Goal: Task Accomplishment & Management: Complete application form

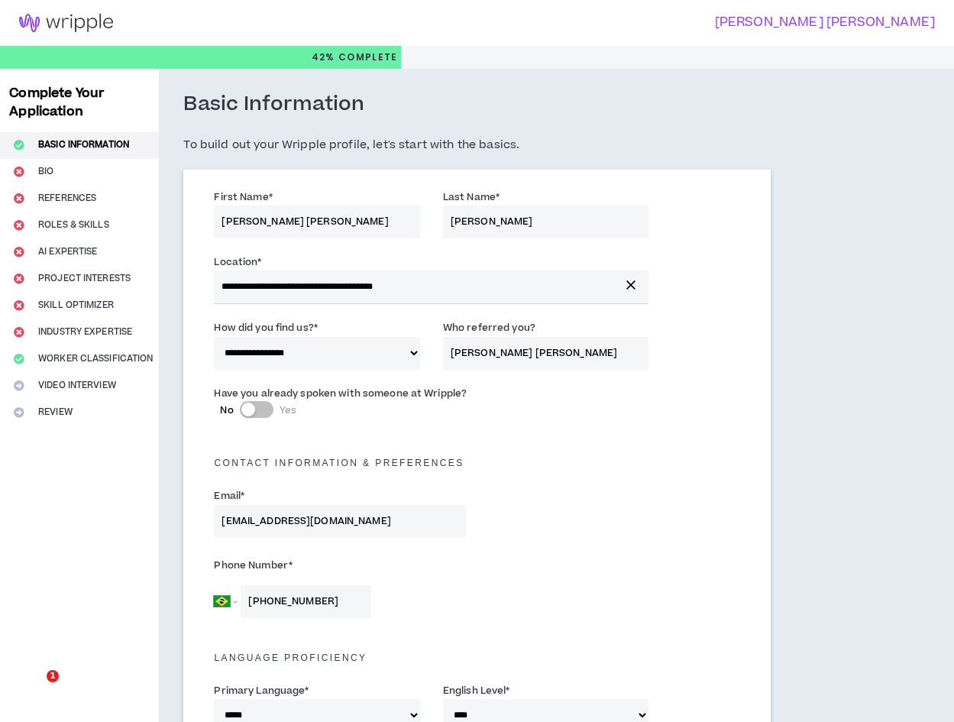
select select "*"
select select "BR"
select select "*****"
select select "*"
select select "**********"
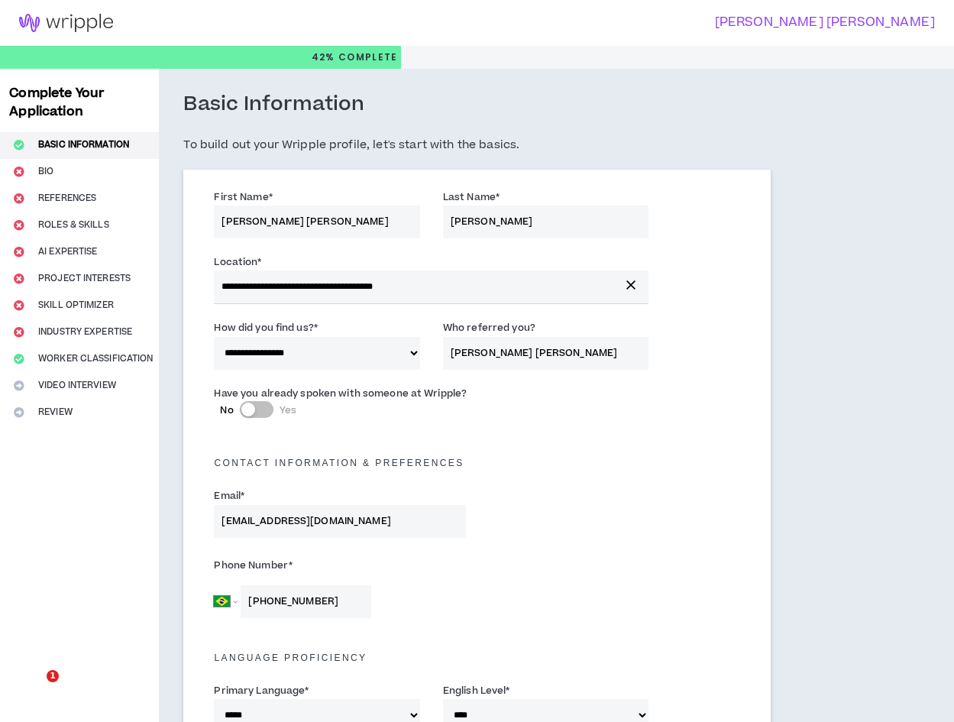
select select "**********"
select select "*****"
select select "**********"
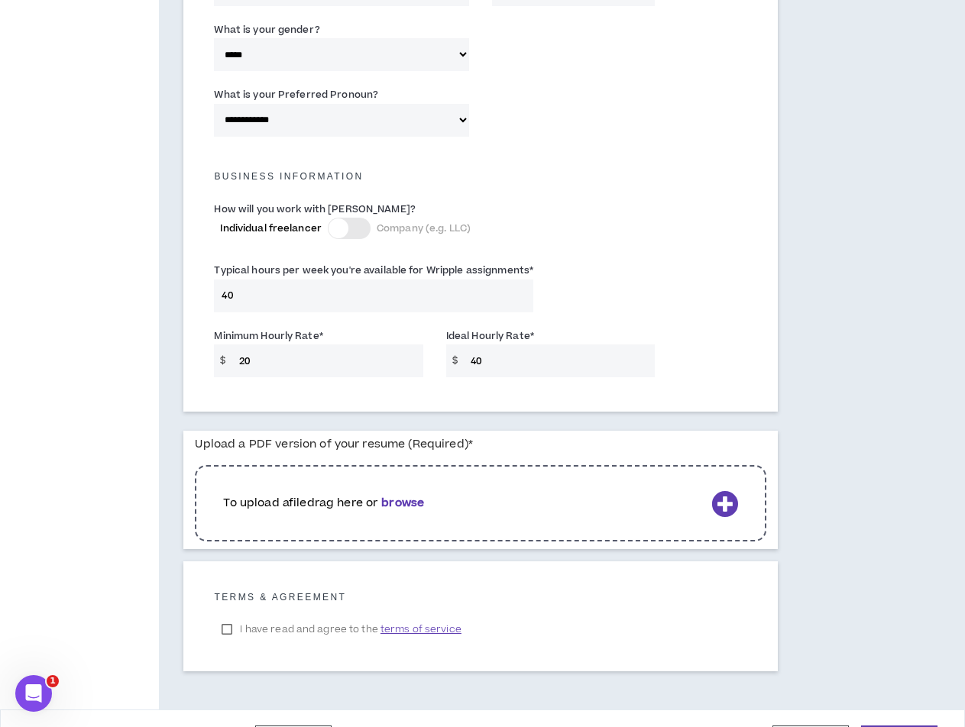
click at [406, 503] on b "browse" at bounding box center [402, 503] width 43 height 16
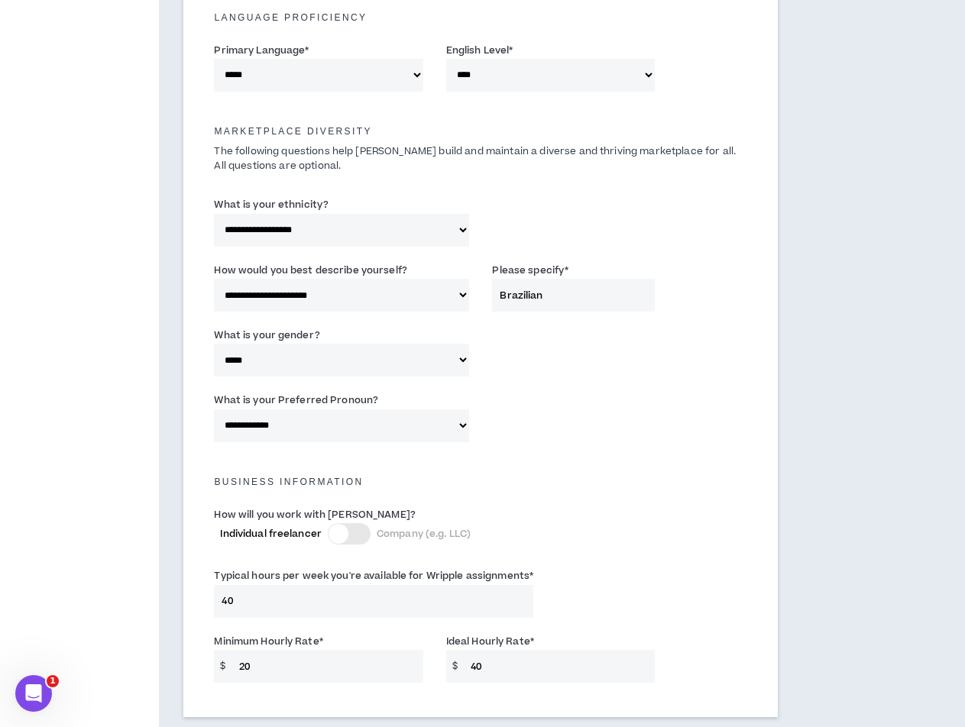
scroll to position [961, 0]
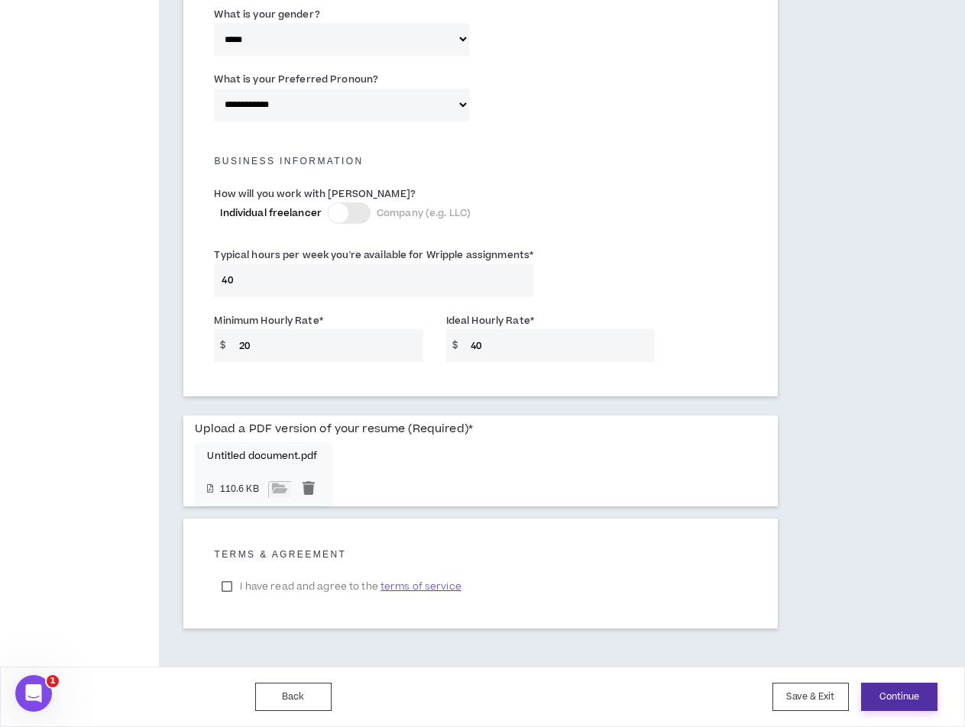
click at [906, 696] on button "Continue" at bounding box center [899, 697] width 76 height 28
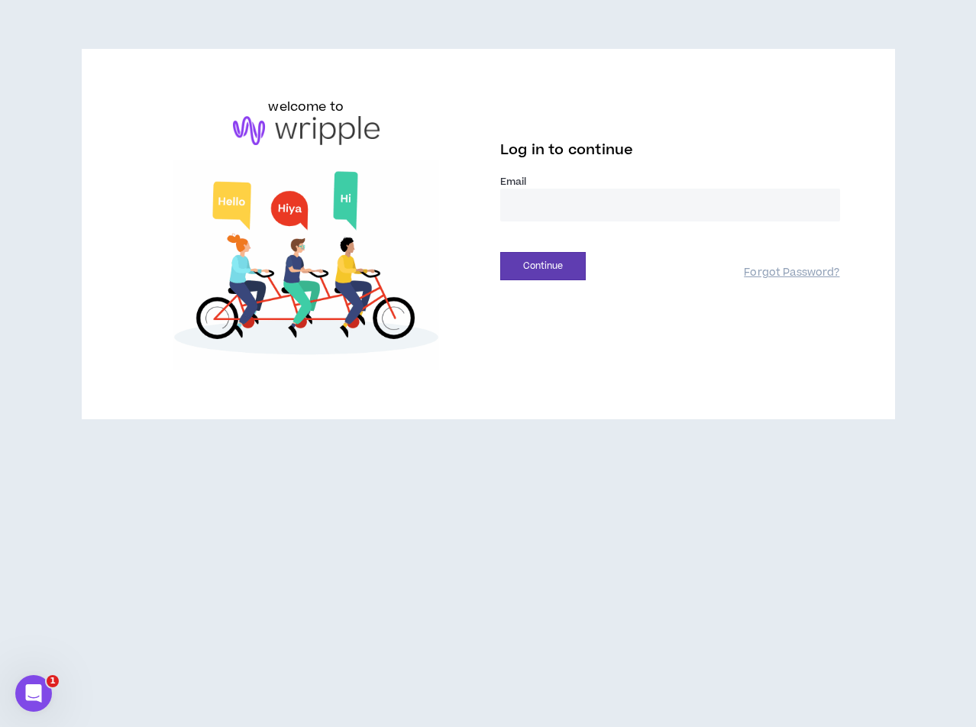
click at [639, 194] on input "email" at bounding box center [670, 205] width 340 height 33
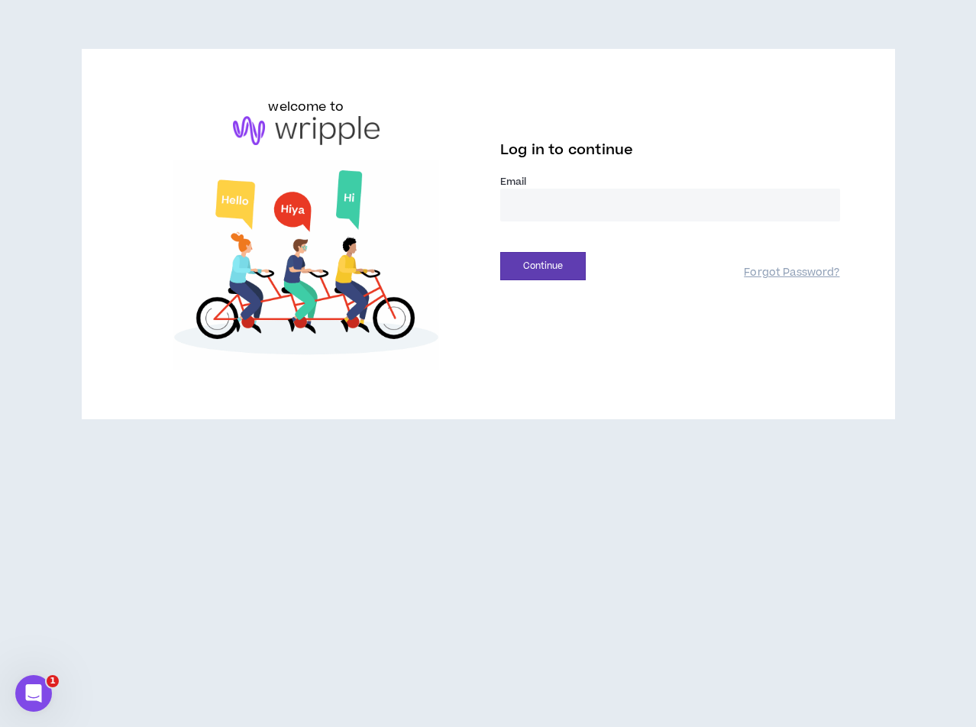
type input "**********"
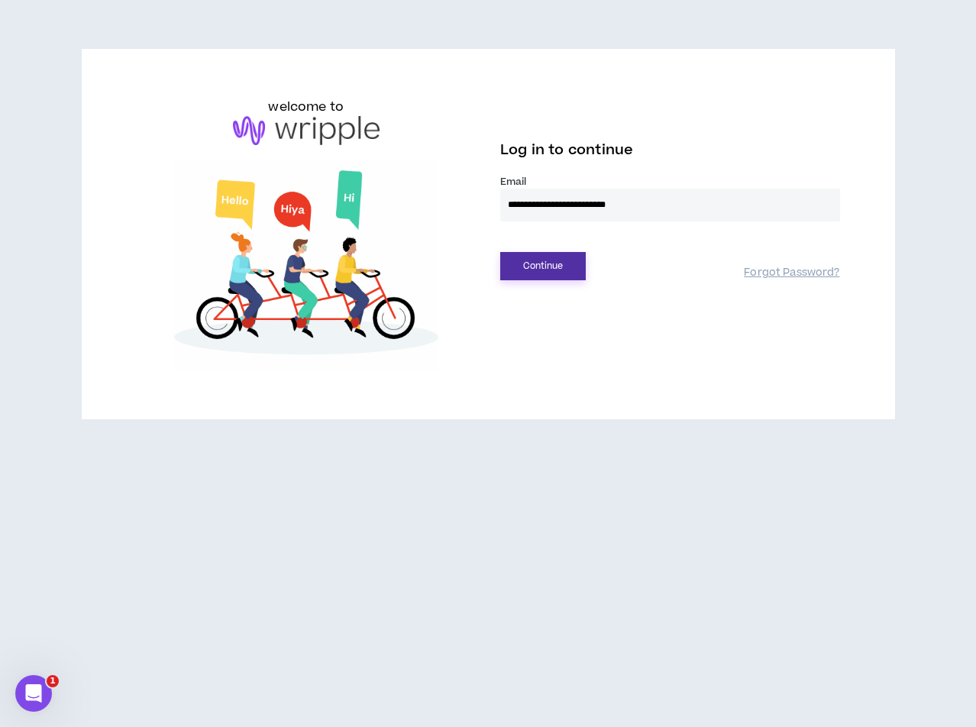
click at [558, 271] on button "Continue" at bounding box center [543, 266] width 86 height 28
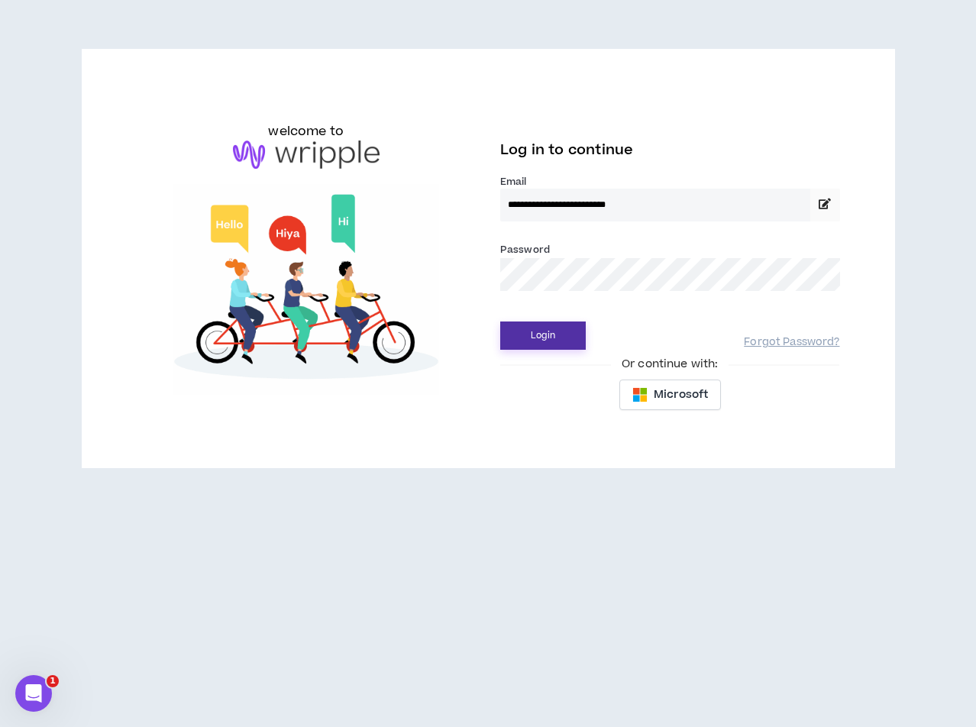
click at [558, 345] on button "Login" at bounding box center [543, 336] width 86 height 28
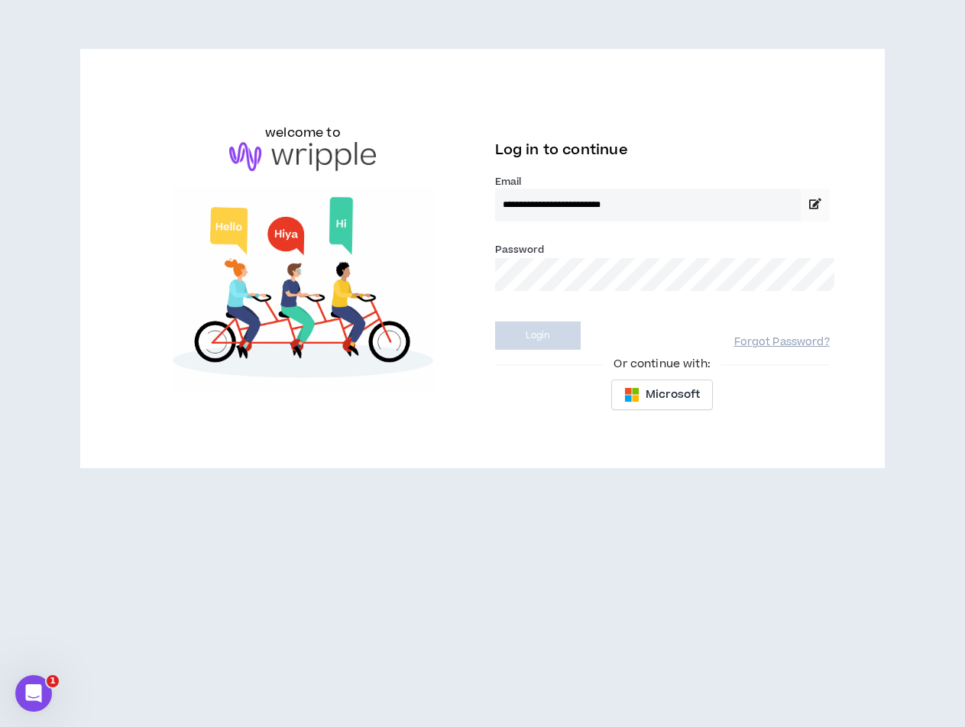
select select "*"
select select "BR"
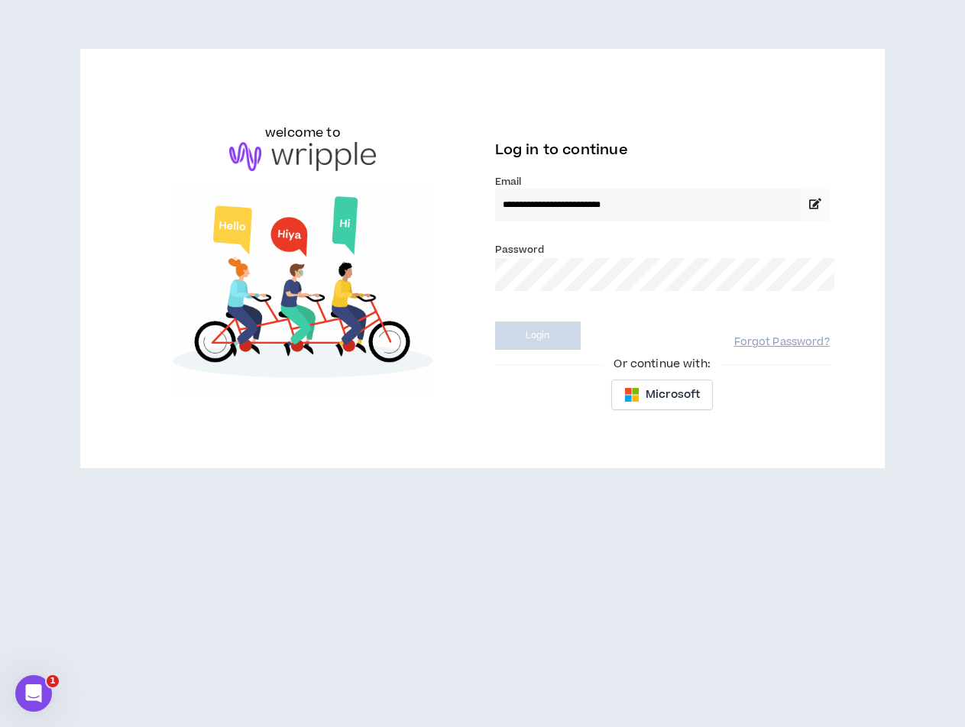
select select "*****"
select select "*"
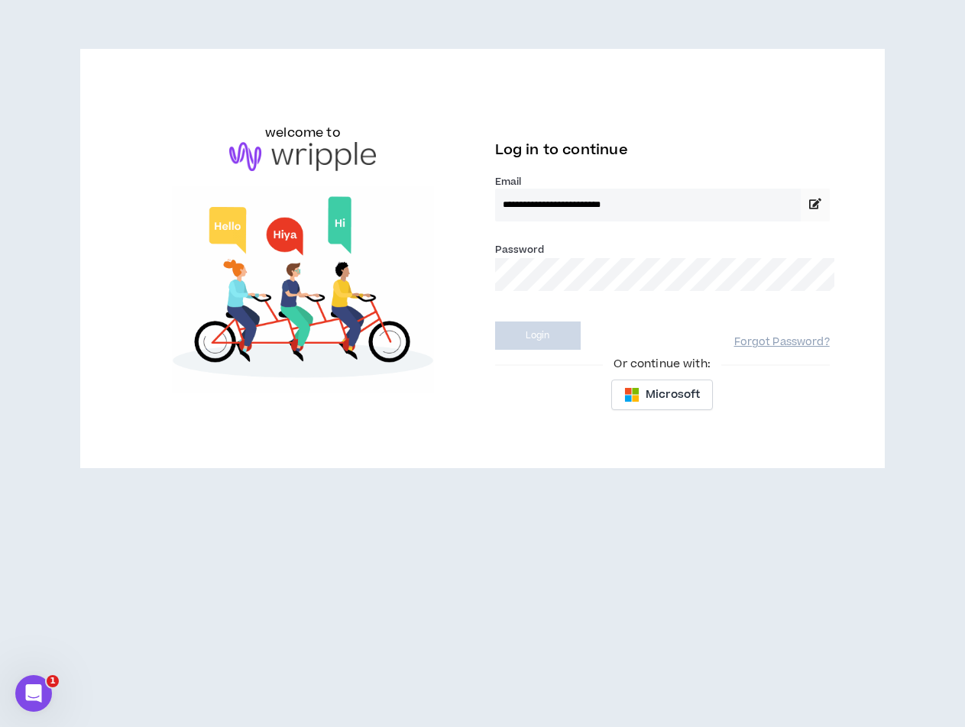
select select "**********"
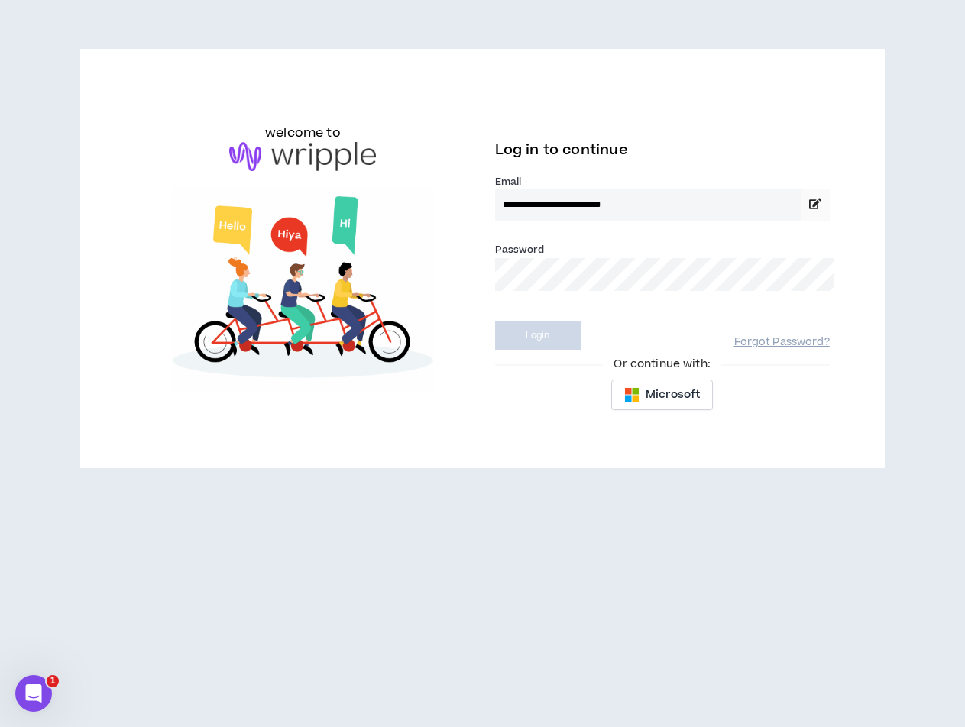
select select "*****"
select select "**********"
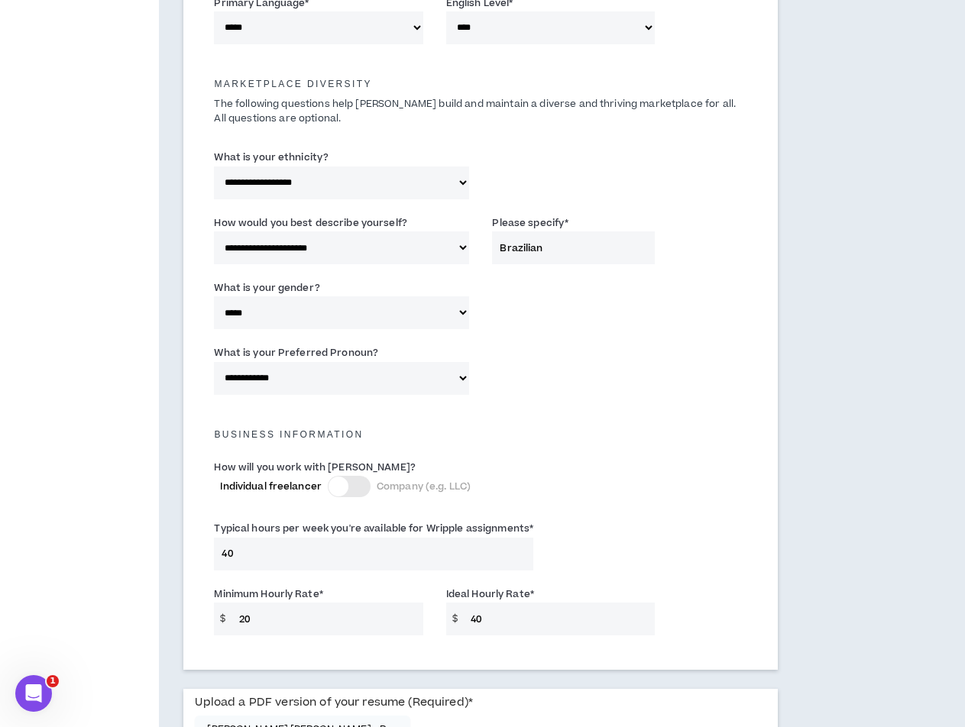
scroll to position [961, 0]
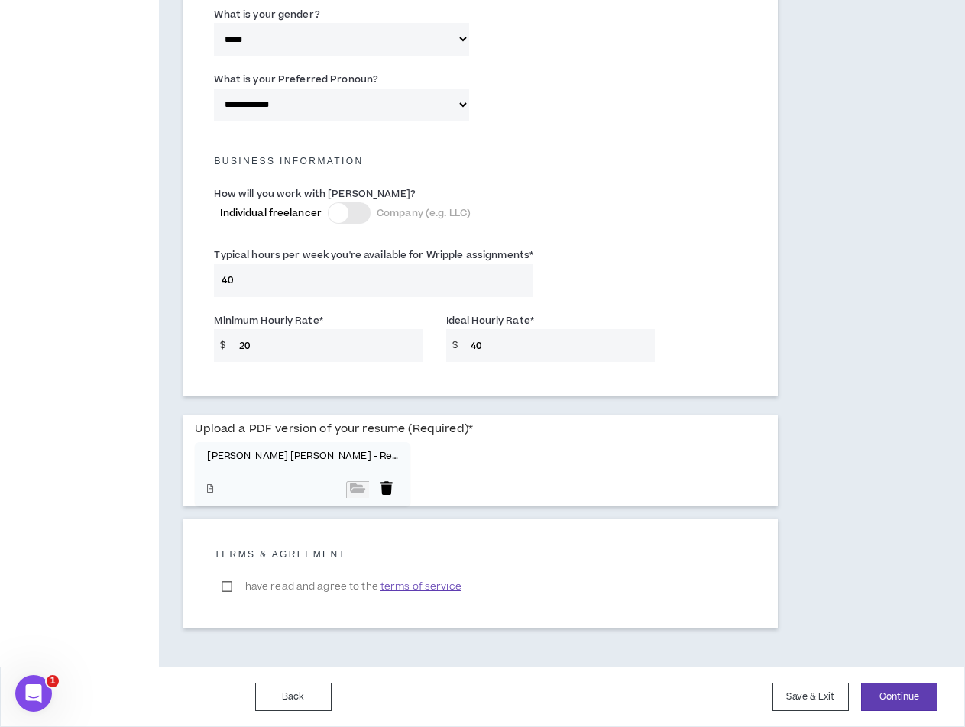
click at [375, 494] on div at bounding box center [386, 489] width 23 height 17
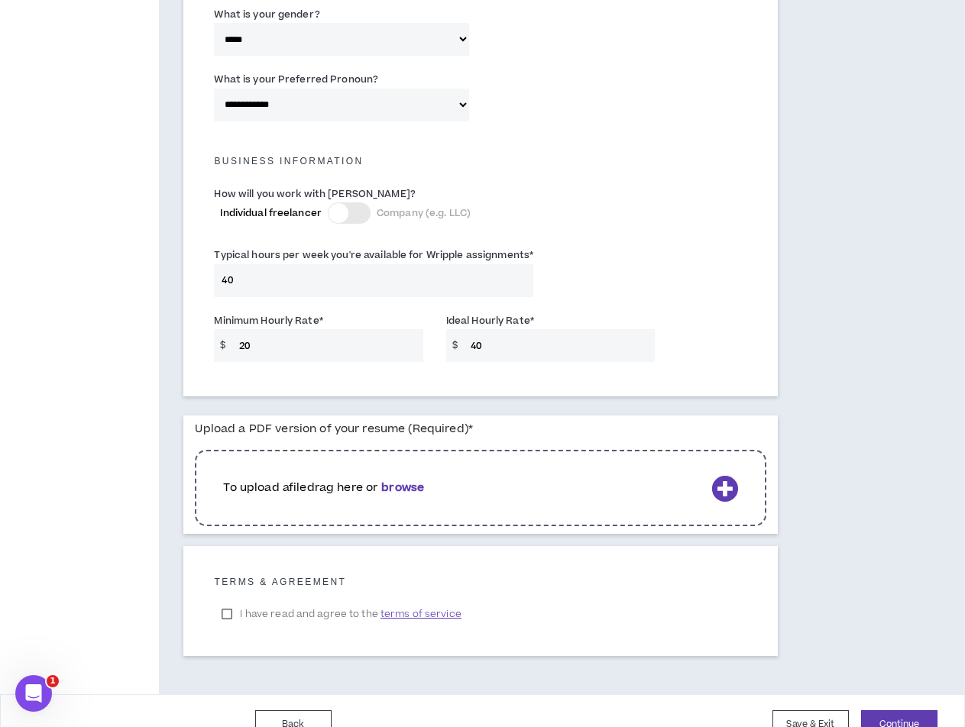
click at [403, 490] on b "browse" at bounding box center [402, 488] width 43 height 16
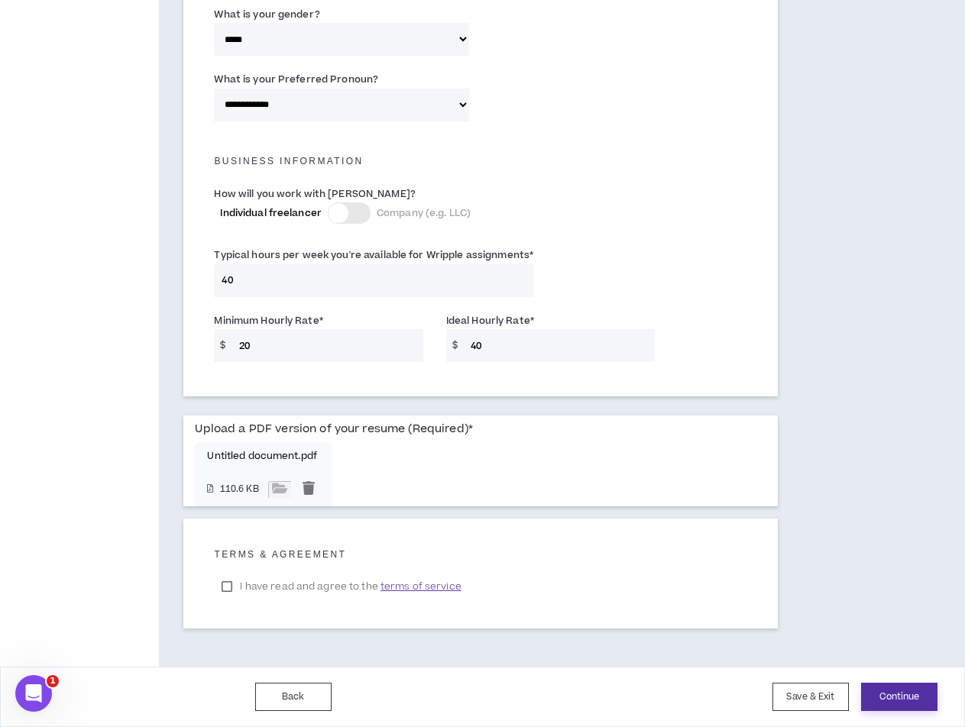
click at [893, 699] on button "Continue" at bounding box center [899, 697] width 76 height 28
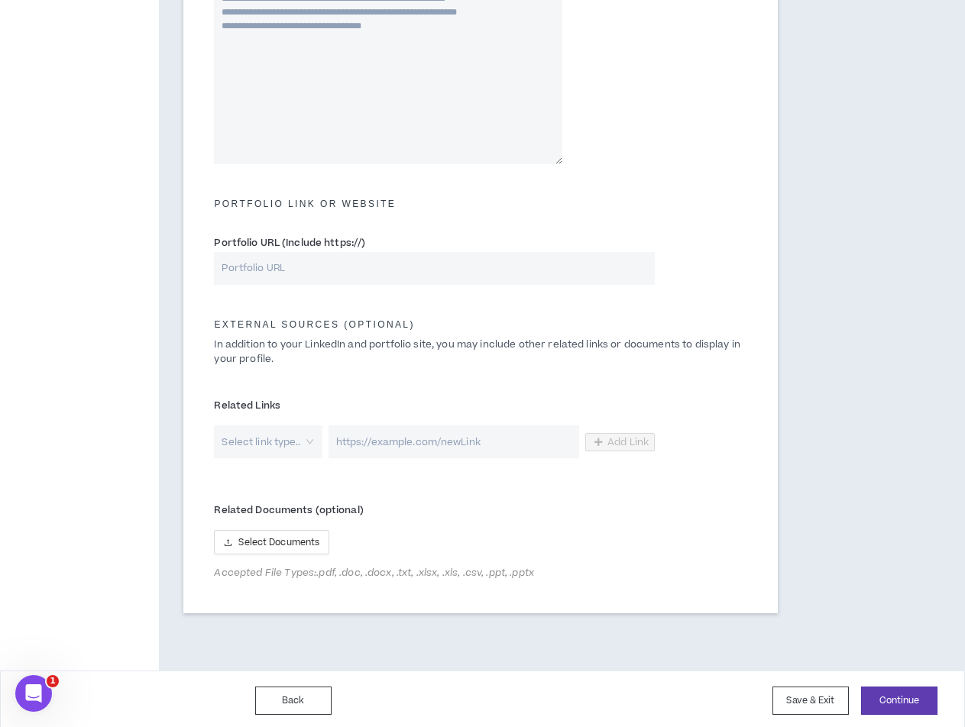
scroll to position [539, 0]
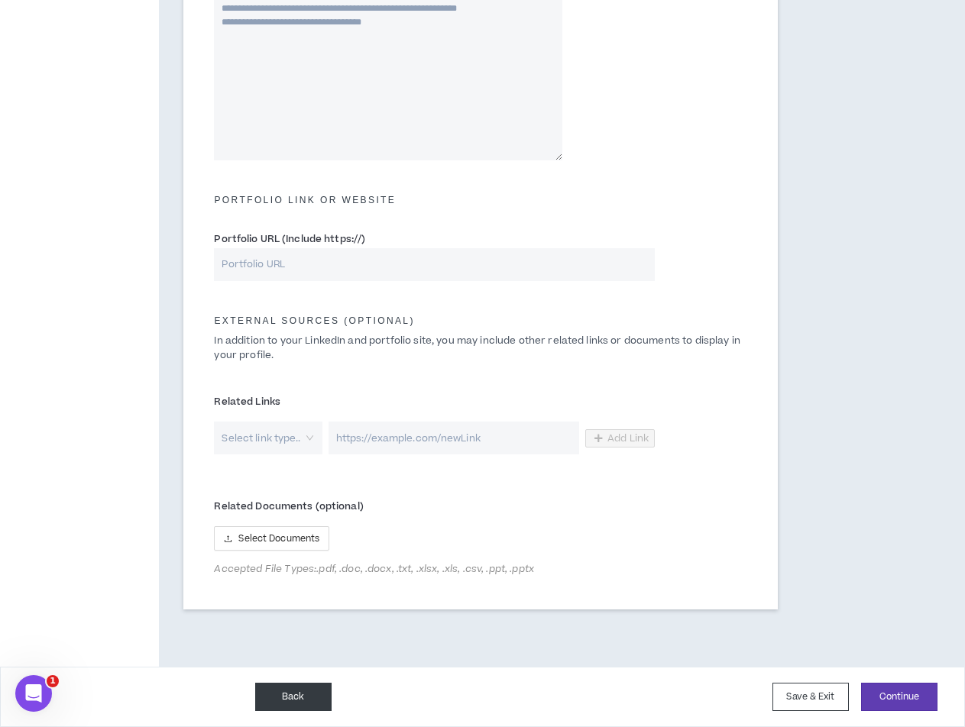
click at [303, 704] on button "Back" at bounding box center [293, 697] width 76 height 28
select select "*"
select select "BR"
select select "*****"
select select "*"
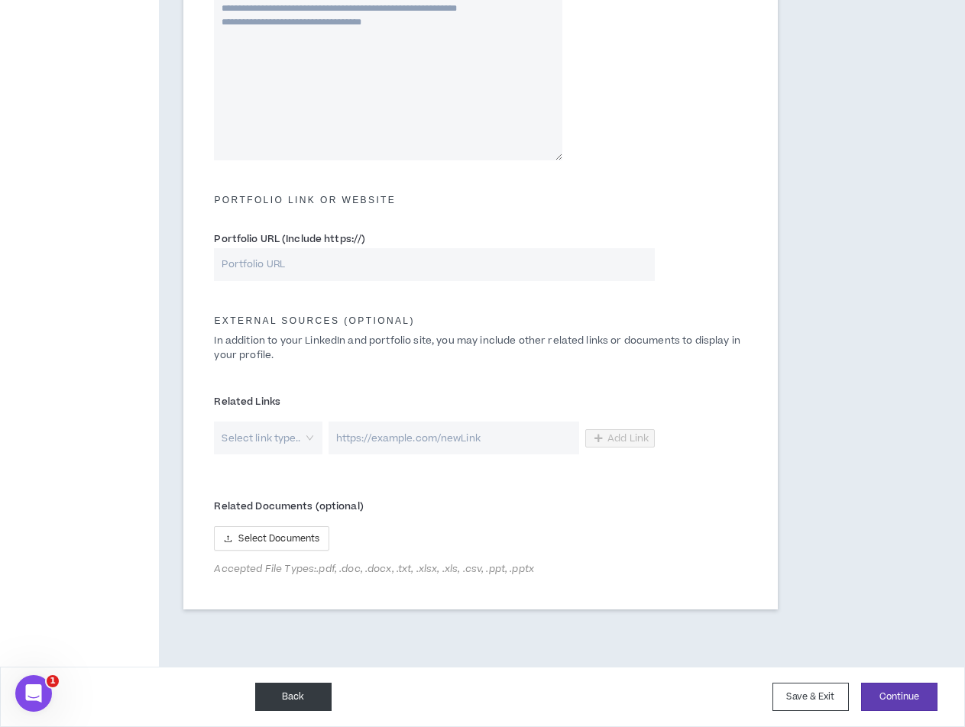
select select "**********"
select select "*****"
select select "**********"
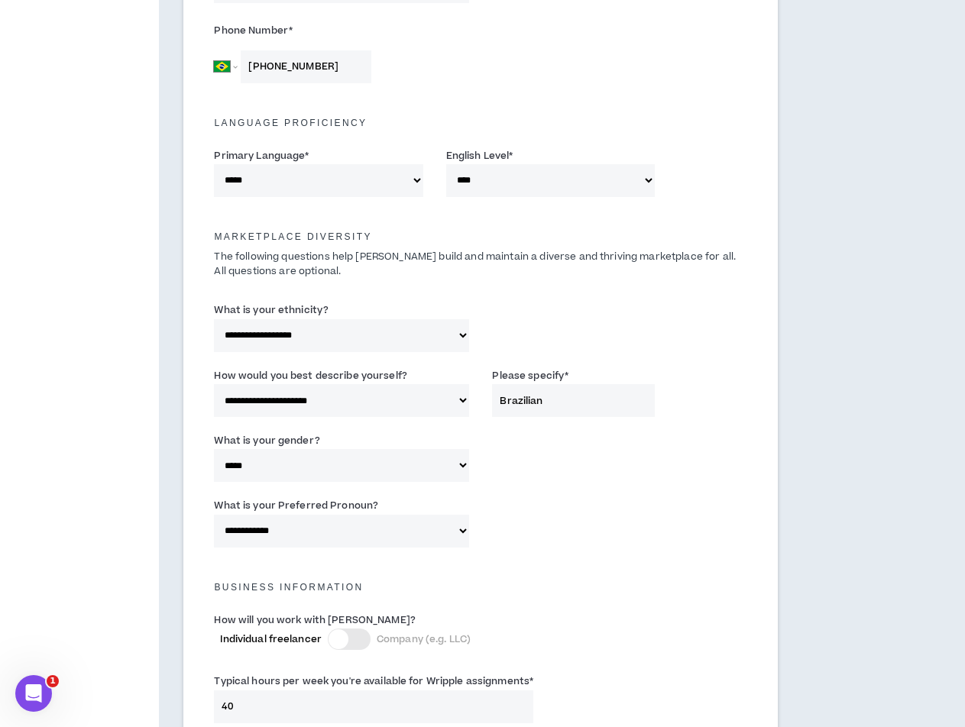
scroll to position [961, 0]
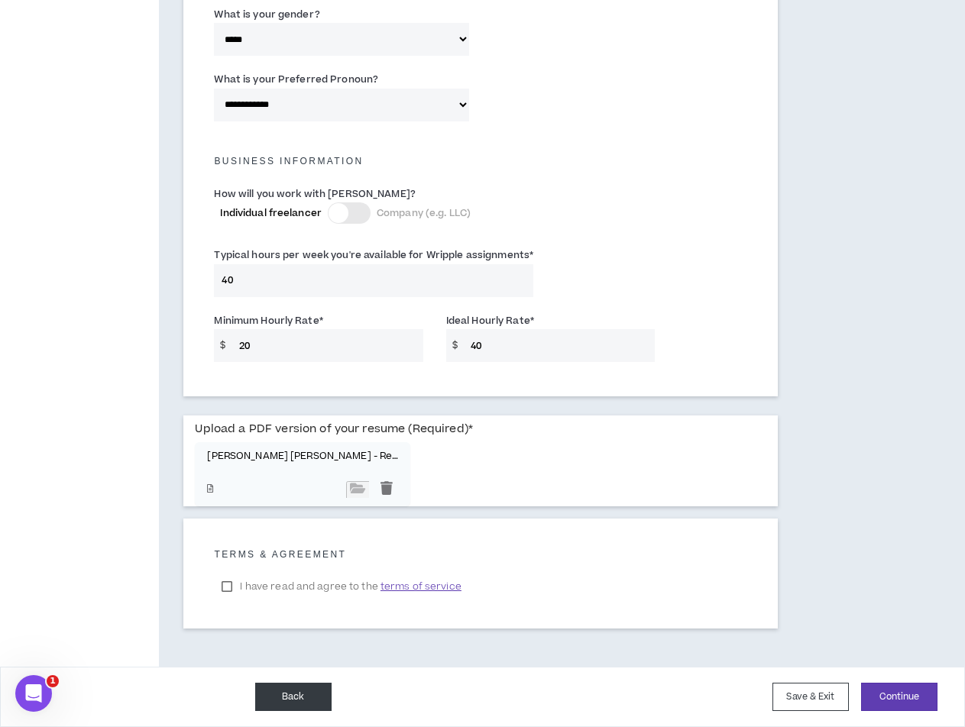
click at [306, 703] on button "Back" at bounding box center [293, 697] width 76 height 28
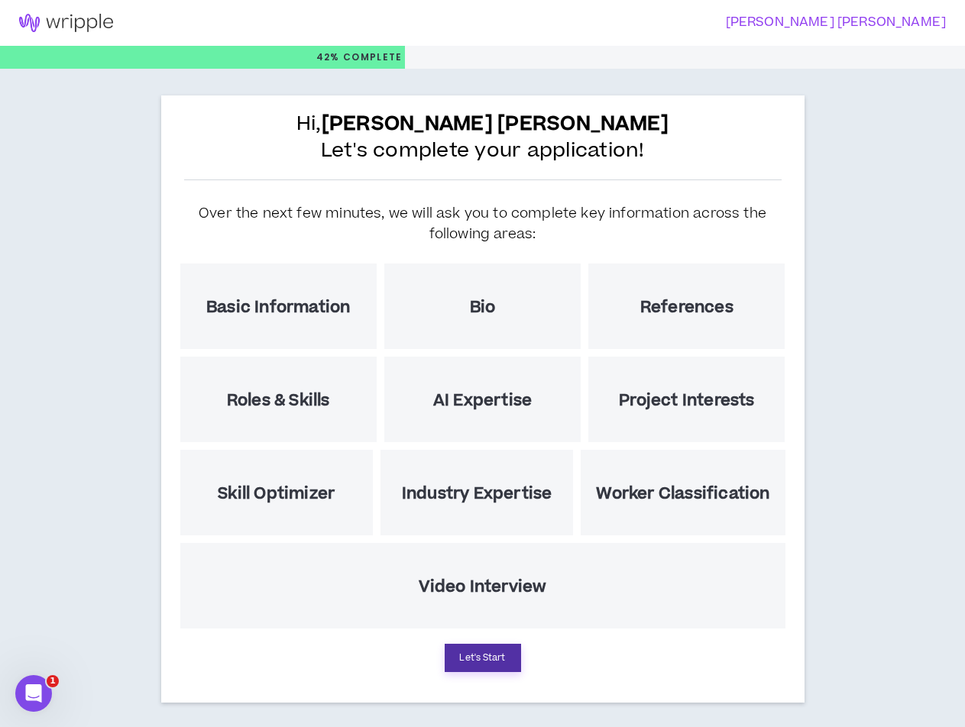
click at [480, 661] on button "Let's Start" at bounding box center [483, 658] width 76 height 28
select select "*"
select select "BR"
select select "*****"
select select "*"
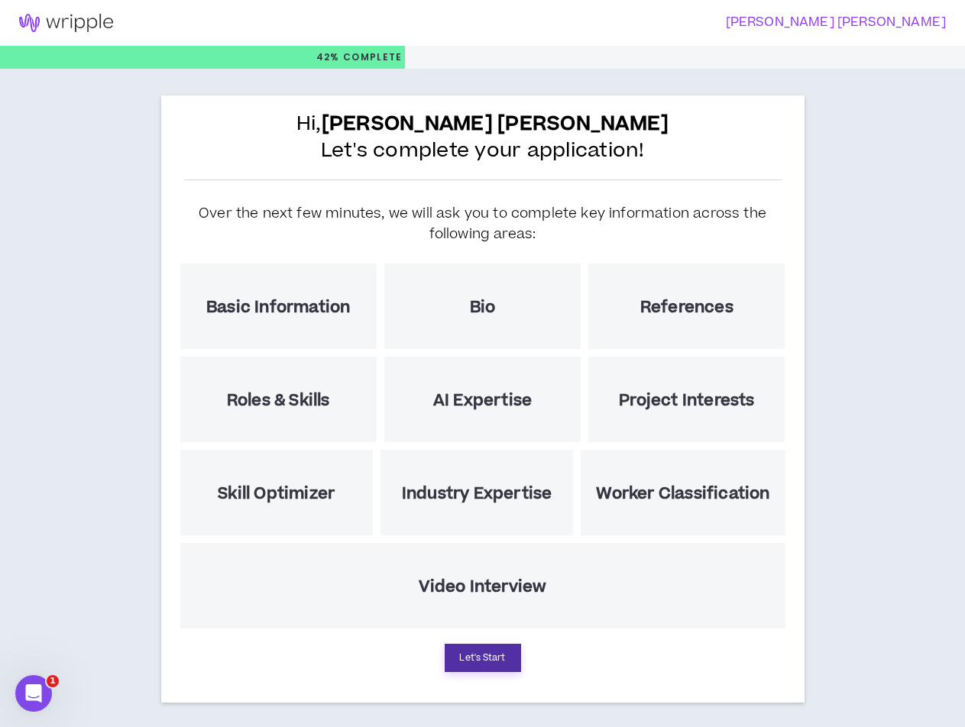
select select "**********"
select select "*****"
select select "**********"
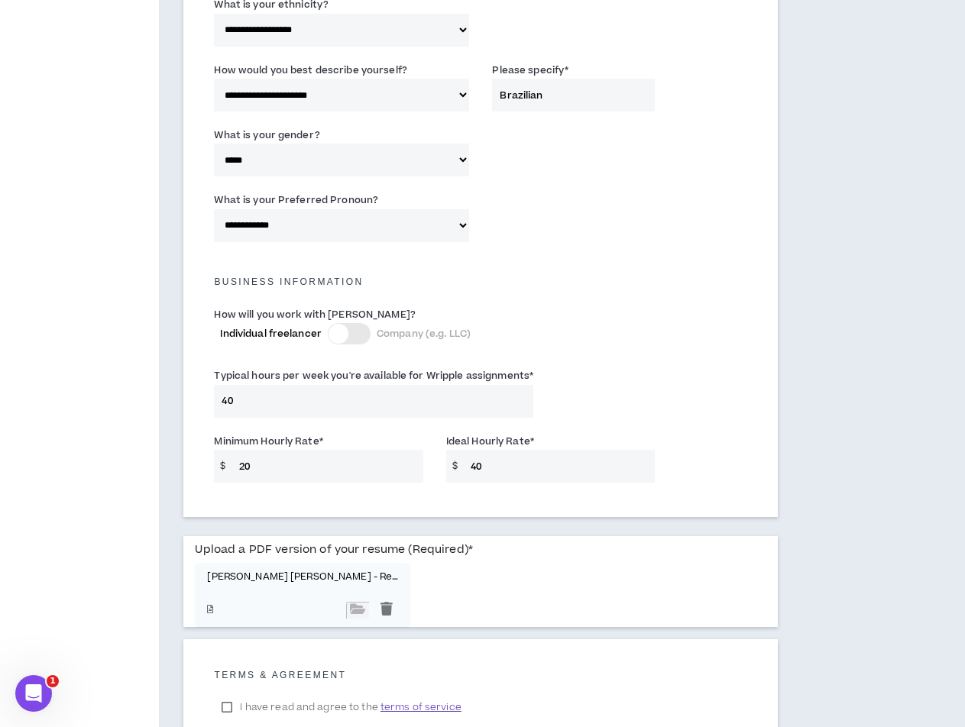
scroll to position [961, 0]
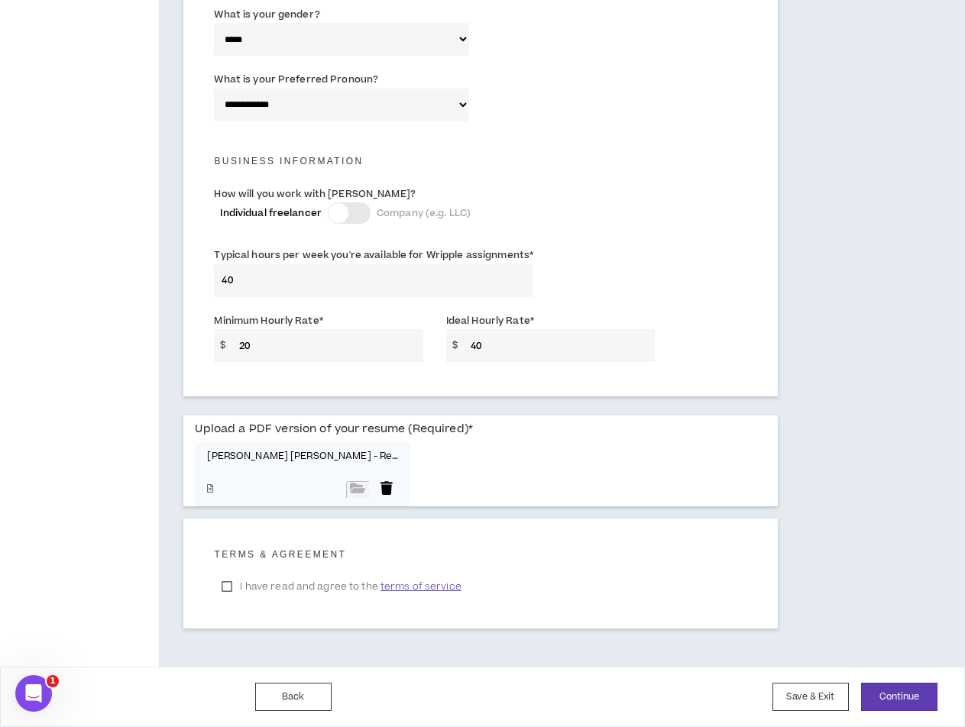
click at [375, 493] on div at bounding box center [386, 489] width 23 height 17
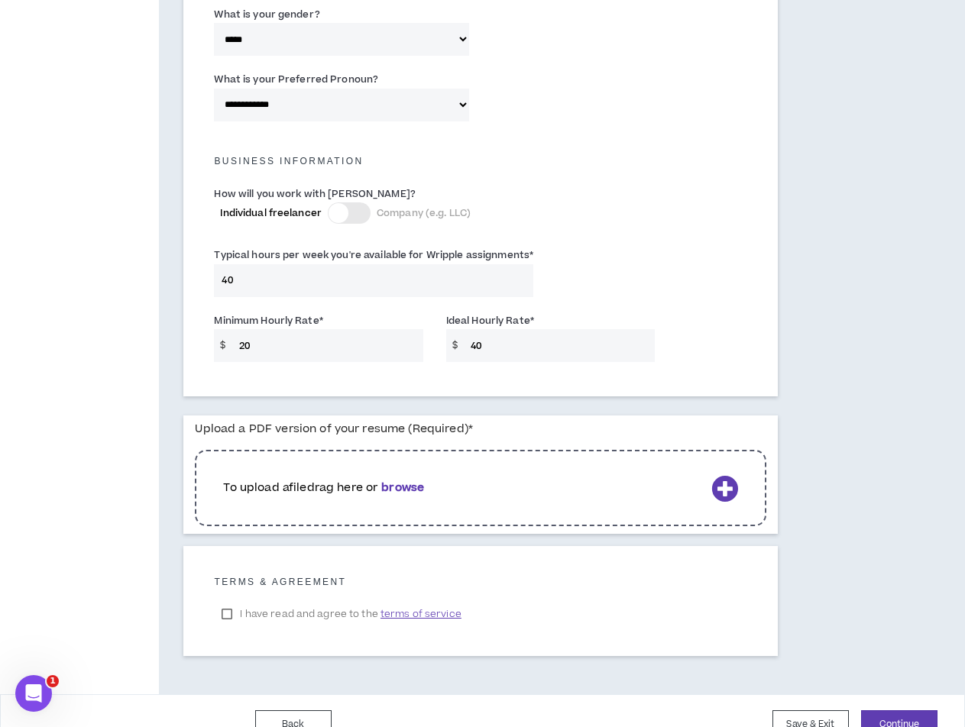
click at [727, 485] on icon at bounding box center [724, 488] width 27 height 27
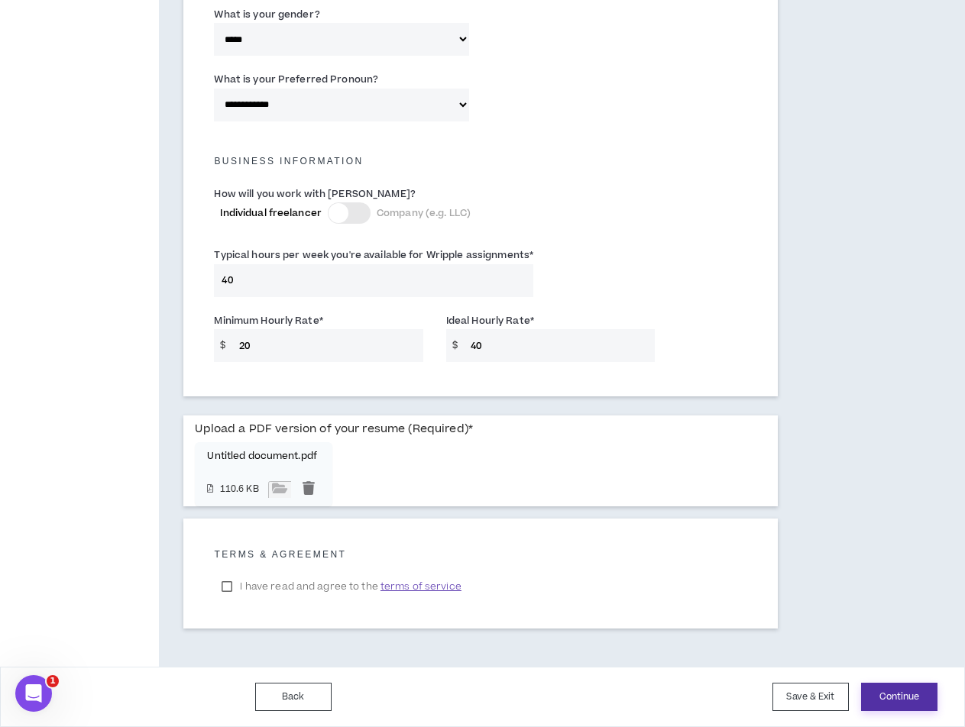
click at [895, 697] on button "Continue" at bounding box center [899, 697] width 76 height 28
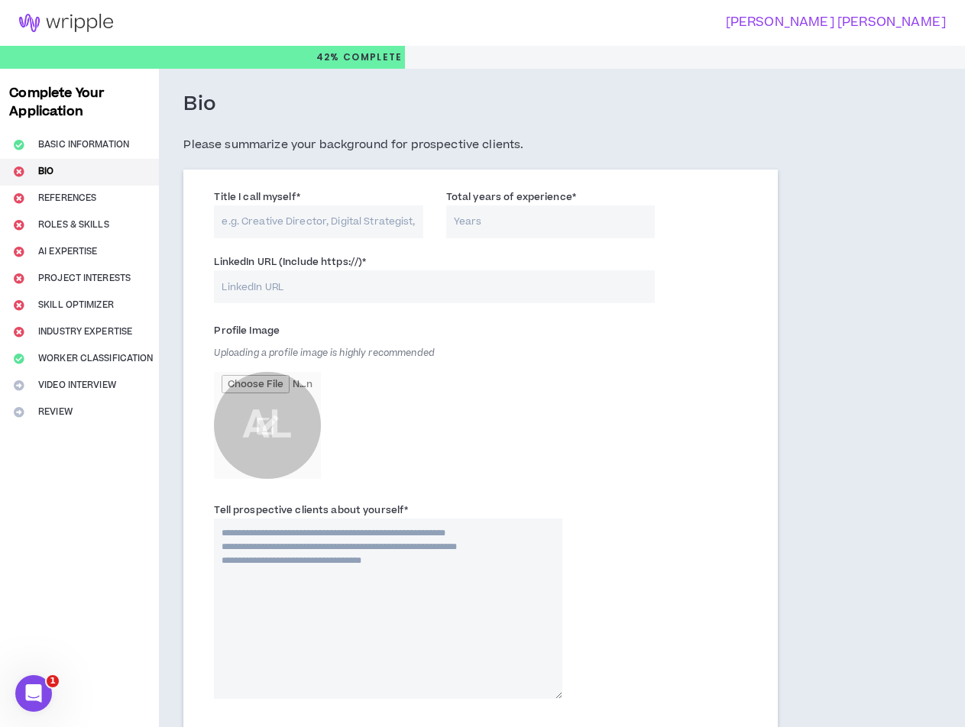
click at [344, 215] on input "Title I call myself *" at bounding box center [318, 222] width 209 height 33
paste input "3D Artist | 3D Modeler | Character Designer"
type input "3D Artist | 3D Modeler | Character Designer"
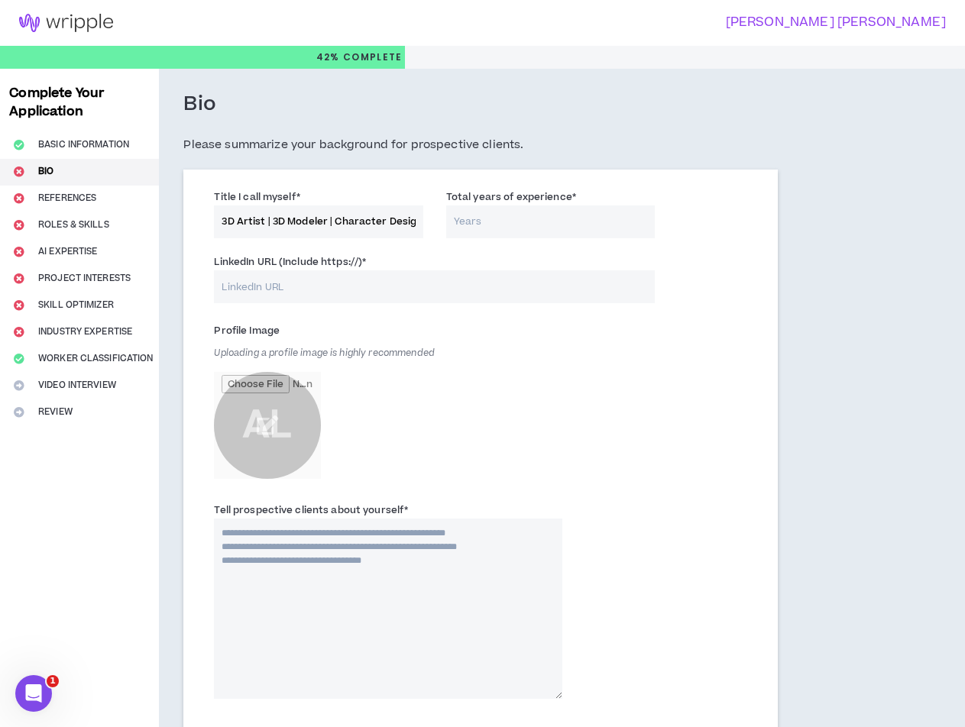
click at [565, 223] on input "Total years of experience *" at bounding box center [550, 222] width 209 height 33
type input "1"
click at [455, 295] on input "LinkedIn URL (Include https://) *" at bounding box center [434, 286] width 441 height 33
click at [464, 286] on input "LinkedIn URL (Include https://) *" at bounding box center [434, 286] width 441 height 33
paste input "www.linkedin.com/in/analuizacarvalho"
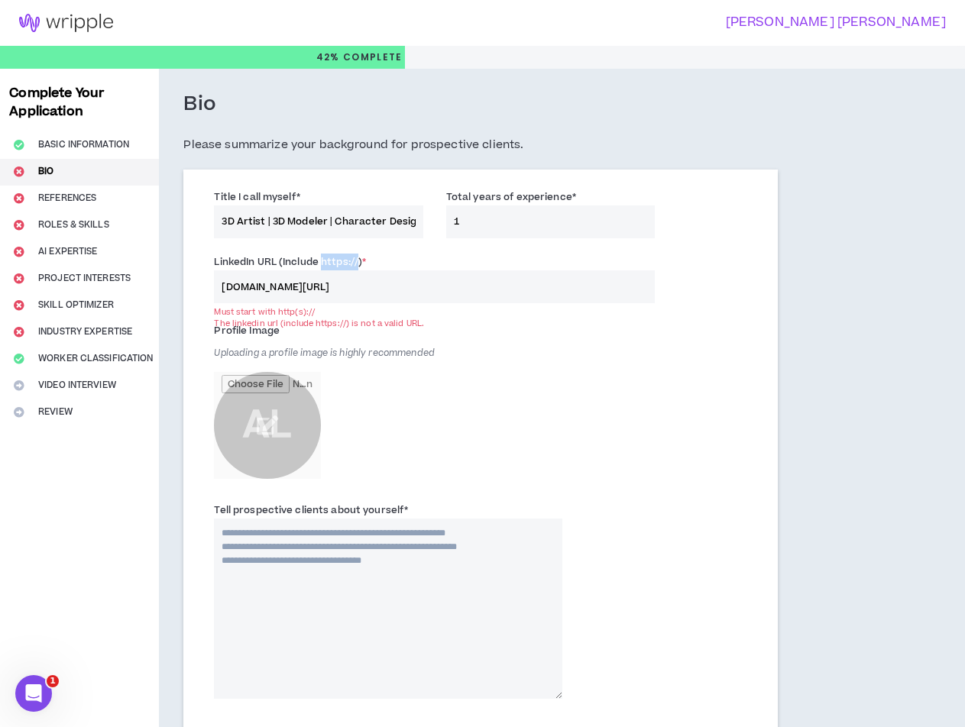
drag, startPoint x: 322, startPoint y: 260, endPoint x: 358, endPoint y: 264, distance: 37.0
click at [358, 264] on label "LinkedIn URL (Include https://) *" at bounding box center [290, 262] width 152 height 24
copy label "https://"
click at [222, 292] on input "www.linkedin.com/in/analuizacarvalho" at bounding box center [434, 286] width 441 height 33
paste input "https://"
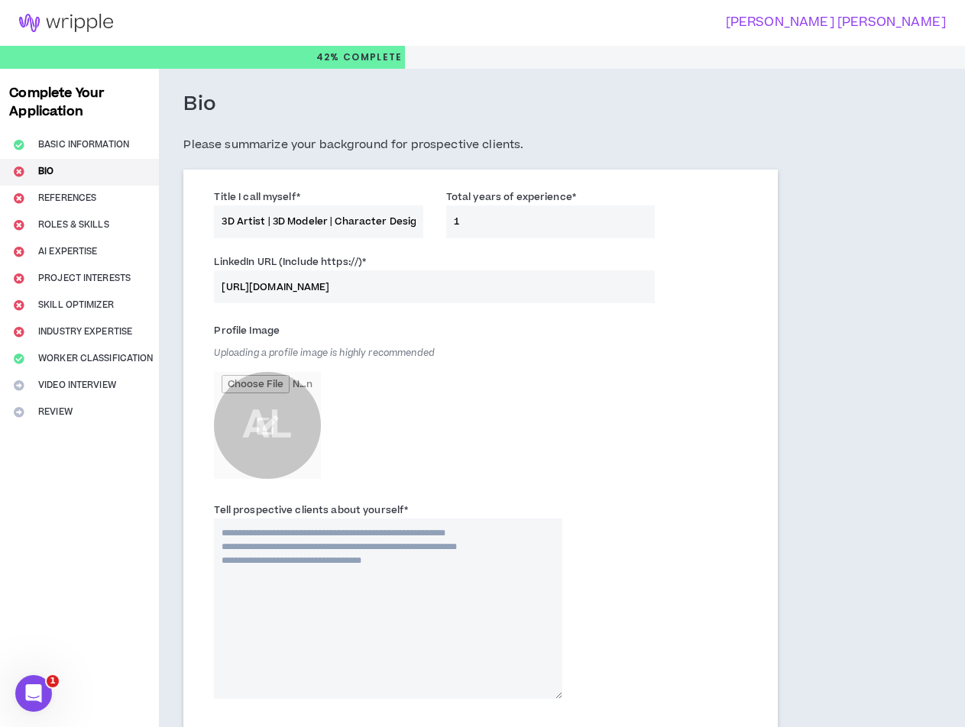
scroll to position [229, 0]
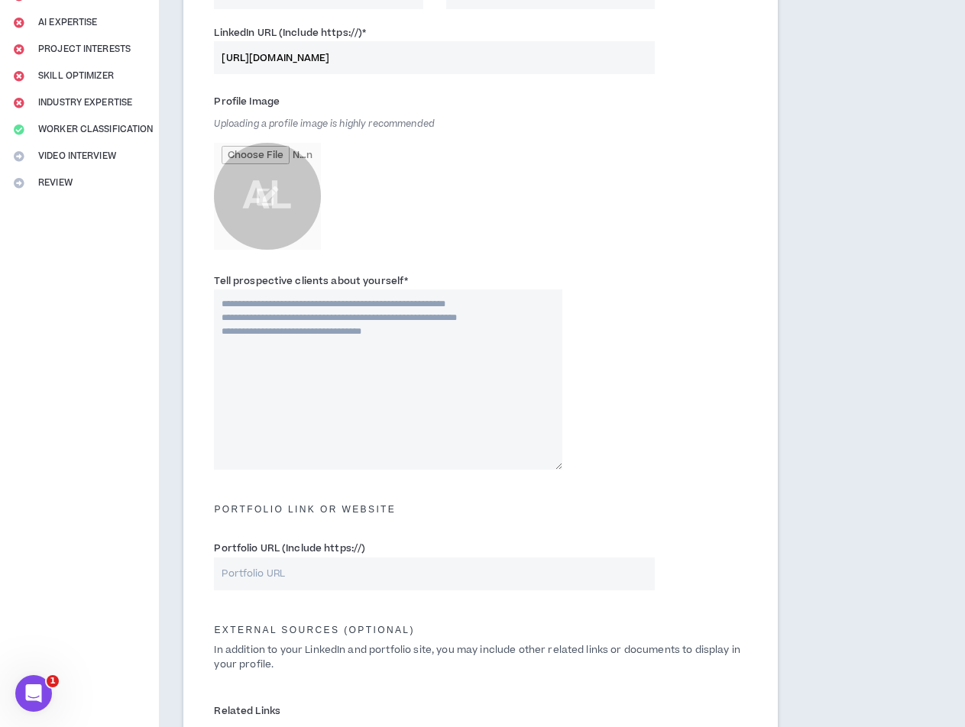
type input "[URL][DOMAIN_NAME]"
click at [318, 360] on textarea "Tell prospective clients about yourself *" at bounding box center [388, 380] width 348 height 180
paste textarea "**********"
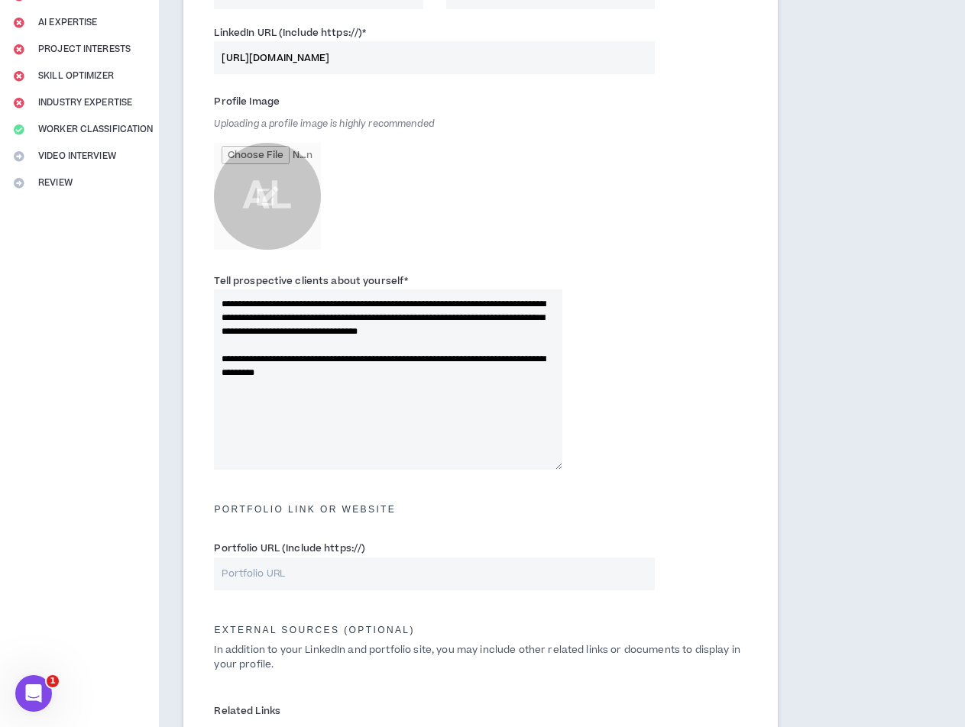
drag, startPoint x: 227, startPoint y: 303, endPoint x: 202, endPoint y: 312, distance: 26.6
click at [202, 312] on div "**********" at bounding box center [387, 371] width 371 height 197
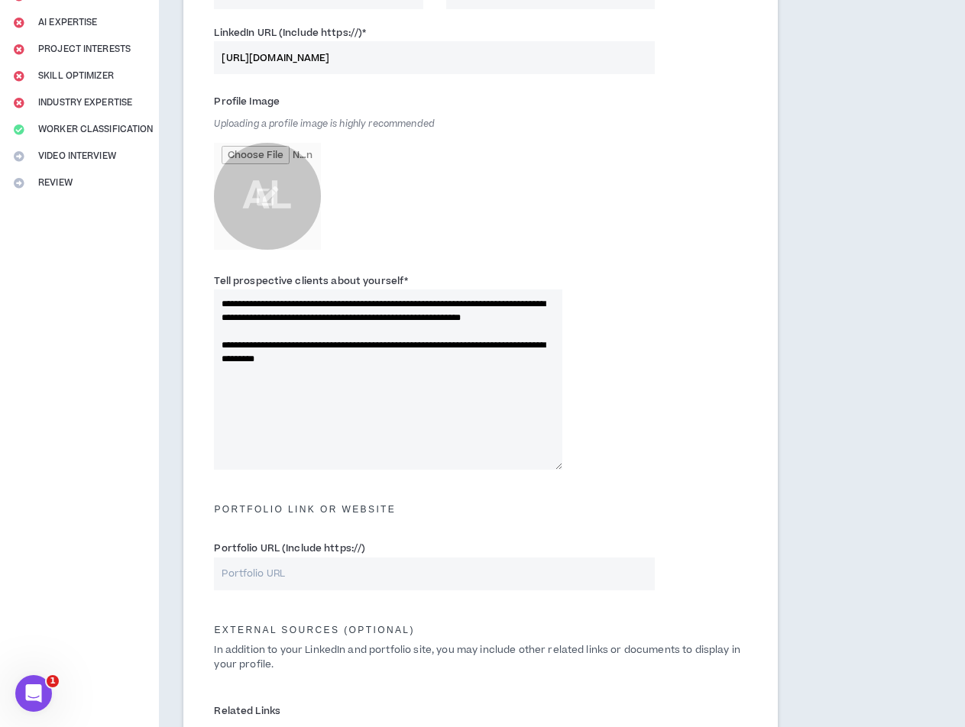
click at [417, 387] on textarea "**********" at bounding box center [388, 380] width 348 height 180
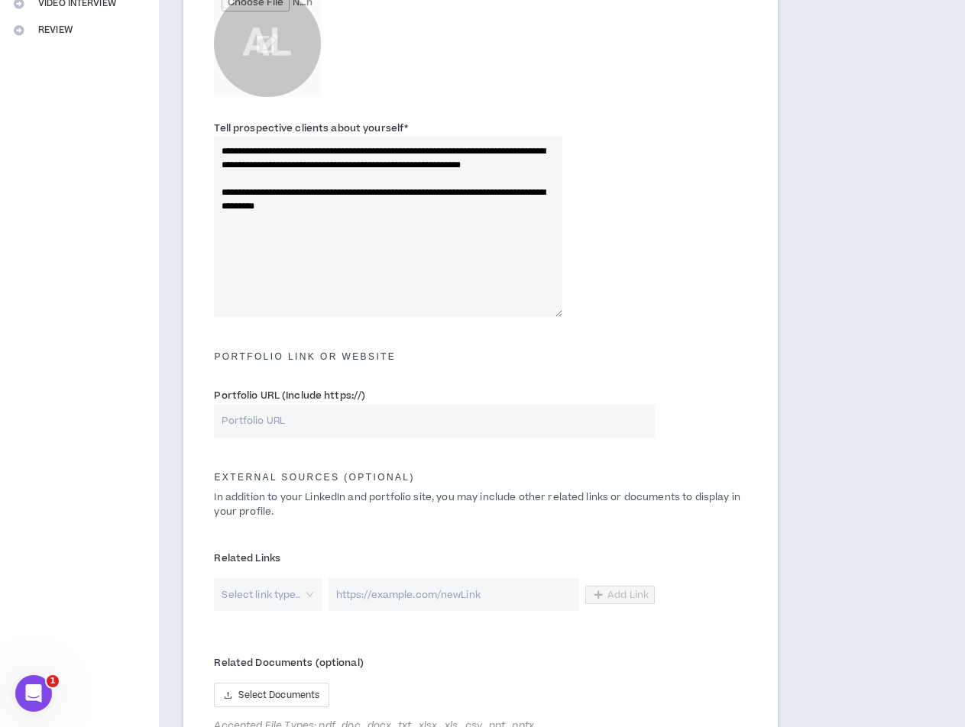
drag, startPoint x: 320, startPoint y: 203, endPoint x: 225, endPoint y: 206, distance: 94.8
click at [225, 206] on textarea "**********" at bounding box center [388, 227] width 348 height 180
click at [304, 193] on textarea "**********" at bounding box center [388, 227] width 348 height 180
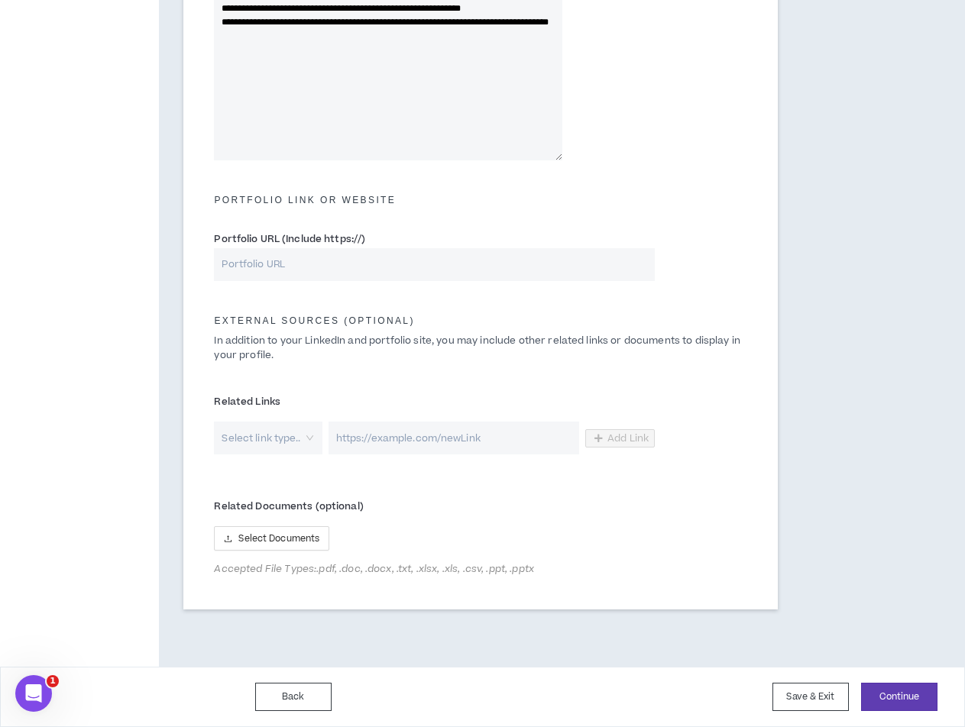
type textarea "**********"
click at [364, 270] on input "Portfolio URL (Include https://)" at bounding box center [434, 264] width 441 height 33
click at [394, 262] on input "Portfolio URL (Include https://)" at bounding box center [434, 264] width 441 height 33
paste input "https://www.artstation.com/ana-lu-art"
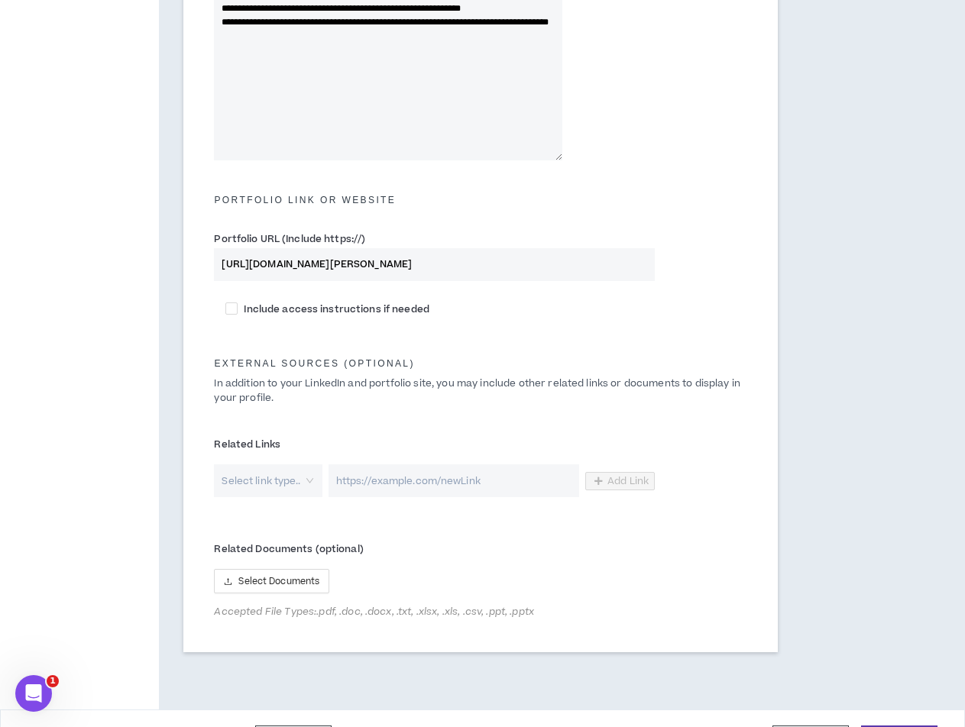
type input "https://www.artstation.com/ana-lu-art"
click at [290, 482] on input "search" at bounding box center [262, 480] width 80 height 33
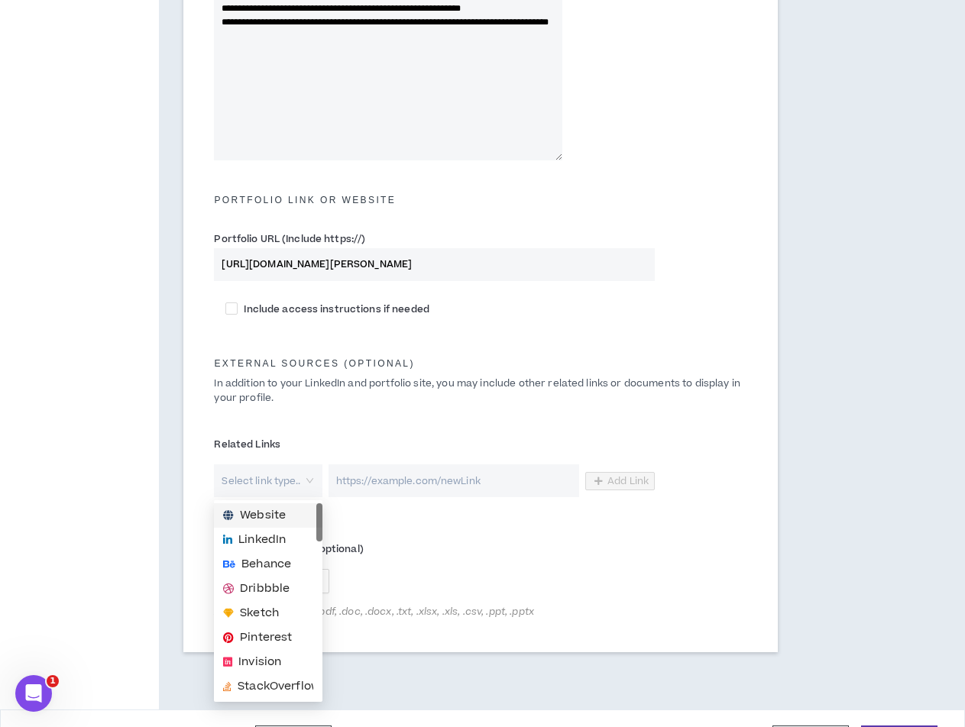
click at [290, 482] on input "search" at bounding box center [262, 480] width 80 height 33
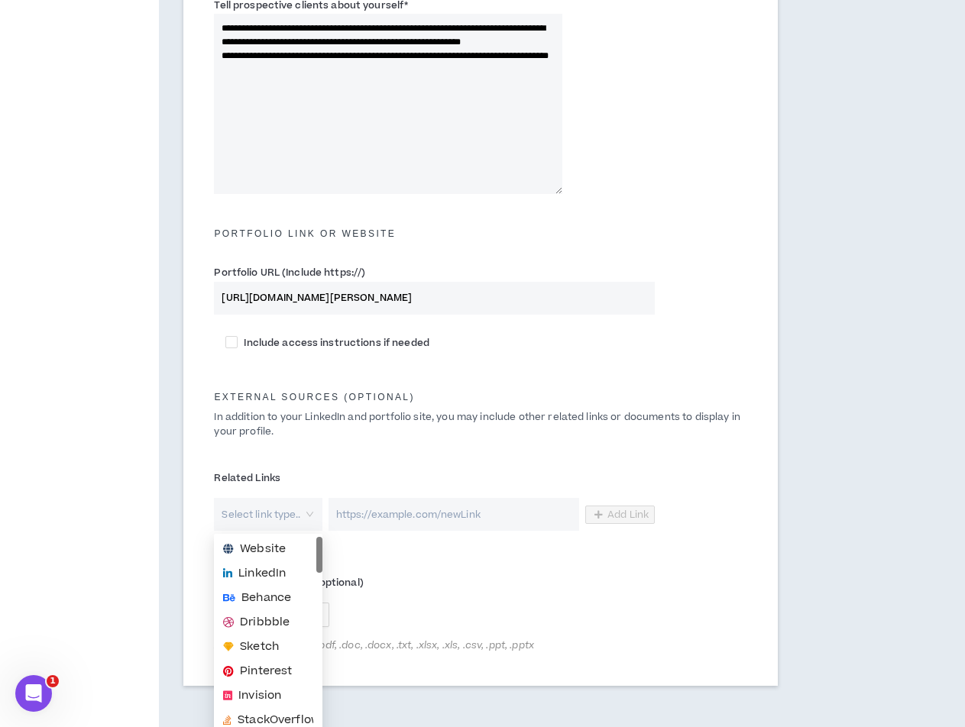
scroll to position [581, 0]
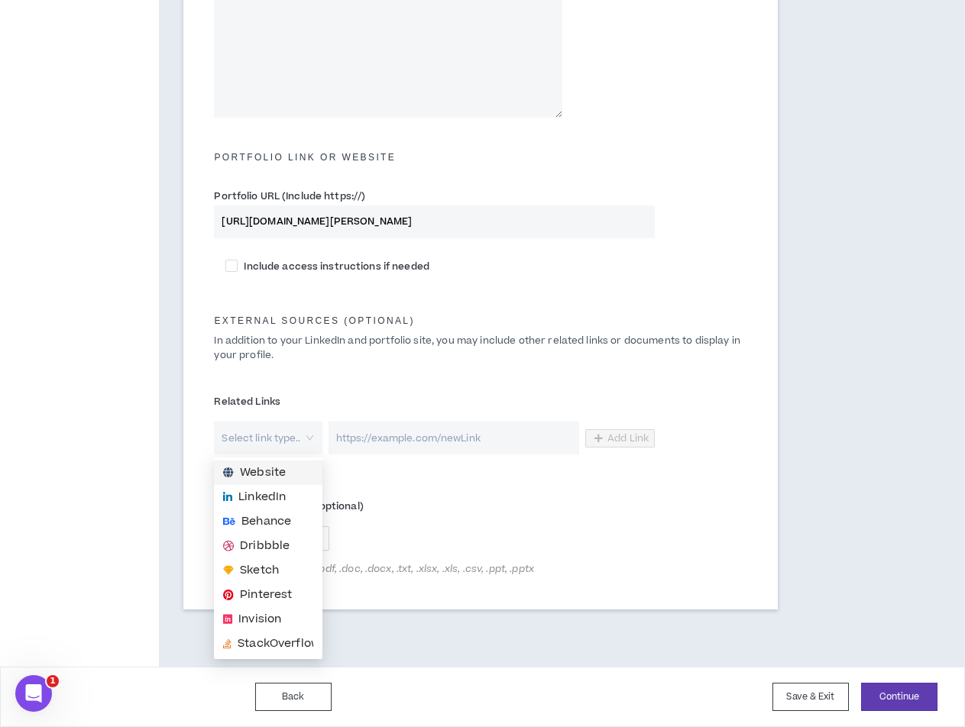
click at [258, 470] on span "Website" at bounding box center [263, 472] width 46 height 17
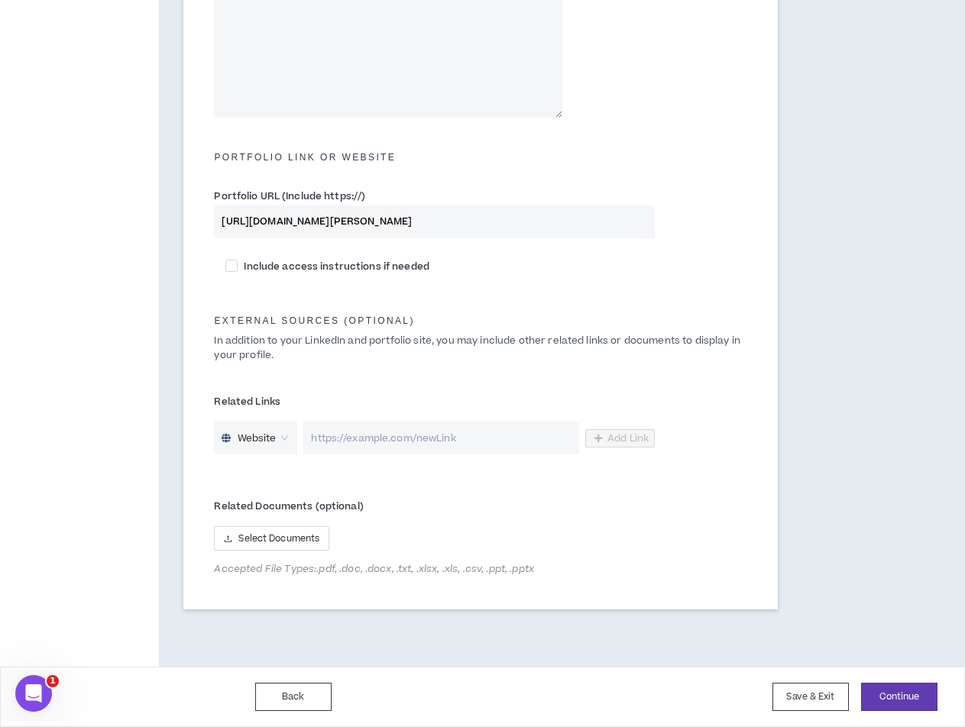
click at [393, 442] on input "url" at bounding box center [441, 438] width 276 height 33
click at [503, 421] on div "Related Links Website Add Link" at bounding box center [434, 422] width 464 height 65
click at [468, 451] on input "url" at bounding box center [441, 438] width 276 height 33
paste input "https://www.instagram.com/pixeltoclay"
type input "https://www.instagram.com/pixeltoclay"
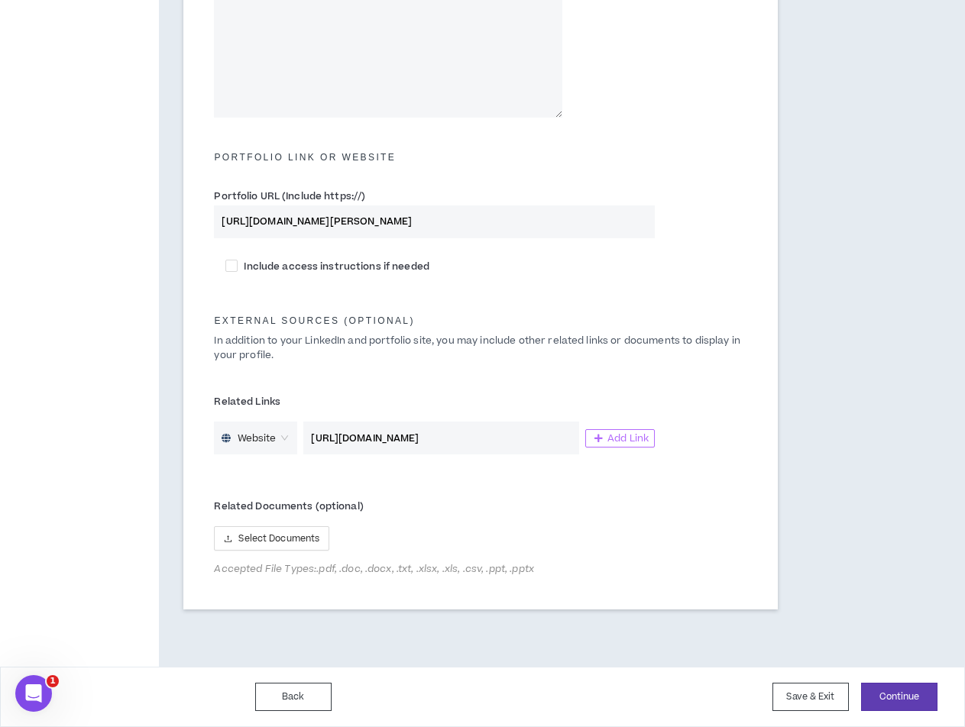
click at [622, 439] on span "Add Link" at bounding box center [627, 438] width 41 height 12
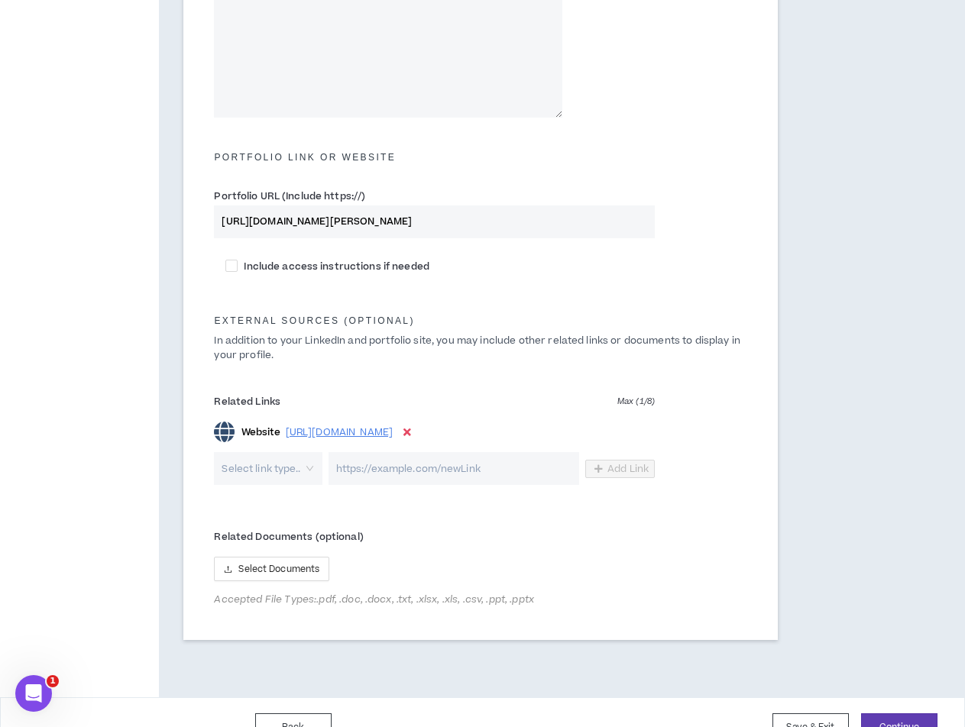
click at [254, 470] on input "search" at bounding box center [262, 468] width 80 height 33
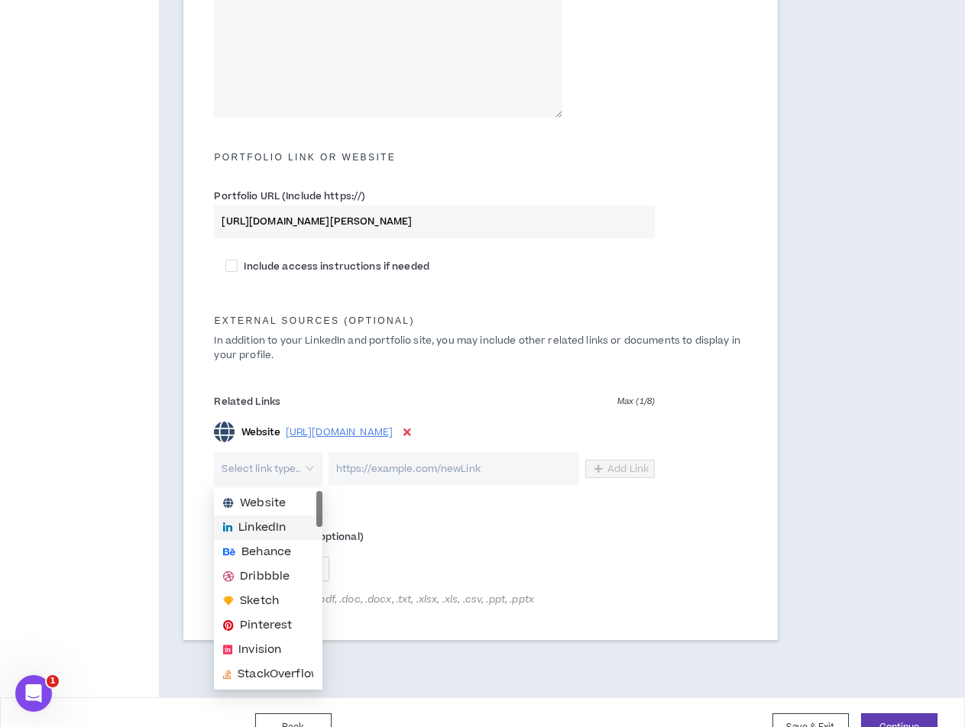
click at [287, 532] on span "LinkedIn" at bounding box center [268, 527] width 90 height 17
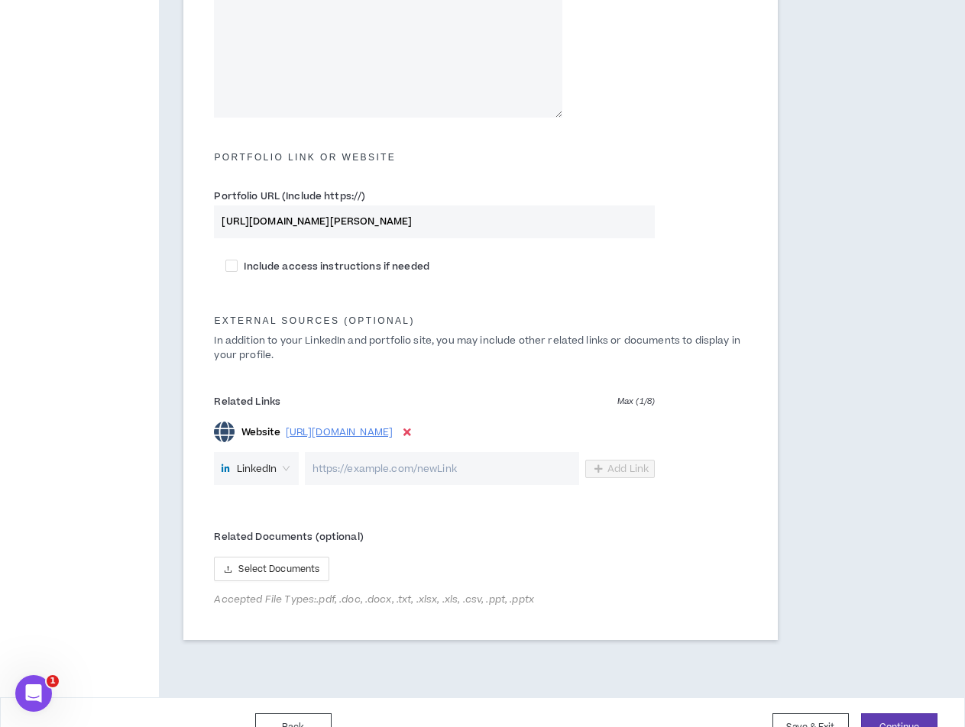
click at [454, 472] on input "url" at bounding box center [442, 468] width 274 height 33
paste input "[URL][DOMAIN_NAME]"
type input "[URL][DOMAIN_NAME]"
click at [631, 470] on span "Add Link" at bounding box center [627, 469] width 41 height 12
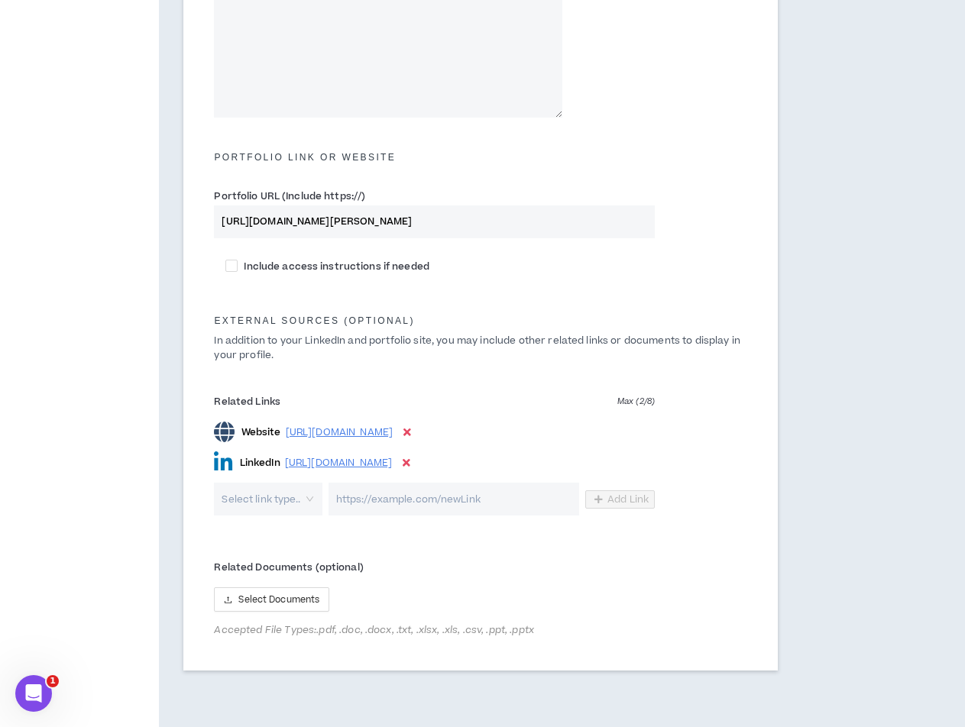
click at [273, 510] on input "search" at bounding box center [262, 499] width 80 height 33
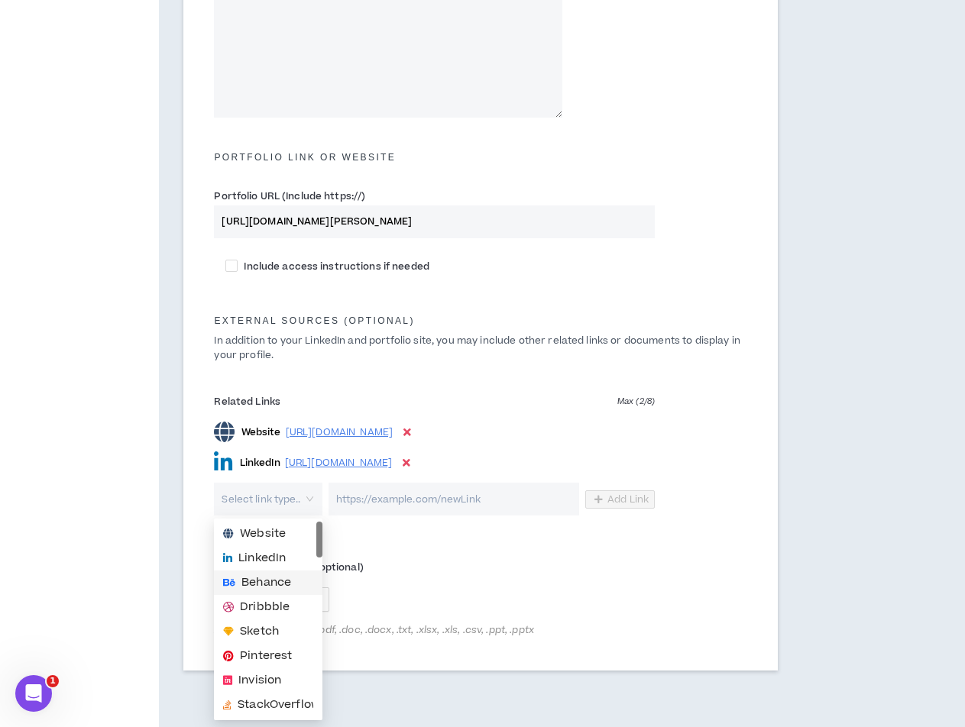
click at [294, 583] on span "Behance" at bounding box center [268, 582] width 90 height 17
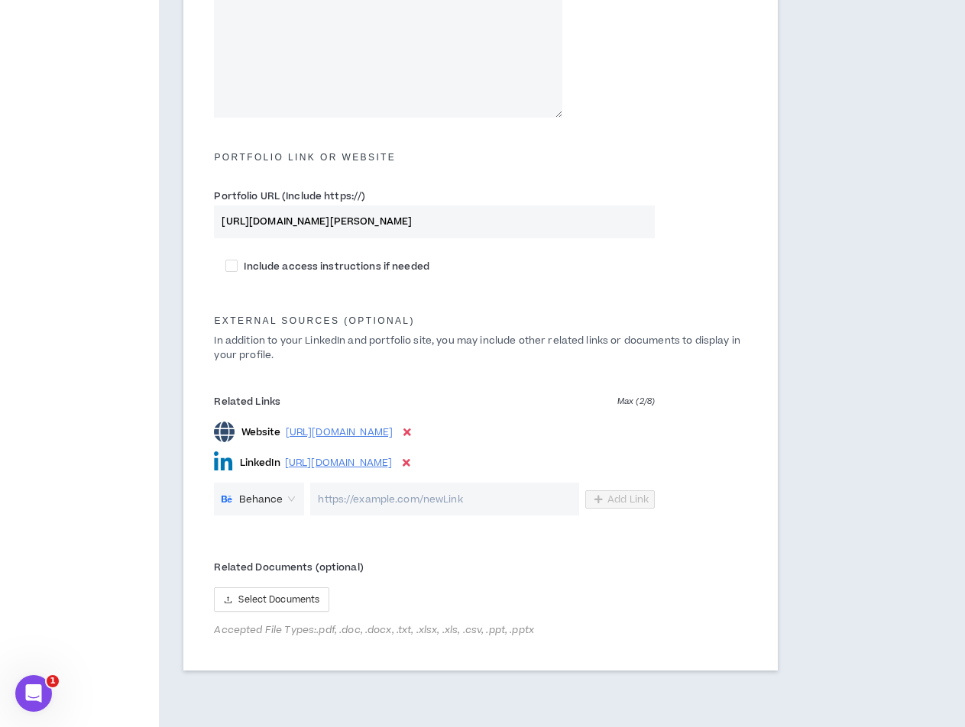
click at [435, 494] on input "url" at bounding box center [444, 499] width 269 height 33
paste input "https://www.behance.net/ana-lu-3d"
type input "https://www.behance.net/ana-lu-3d"
click at [633, 500] on span "Add Link" at bounding box center [627, 500] width 41 height 12
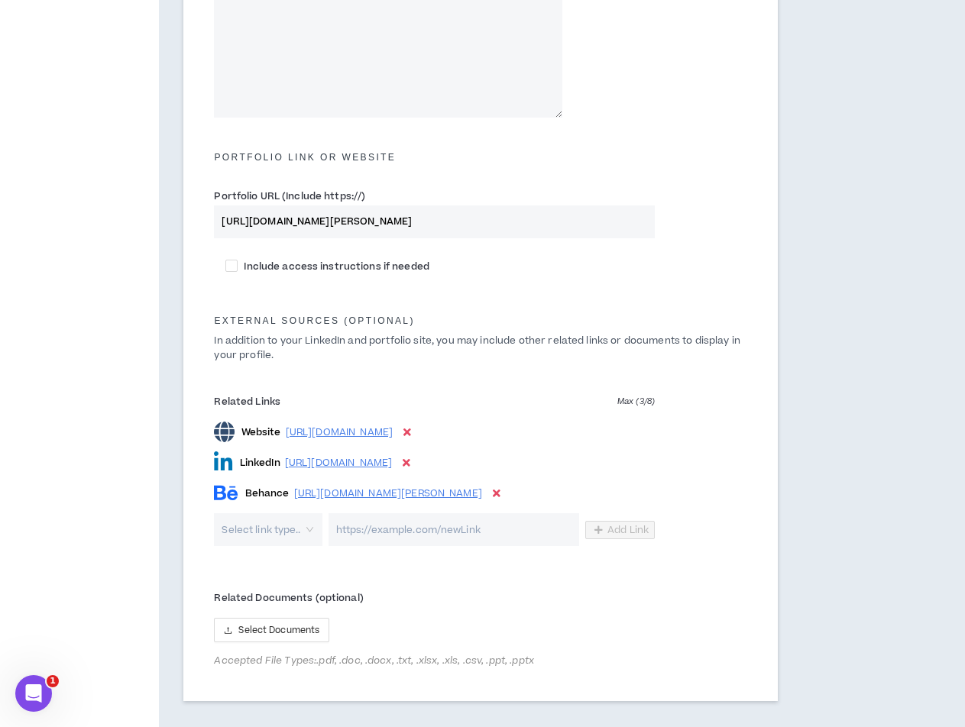
click at [297, 538] on input "search" at bounding box center [262, 529] width 80 height 33
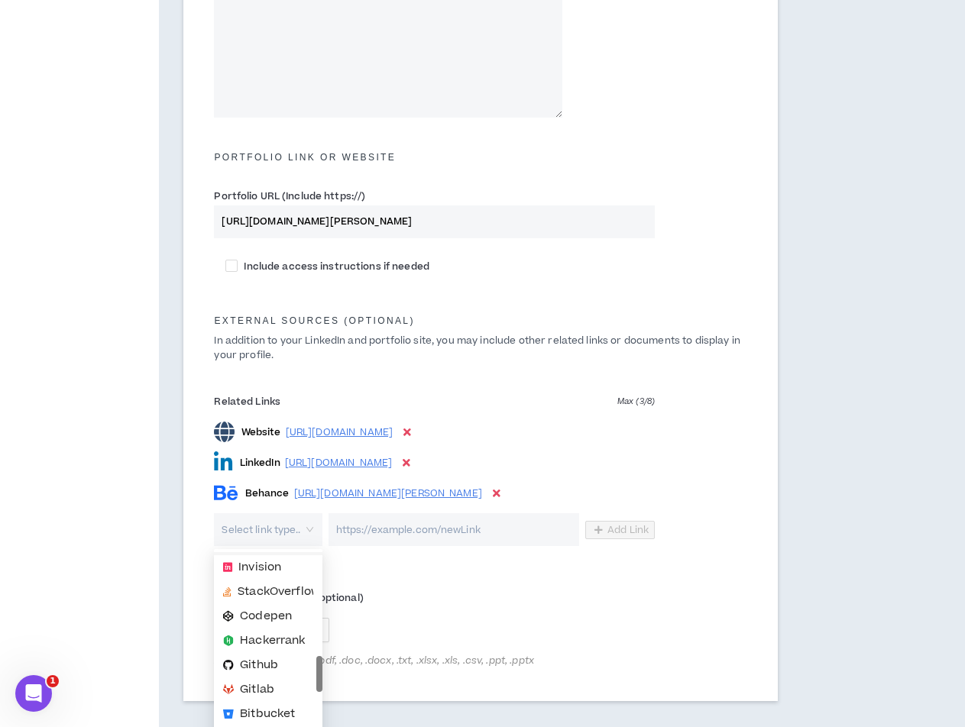
scroll to position [220, 0]
click at [281, 589] on span "Github" at bounding box center [268, 589] width 90 height 17
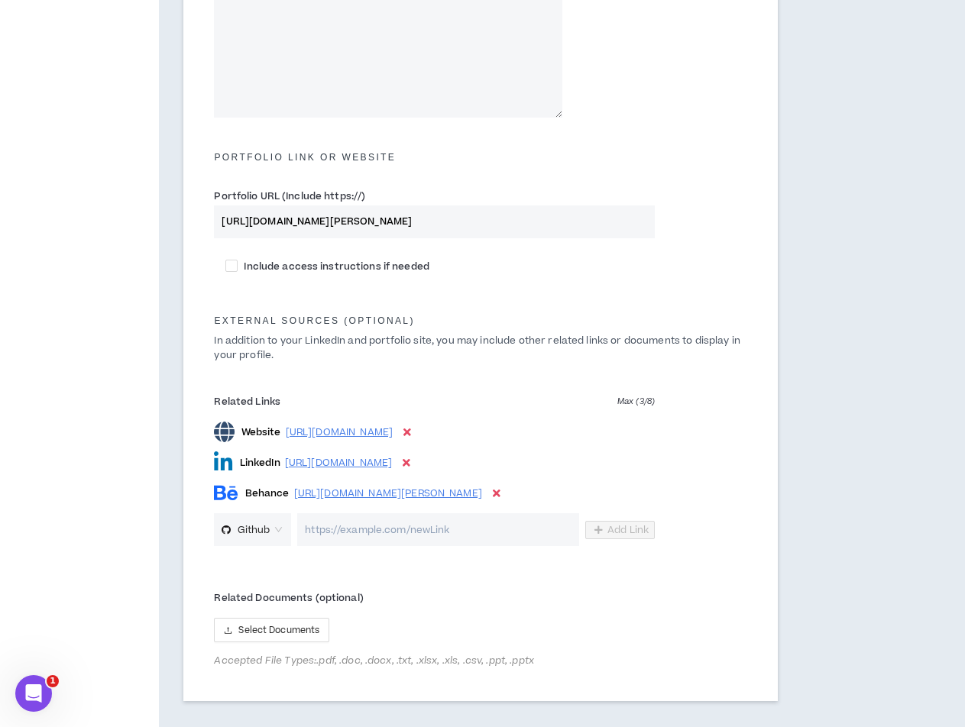
click at [279, 532] on span "Github" at bounding box center [253, 530] width 62 height 23
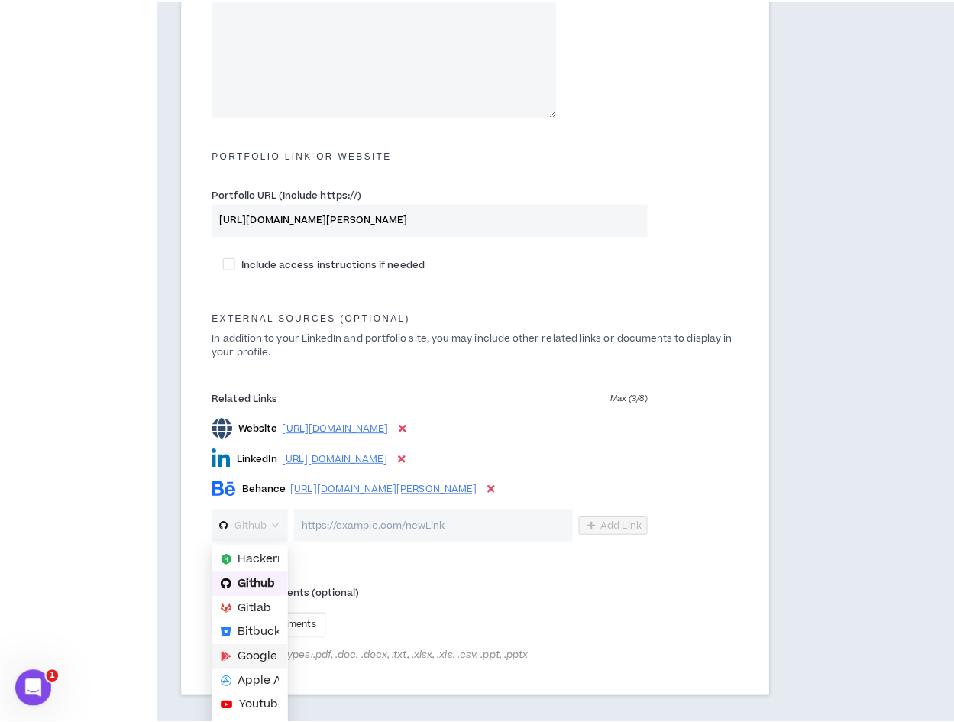
scroll to position [658, 0]
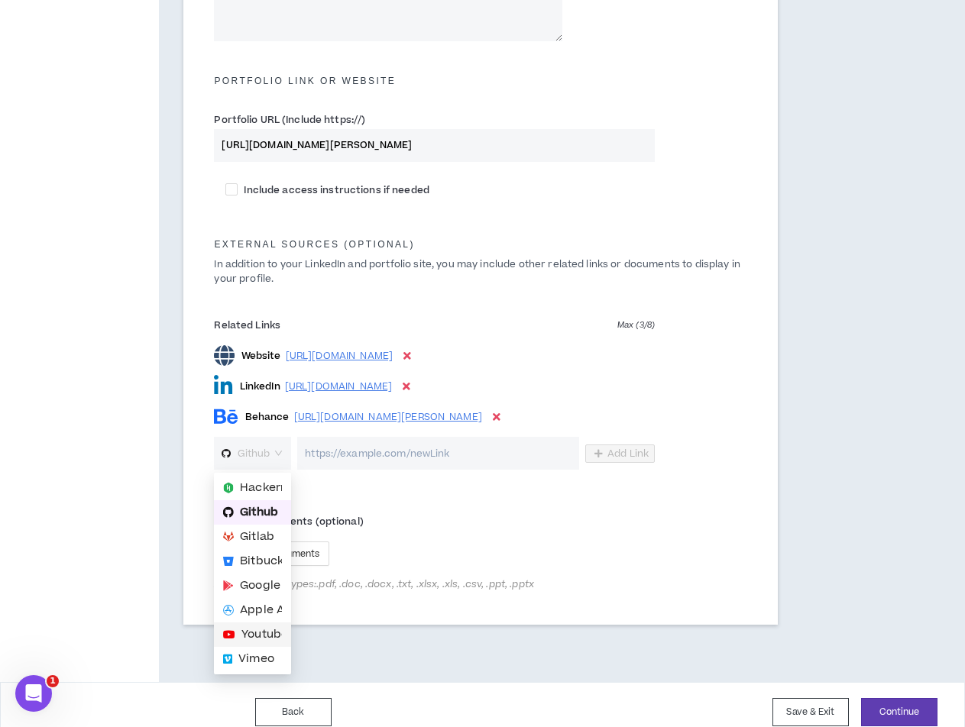
click at [262, 633] on span "Youtube" at bounding box center [264, 634] width 47 height 17
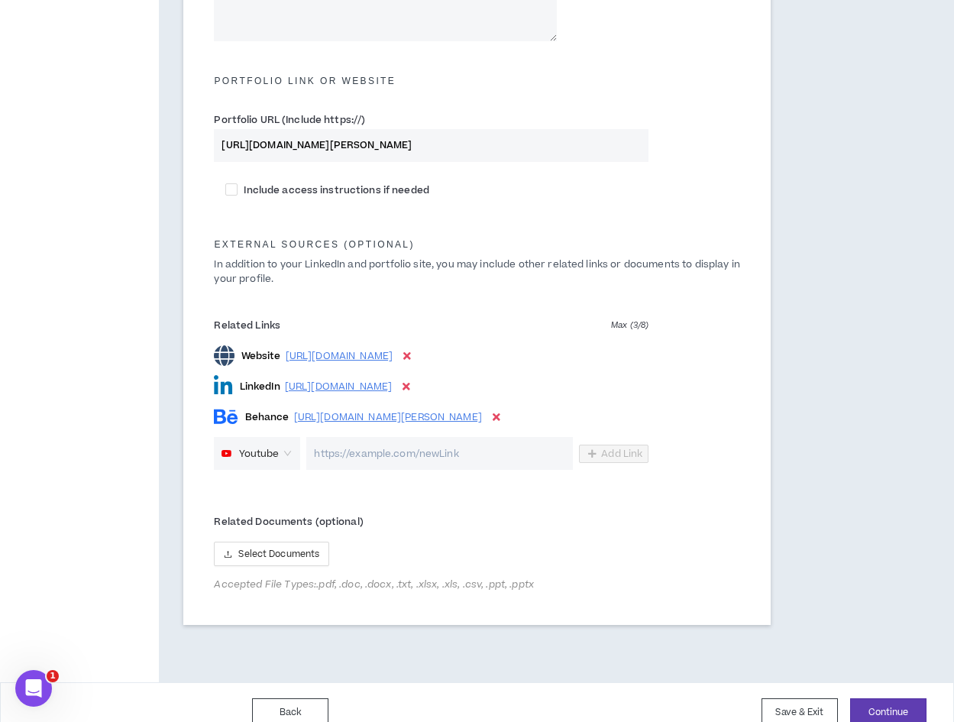
click at [395, 451] on input "url" at bounding box center [439, 453] width 267 height 33
paste input "https://www.youtube.com/@pixeltoclay"
type input "https://www.youtube.com/@pixeltoclay"
click at [541, 451] on input "https://www.youtube.com/@pixeltoclay" at bounding box center [439, 453] width 267 height 33
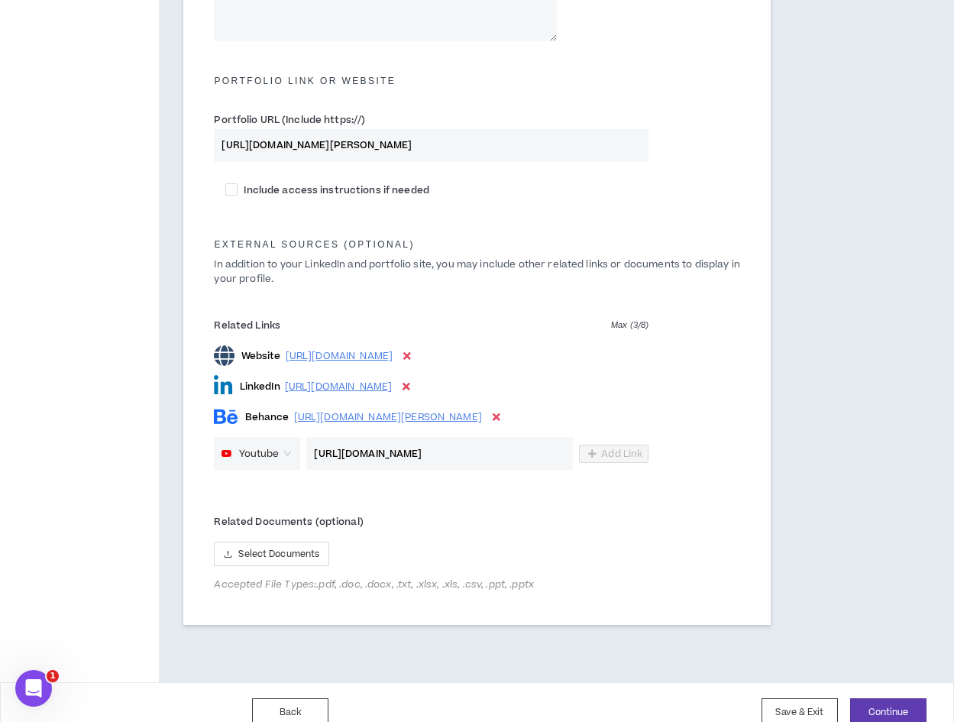
click at [541, 451] on input "https://www.youtube.com/@pixeltoclay" at bounding box center [439, 453] width 267 height 33
click at [477, 457] on input "url" at bounding box center [439, 453] width 267 height 33
paste input "https://www.youtube.com/@pixeltoclay"
type input "https://www.youtube.com/@pixeltoclay"
click at [604, 497] on form "**********" at bounding box center [476, 65] width 549 height 1076
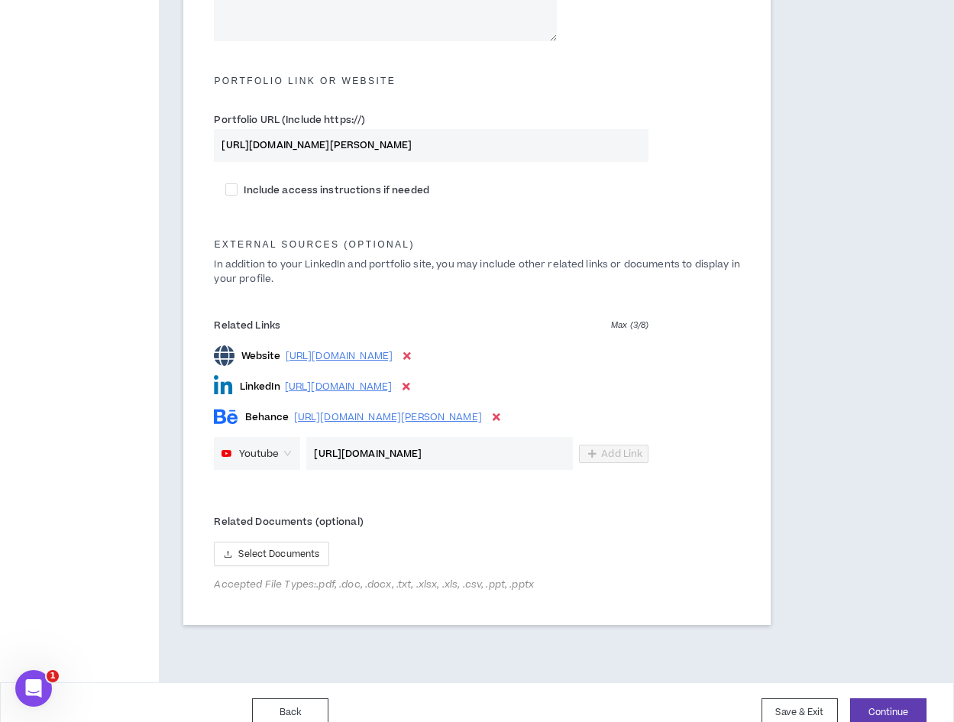
click at [620, 325] on span "Max ( 3 / 8 )" at bounding box center [629, 326] width 37 height 14
click at [657, 393] on div "Related Links Max ( 3 / 8 ) Website https://www.instagram.com/pixeltoclay Linke…" at bounding box center [431, 391] width 458 height 157
click at [639, 510] on label "Related Documents (optional)" at bounding box center [431, 522] width 435 height 24
click at [410, 388] on icon at bounding box center [407, 386] width 8 height 11
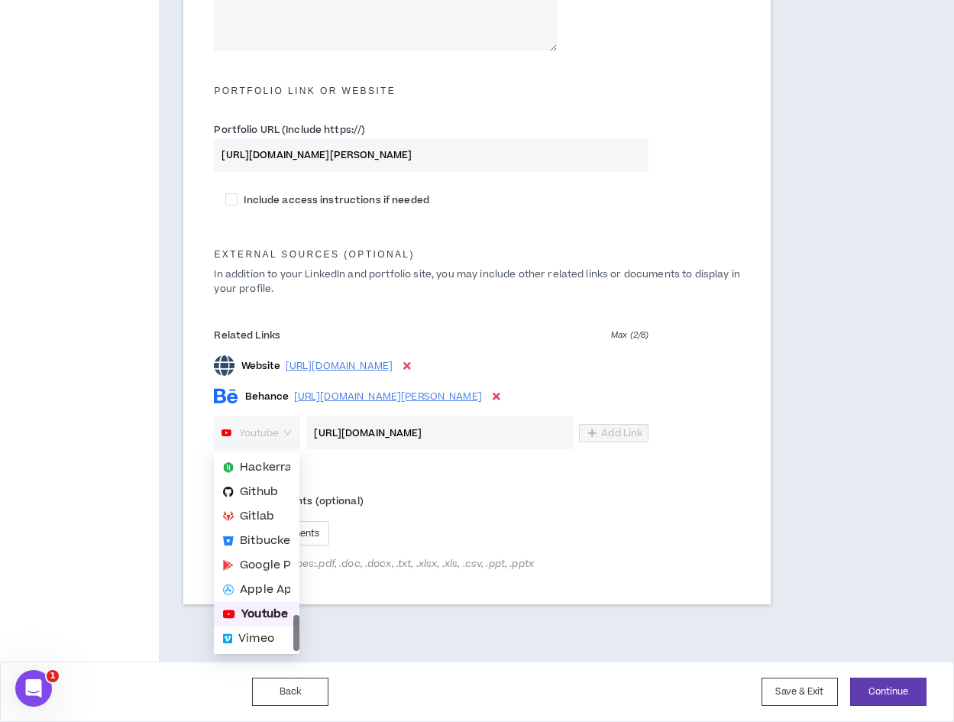
click at [274, 444] on span "Youtube" at bounding box center [259, 433] width 40 height 23
click at [271, 632] on span "Vimeo" at bounding box center [256, 638] width 36 height 17
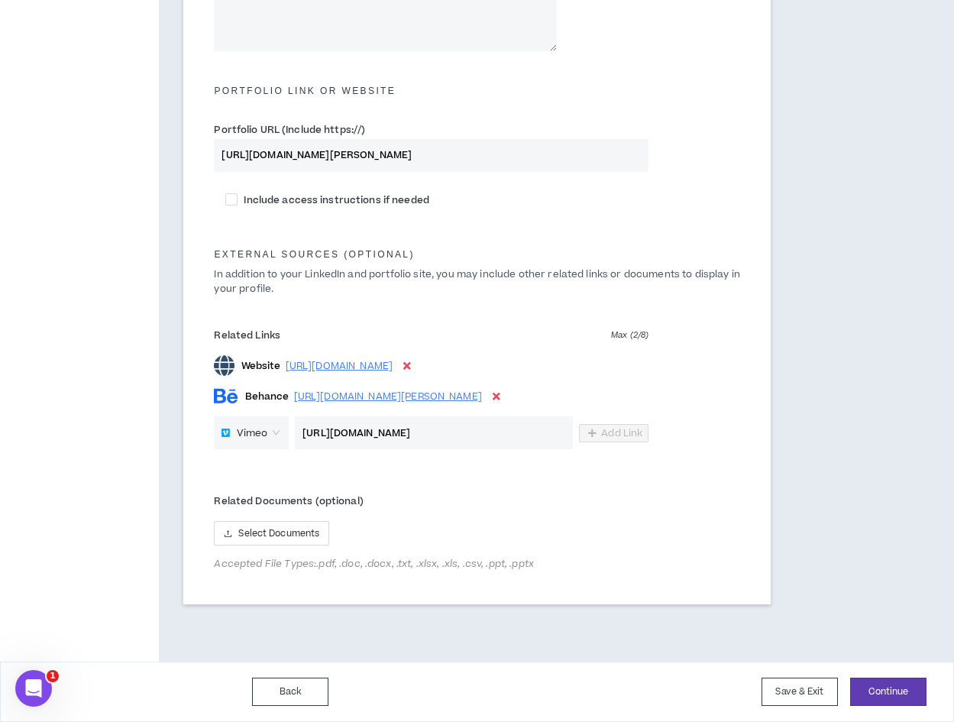
click at [254, 438] on span "Vimeo" at bounding box center [252, 433] width 31 height 23
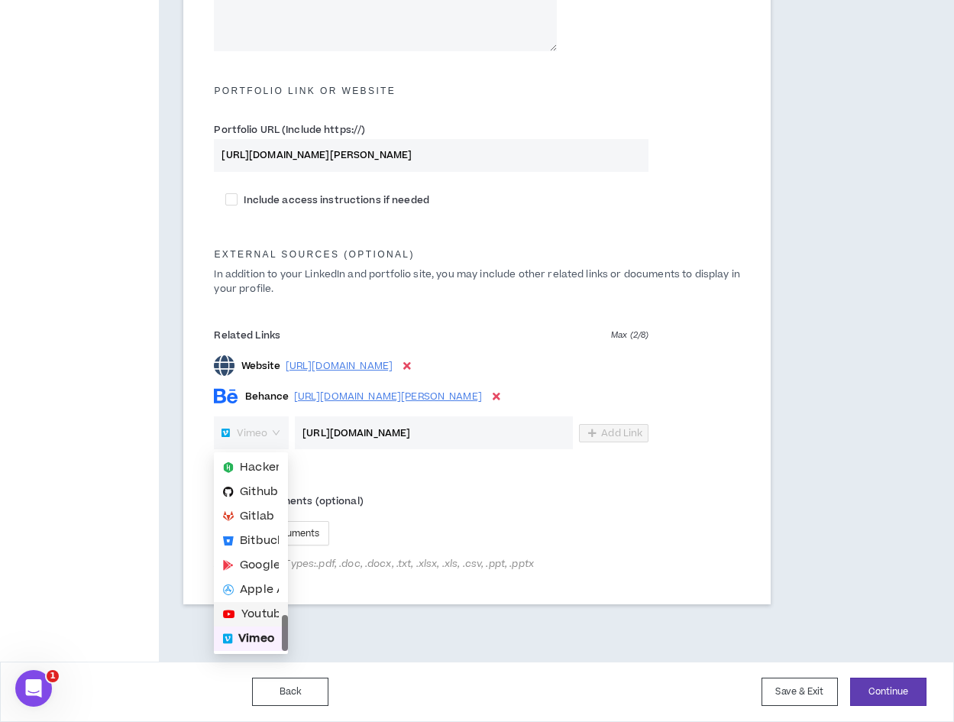
click at [265, 617] on span "Youtube" at bounding box center [264, 614] width 47 height 17
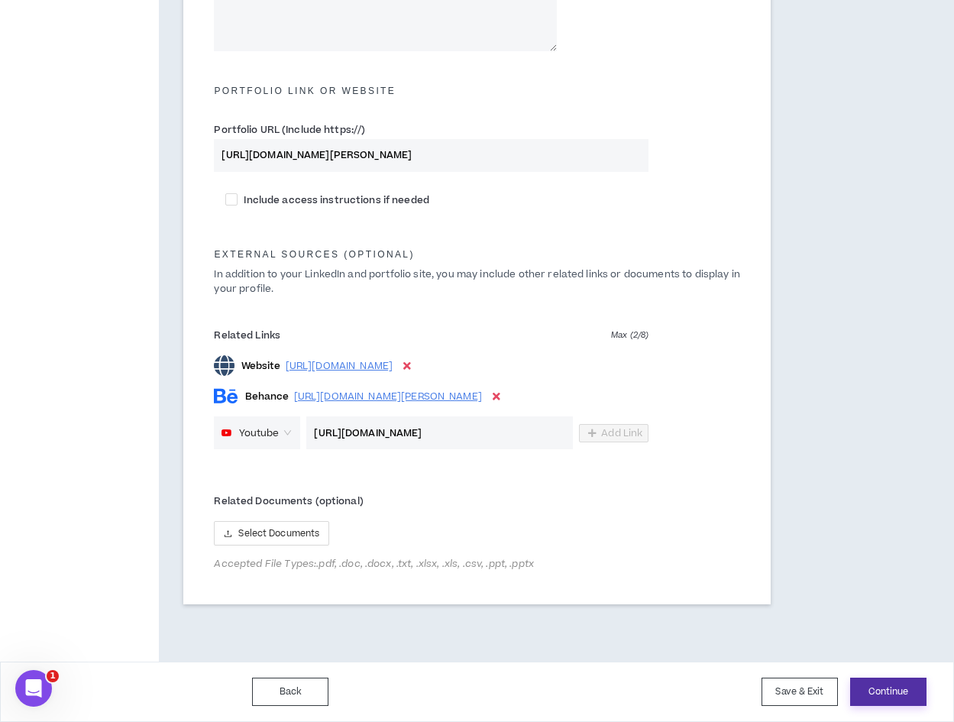
click at [908, 697] on button "Continue" at bounding box center [888, 692] width 76 height 28
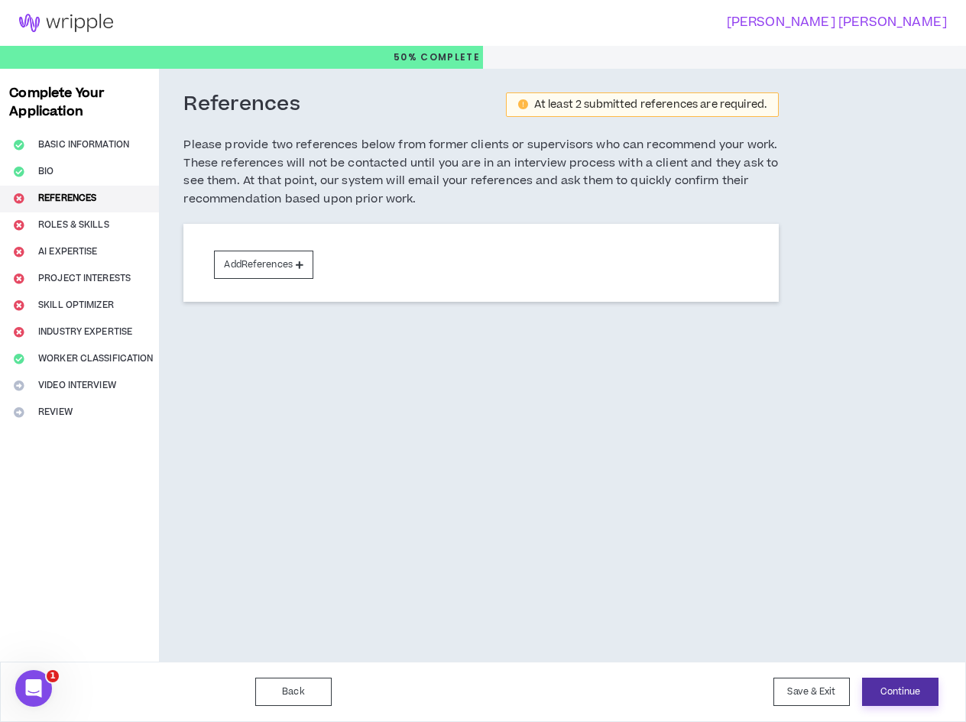
click at [912, 686] on button "Continue" at bounding box center [900, 692] width 76 height 28
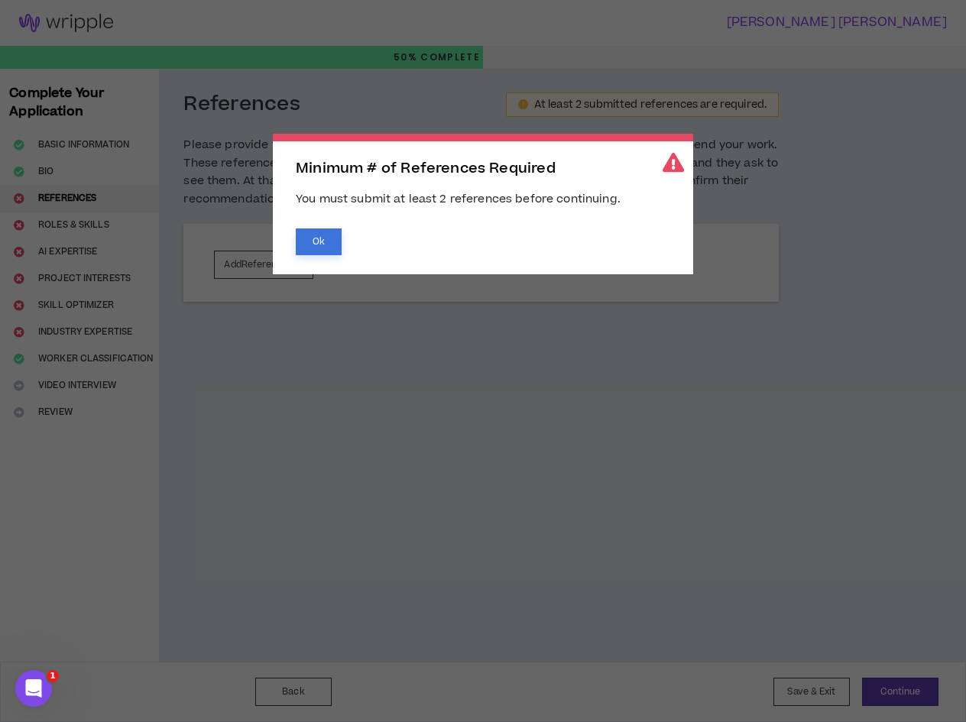
click at [329, 239] on button "Ok" at bounding box center [319, 241] width 46 height 27
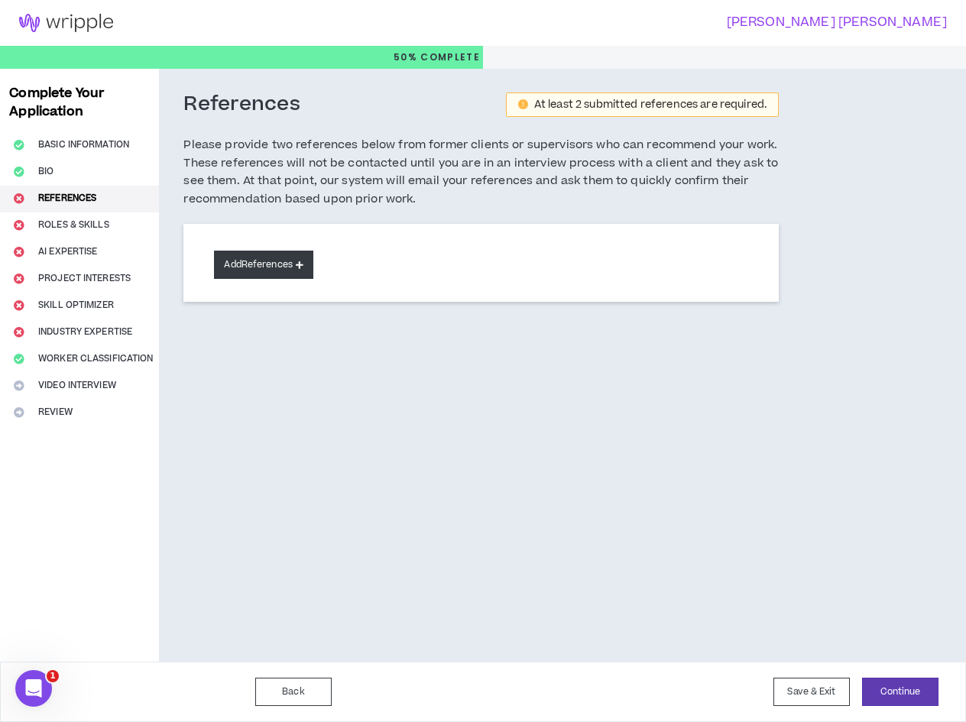
click at [253, 269] on button "Add References" at bounding box center [263, 265] width 99 height 28
click at [94, 143] on button "Basic Information" at bounding box center [79, 145] width 159 height 27
select select "*"
select select "BR"
select select "*****"
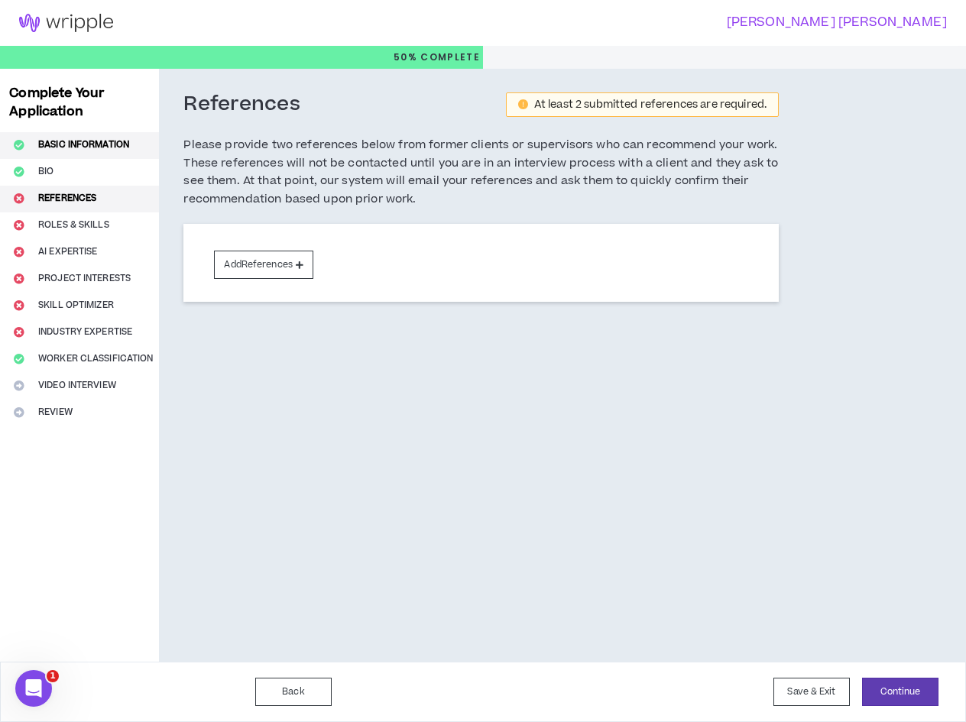
select select "*"
select select "**********"
select select "*****"
select select "**********"
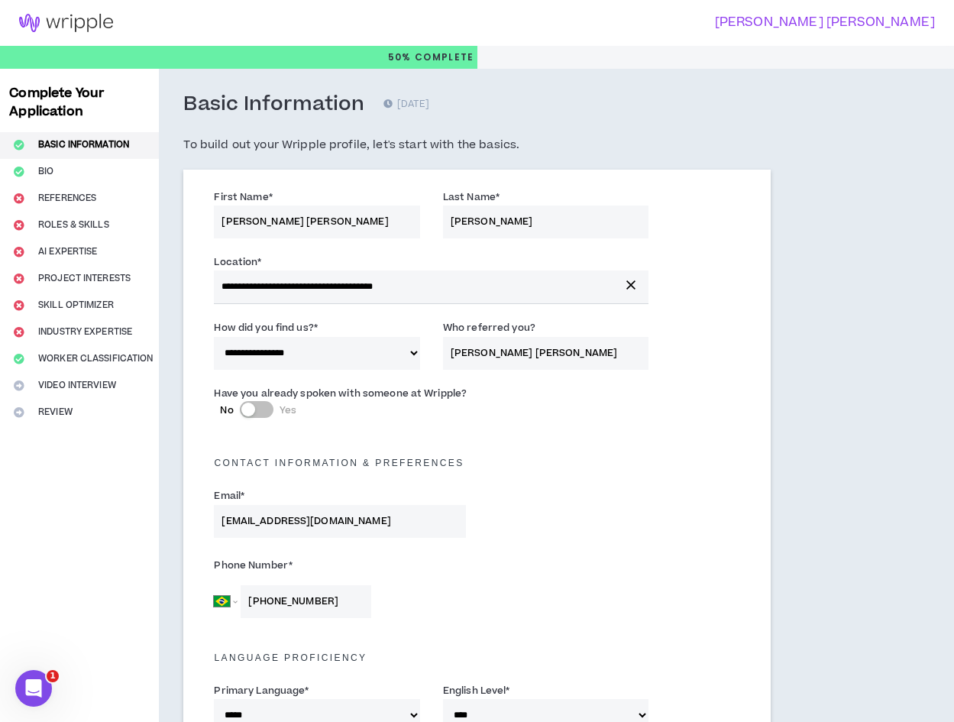
click at [92, 21] on img at bounding box center [66, 23] width 132 height 18
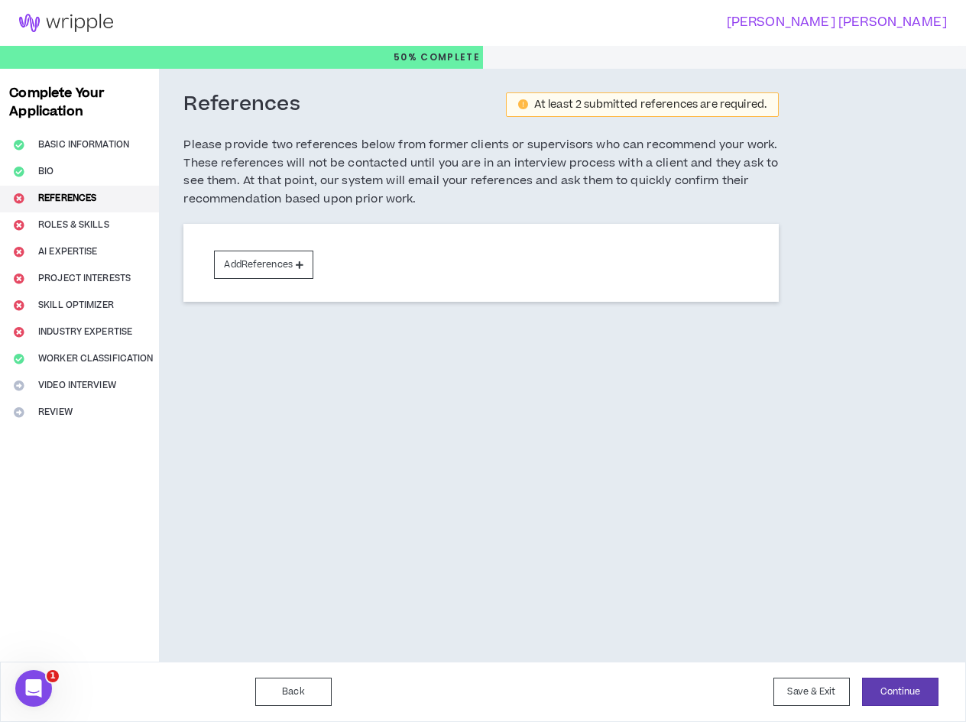
click at [54, 414] on div "Complete Your Application Basic Information Bio References Roles & Skills AI Ex…" at bounding box center [79, 365] width 159 height 593
click at [256, 272] on button "Add References" at bounding box center [263, 265] width 99 height 28
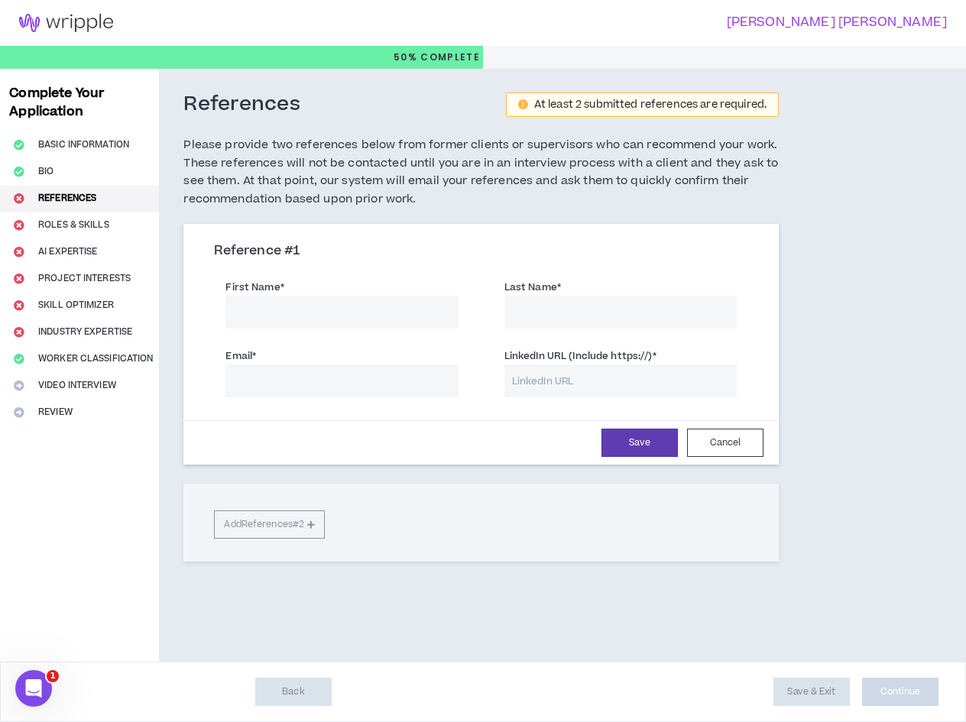
click at [286, 314] on input "First Name *" at bounding box center [341, 312] width 232 height 33
type input "Giovan"
click at [644, 316] on input "Last Name *" at bounding box center [620, 312] width 232 height 33
type input "[PERSON_NAME]"
click at [374, 396] on input "Email *" at bounding box center [341, 380] width 232 height 33
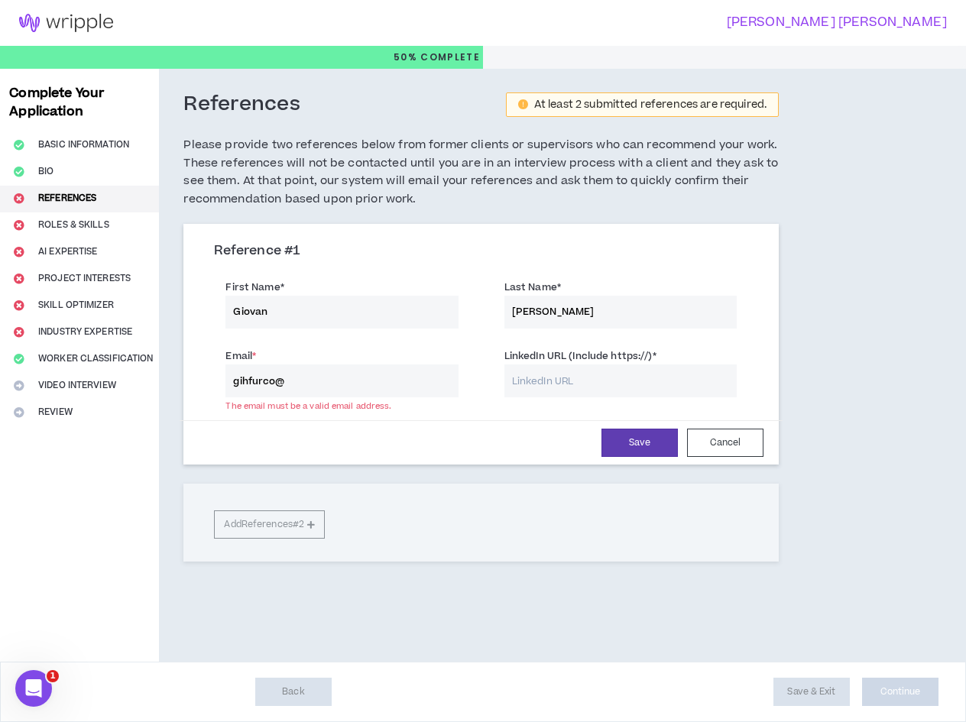
type input "[EMAIL_ADDRESS][DOMAIN_NAME]"
click at [580, 374] on input "LinkedIn URL (Include https://) *" at bounding box center [620, 380] width 232 height 33
click at [397, 318] on input "Giovan" at bounding box center [341, 312] width 232 height 33
type input "Giovana"
click at [648, 380] on input "LinkedIn URL (Include https://) *" at bounding box center [620, 380] width 232 height 33
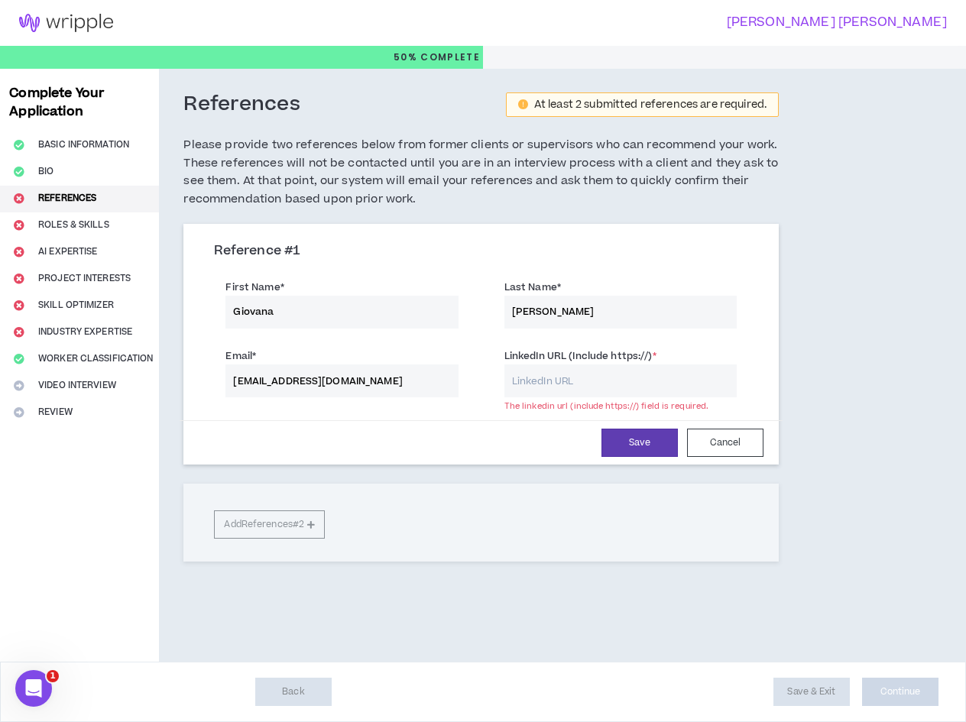
paste input "[URL][DOMAIN_NAME]"
type input "[URL][DOMAIN_NAME]"
click at [643, 445] on button "Save" at bounding box center [639, 443] width 76 height 28
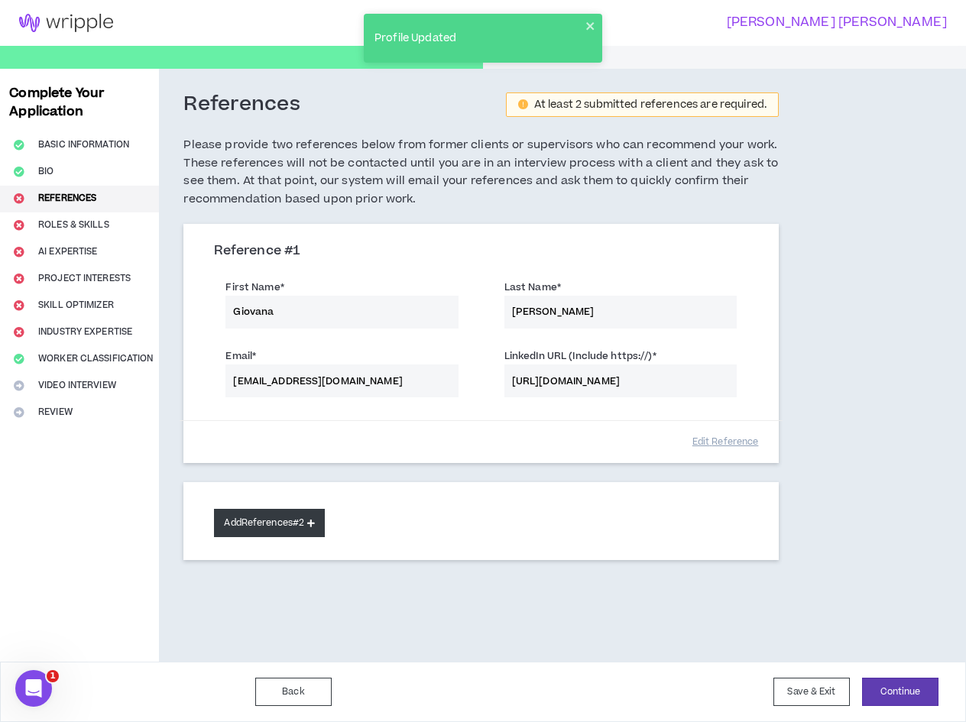
click at [270, 523] on button "Add References #2" at bounding box center [269, 523] width 111 height 28
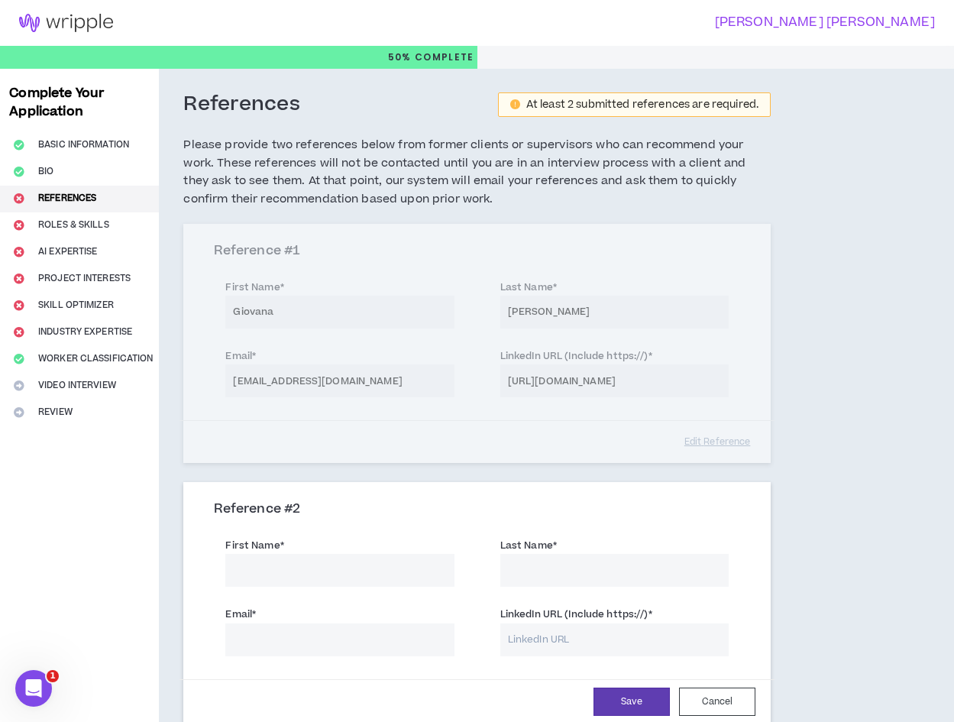
scroll to position [229, 0]
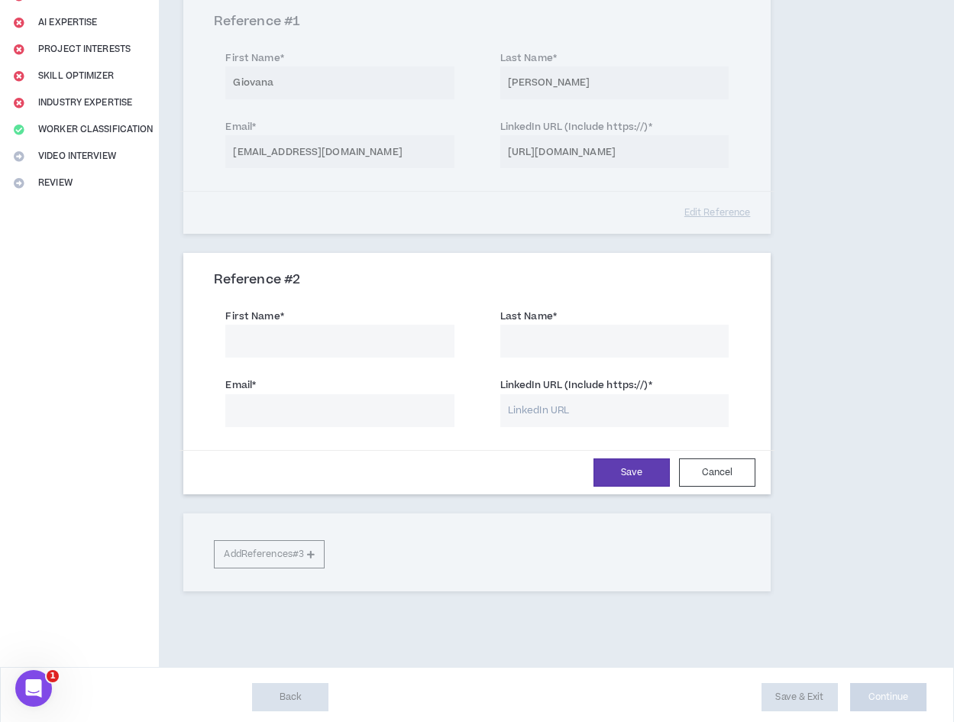
click at [313, 332] on input "First Name *" at bounding box center [339, 341] width 228 height 33
paste input "[PERSON_NAME]"
type input "[PERSON_NAME]"
click at [602, 341] on input "Last Name *" at bounding box center [614, 341] width 228 height 33
paste input "Pairazaman"
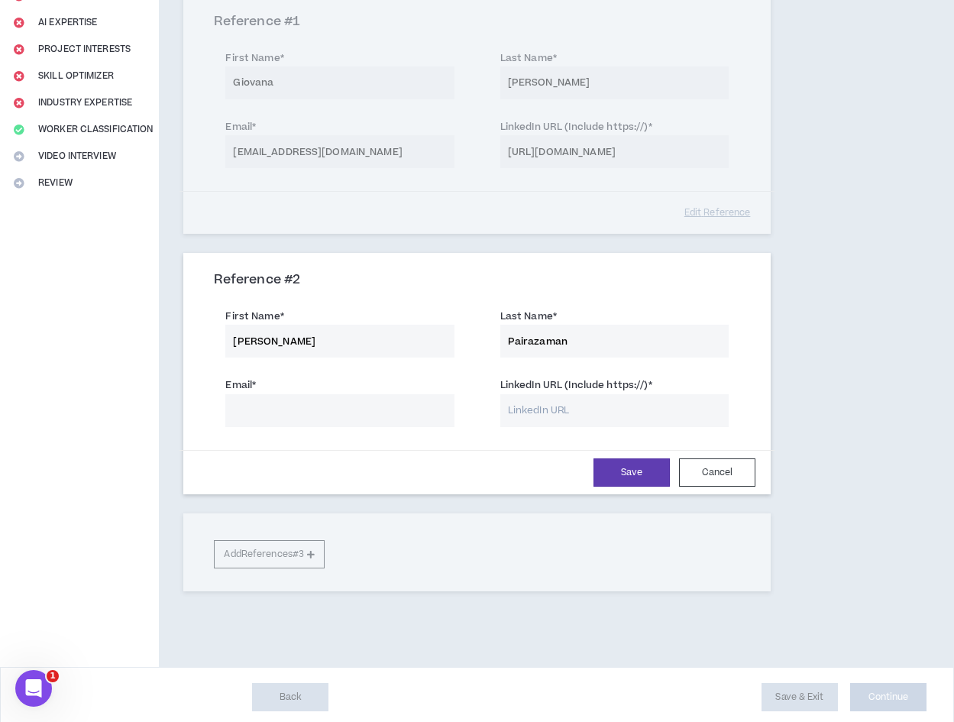
type input "Pairazaman"
click at [315, 416] on input "Email *" at bounding box center [339, 410] width 228 height 33
paste input "[DOMAIN_NAME][EMAIL_ADDRESS][DOMAIN_NAME]"
type input "[DOMAIN_NAME][EMAIL_ADDRESS][DOMAIN_NAME]"
click at [600, 415] on input "LinkedIn URL (Include https://) *" at bounding box center [614, 410] width 228 height 33
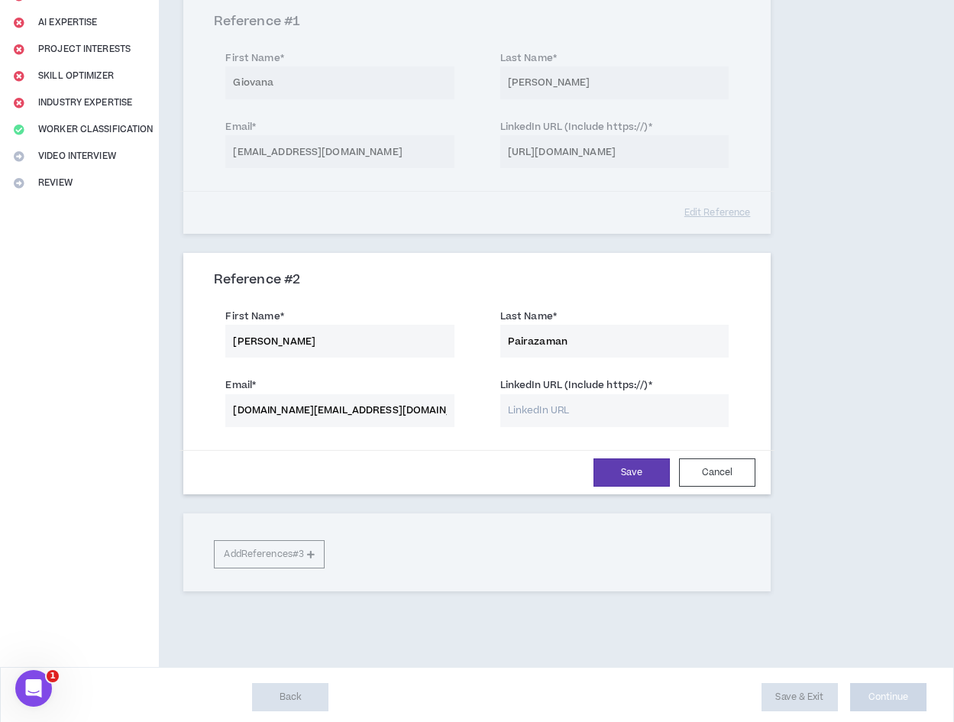
paste input "[URL][DOMAIN_NAME]"
type input "[URL][DOMAIN_NAME]"
click at [640, 482] on button "Save" at bounding box center [632, 472] width 76 height 28
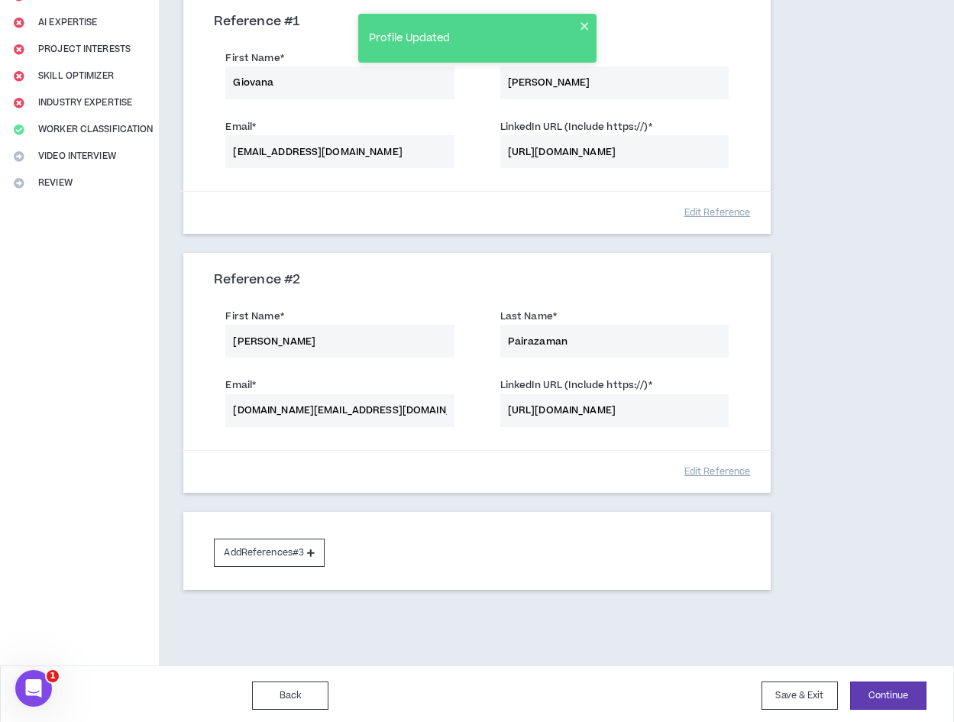
scroll to position [233, 0]
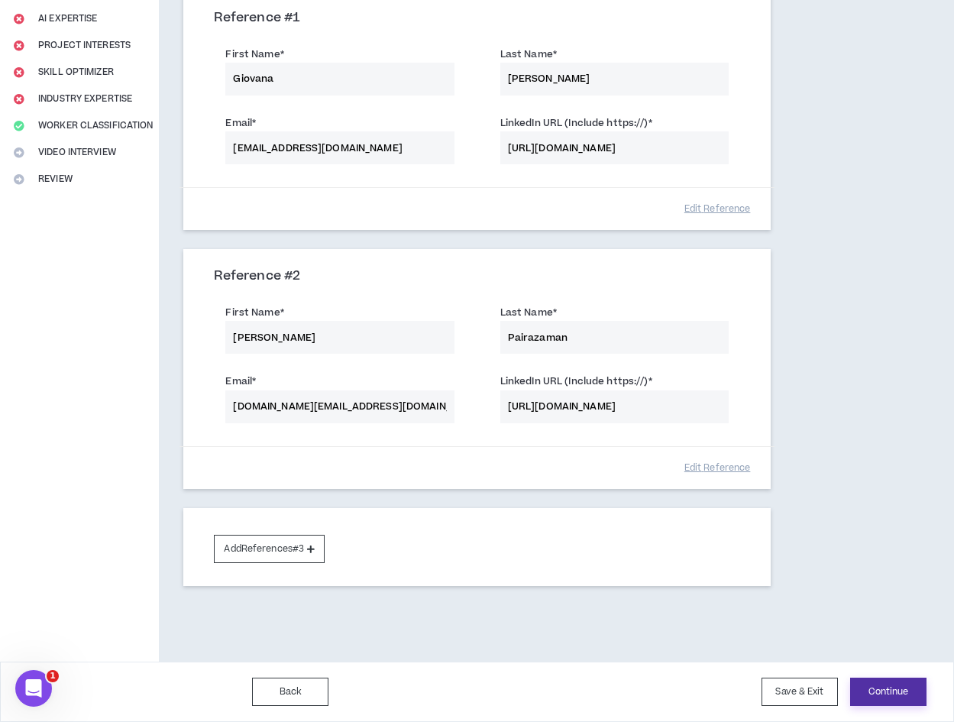
click at [907, 693] on button "Continue" at bounding box center [888, 692] width 76 height 28
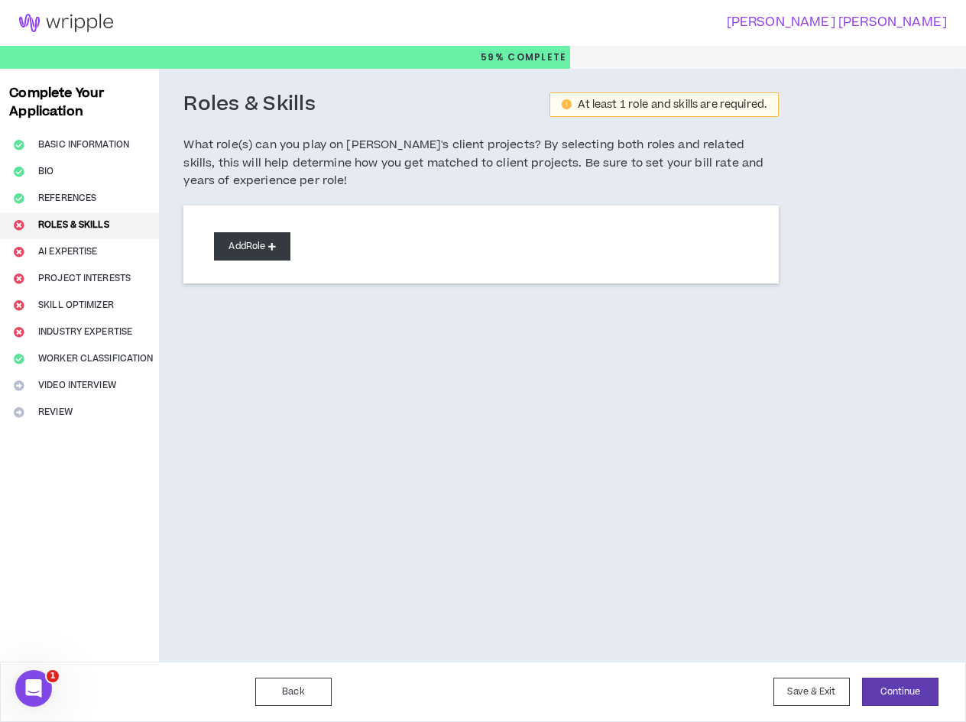
click at [253, 251] on button "Add Role" at bounding box center [252, 246] width 76 height 28
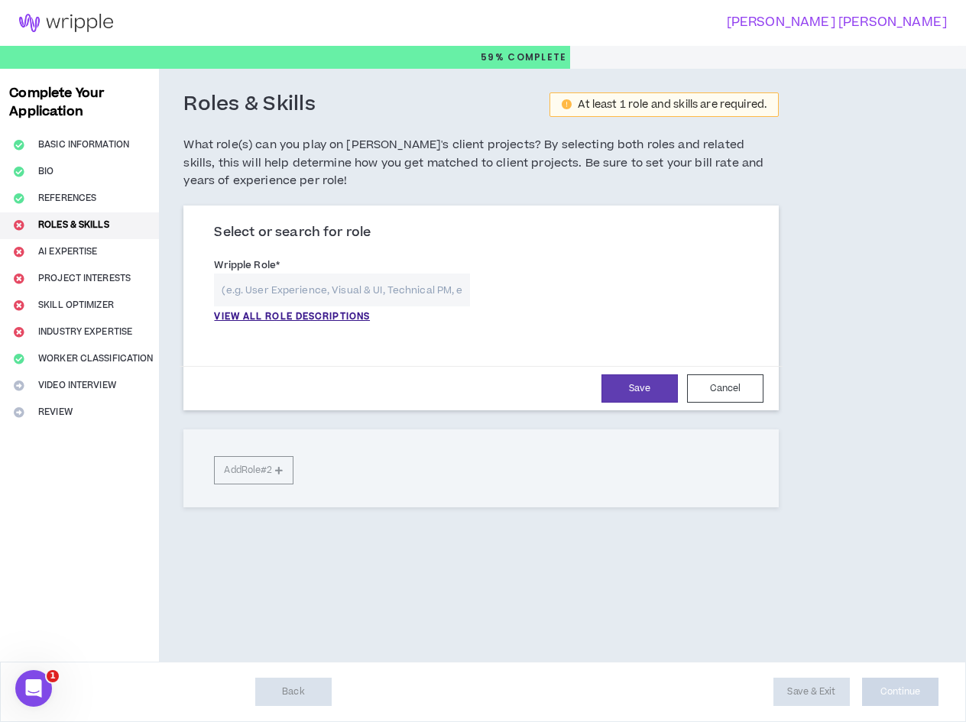
click at [338, 290] on input "text" at bounding box center [341, 289] width 255 height 33
click at [358, 292] on input "text" at bounding box center [341, 289] width 255 height 33
paste input "3D Artist | 3D Modeler | Character Designer"
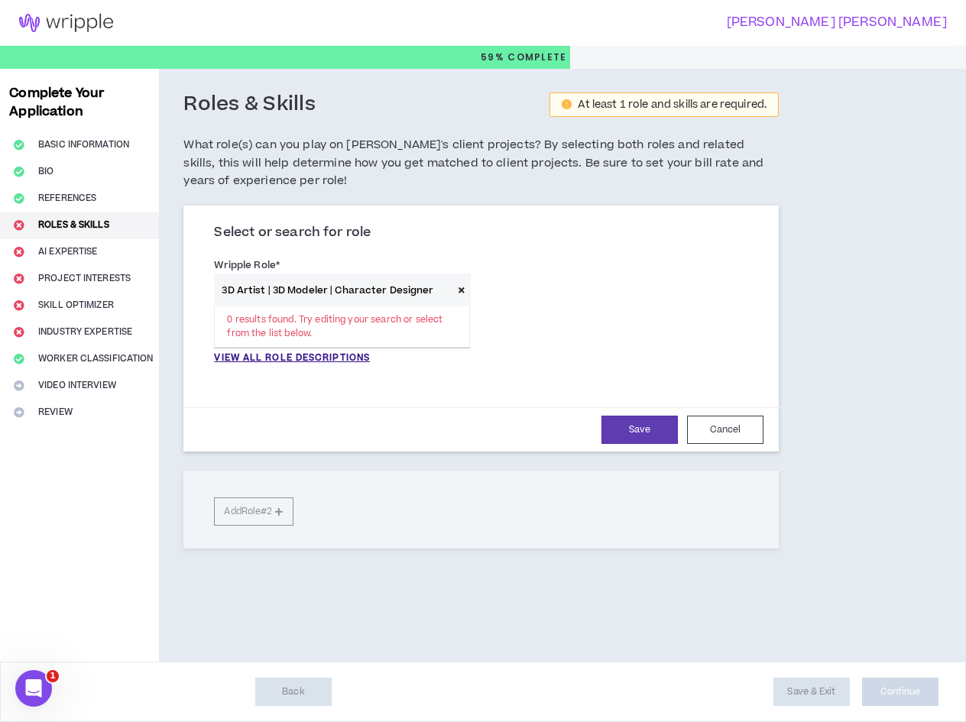
drag, startPoint x: 233, startPoint y: 291, endPoint x: 384, endPoint y: 291, distance: 150.5
click at [384, 291] on input "3D Artist | 3D Modeler | Character Designer" at bounding box center [333, 289] width 238 height 33
drag, startPoint x: 335, startPoint y: 290, endPoint x: 238, endPoint y: 304, distance: 98.1
click at [238, 304] on input "3D Designer" at bounding box center [333, 289] width 238 height 33
type input "3"
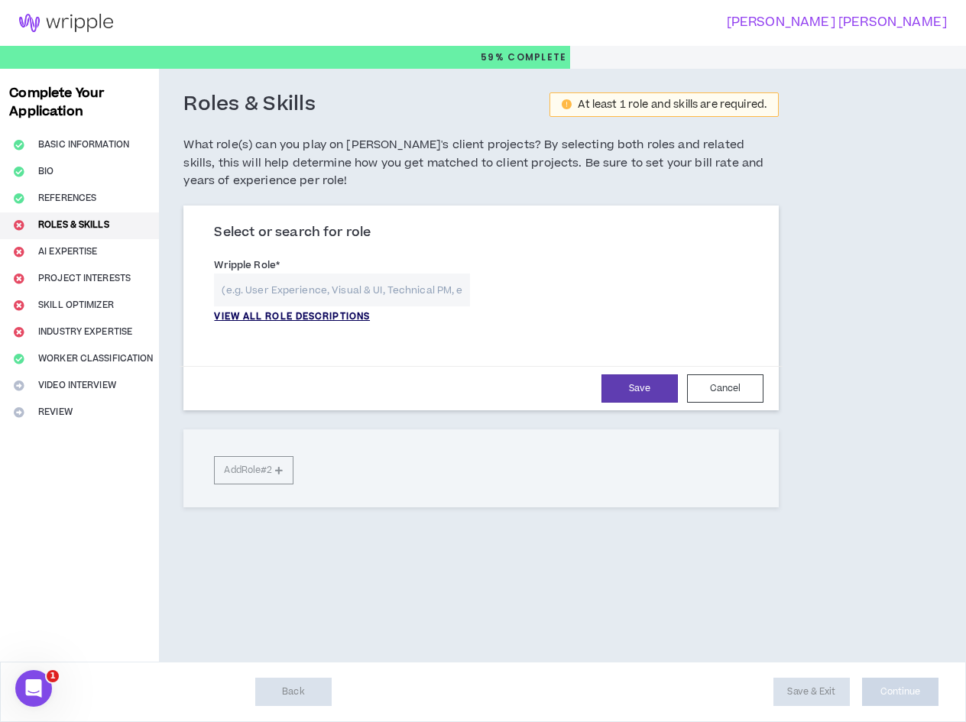
click at [338, 319] on p "VIEW ALL ROLE DESCRIPTIONS" at bounding box center [292, 317] width 156 height 14
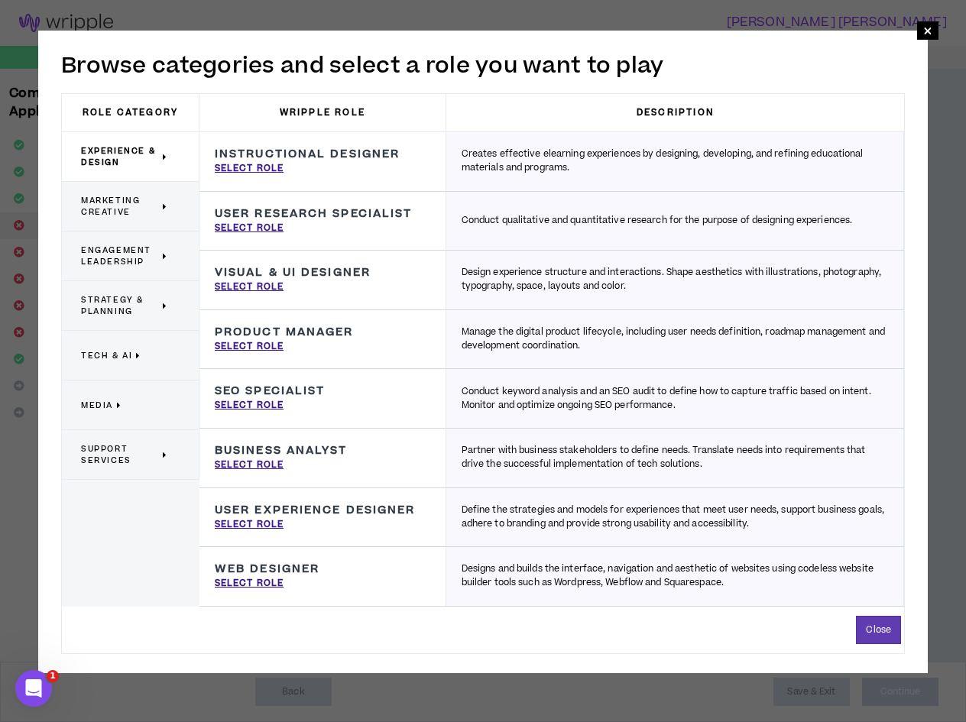
click at [114, 347] on p "Tech & AI" at bounding box center [124, 355] width 87 height 34
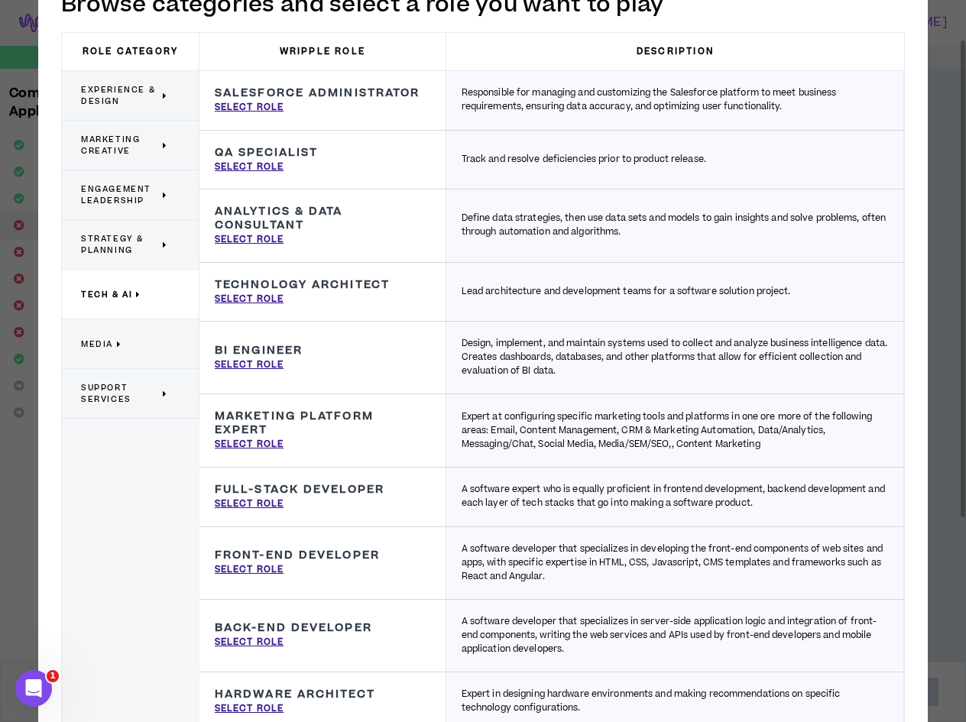
click at [108, 92] on span "Experience & Design" at bounding box center [120, 95] width 78 height 23
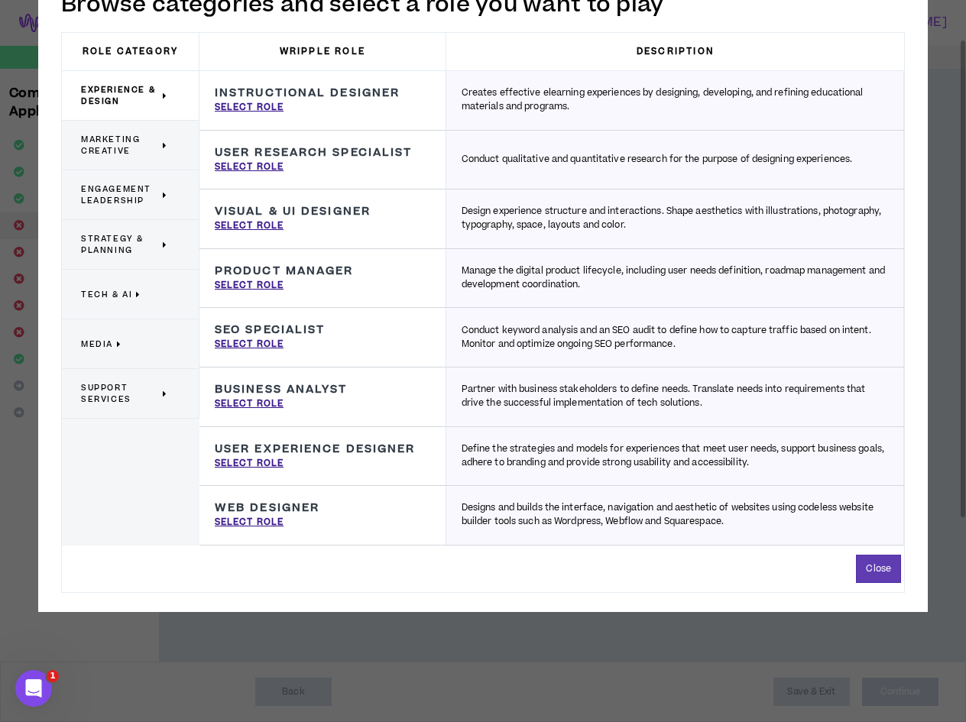
click at [123, 145] on span "Marketing Creative" at bounding box center [120, 145] width 78 height 23
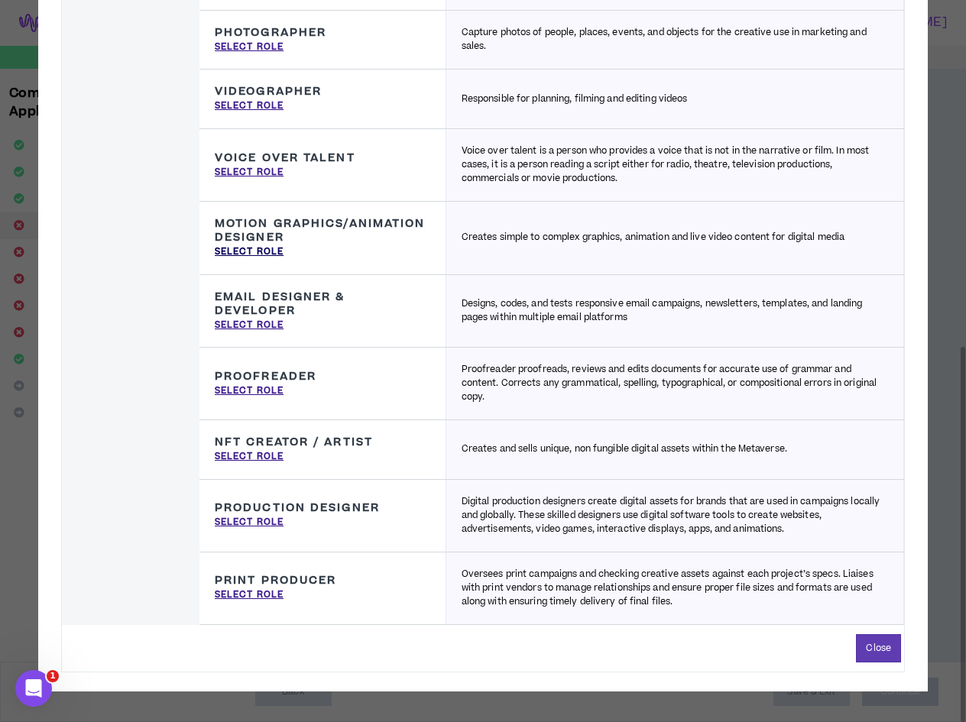
click at [240, 251] on p "Select Role" at bounding box center [249, 252] width 69 height 14
type input "Motion Graphics/Animation Designer"
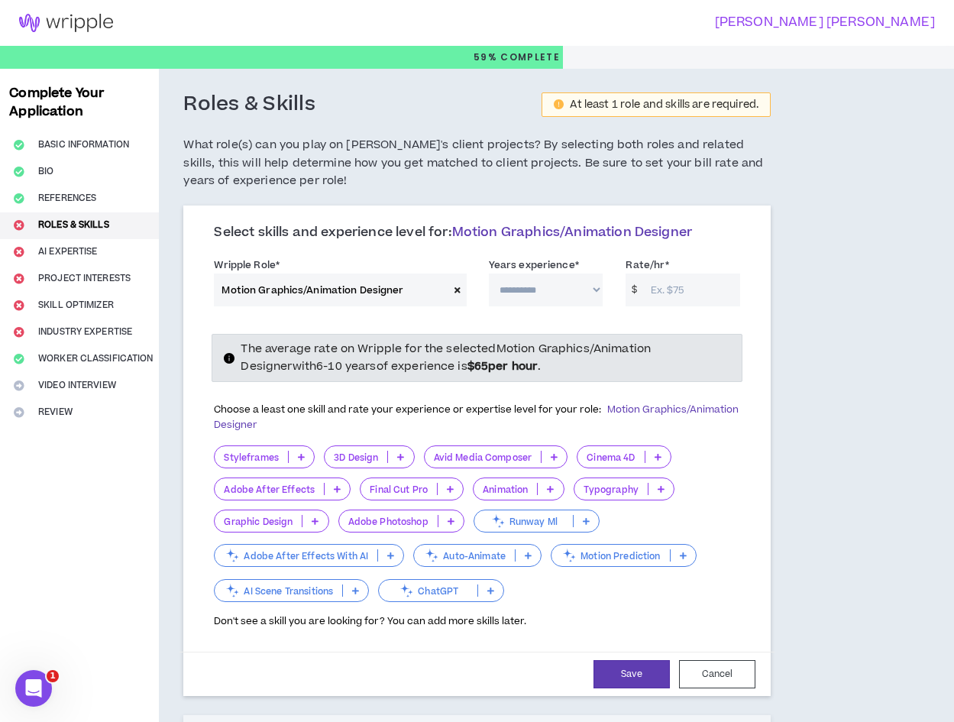
click at [590, 292] on select "**********" at bounding box center [546, 289] width 115 height 33
select select "**"
click at [489, 273] on select "**********" at bounding box center [546, 289] width 115 height 33
click at [705, 290] on input "Rate/hr *" at bounding box center [692, 289] width 98 height 33
type input "20"
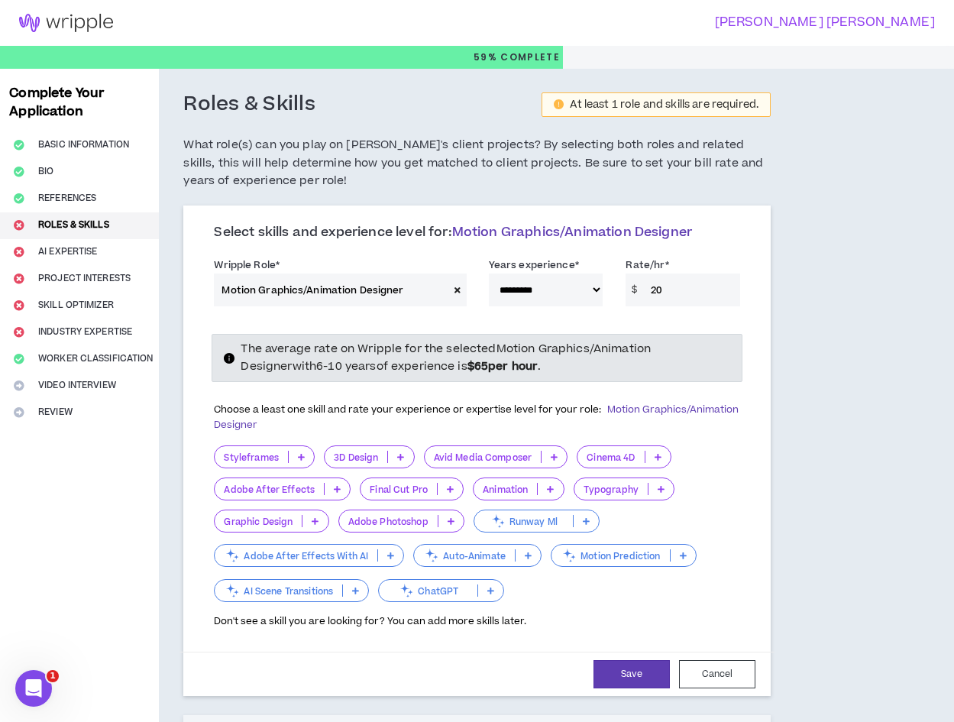
click at [402, 455] on icon at bounding box center [400, 457] width 7 height 8
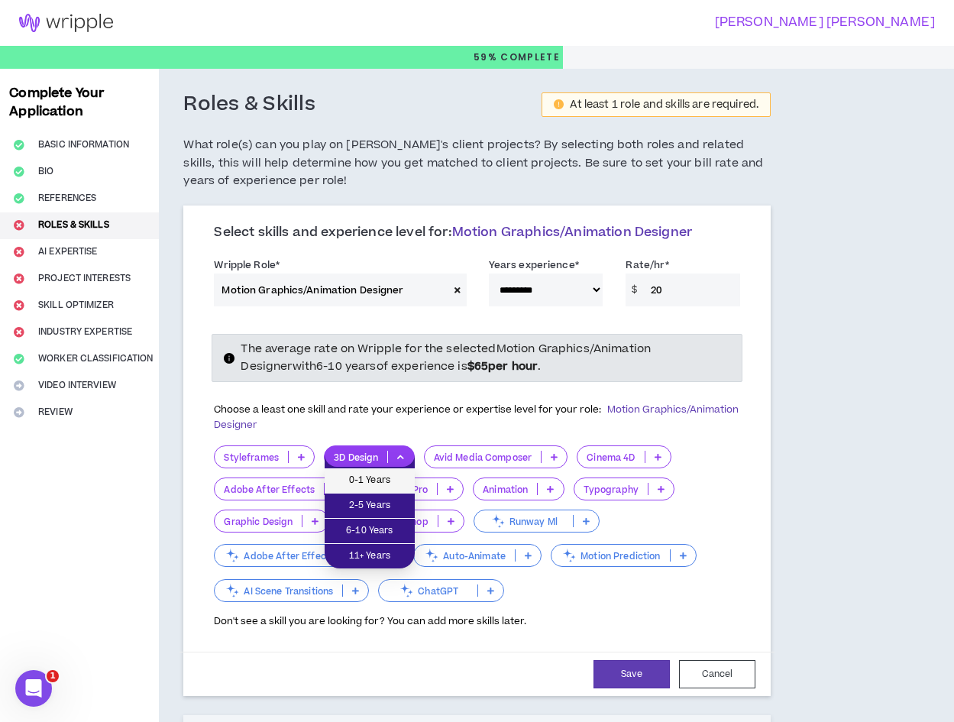
click at [397, 474] on span "0-1 Years" at bounding box center [370, 480] width 72 height 17
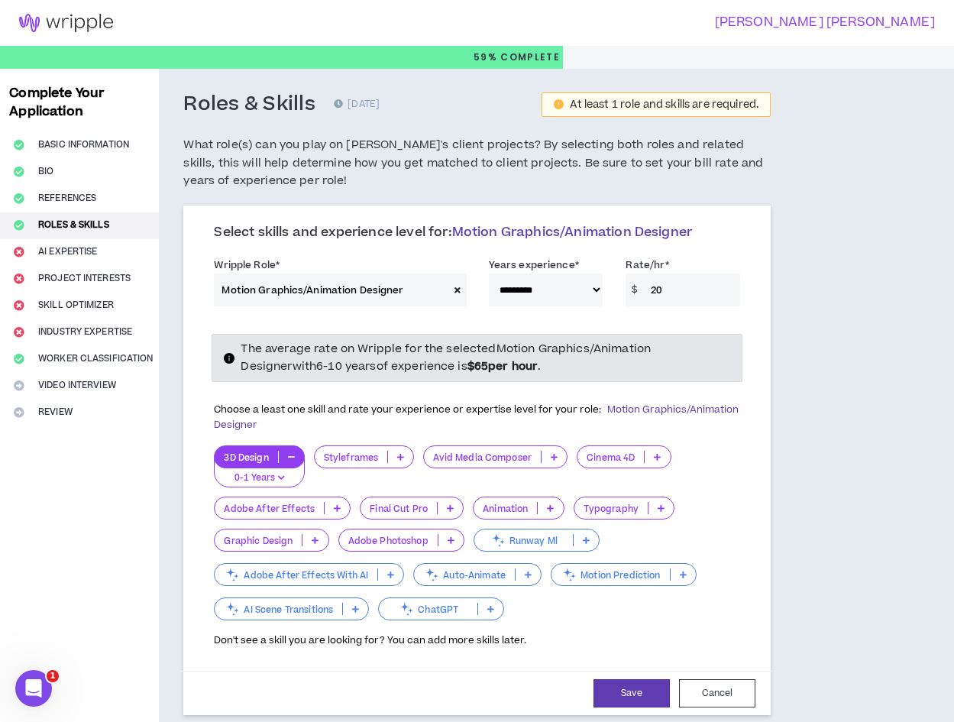
click at [335, 510] on icon at bounding box center [337, 508] width 7 height 8
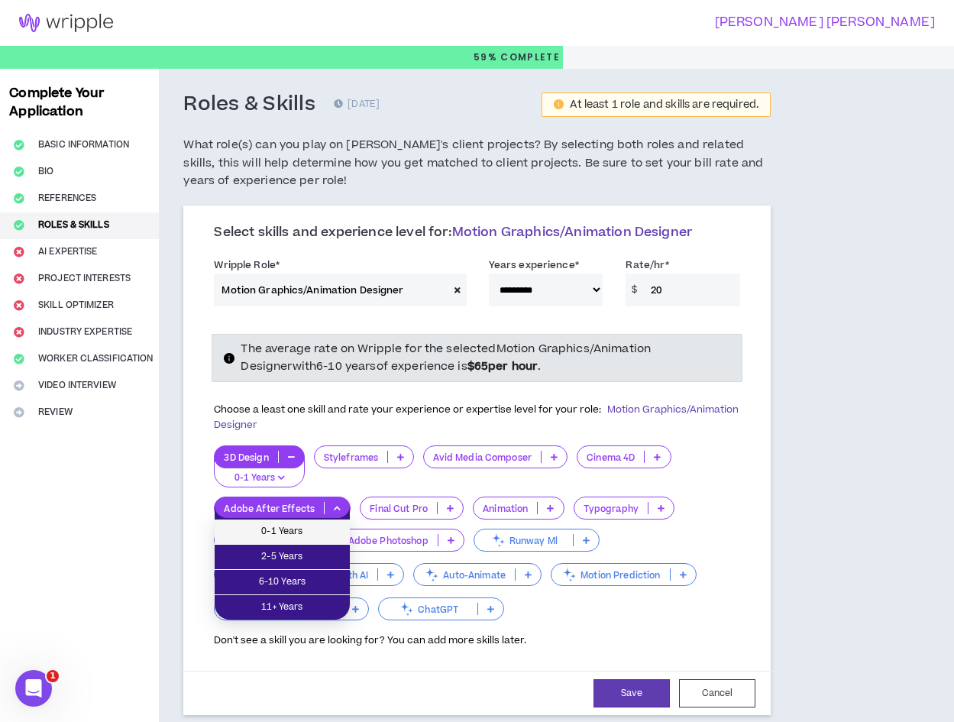
click at [306, 532] on span "0-1 Years" at bounding box center [282, 531] width 117 height 17
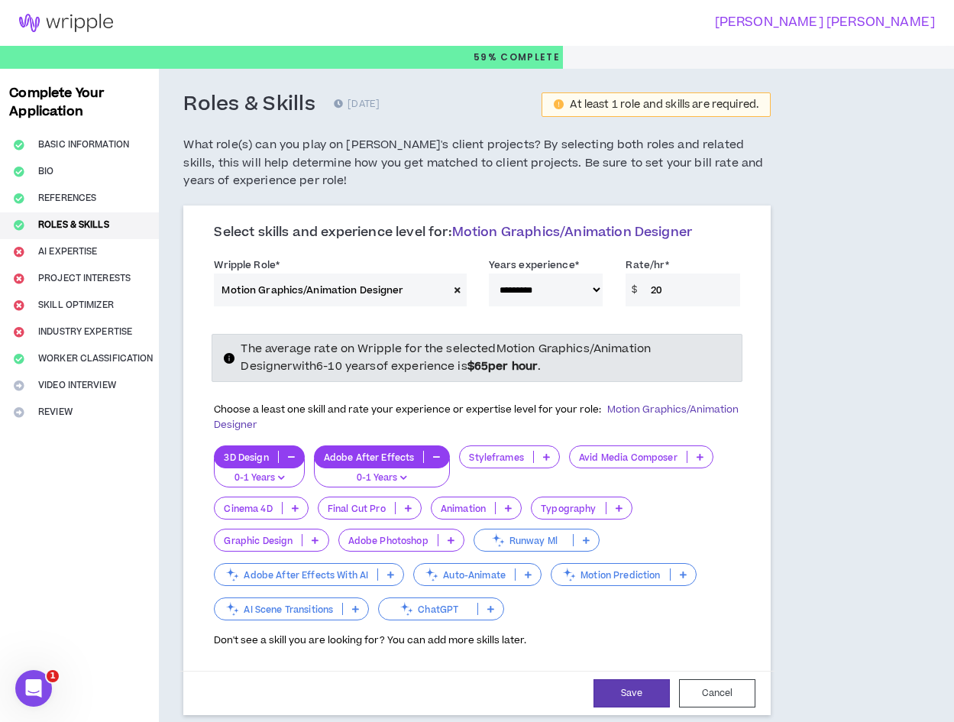
click at [497, 507] on p at bounding box center [508, 508] width 25 height 12
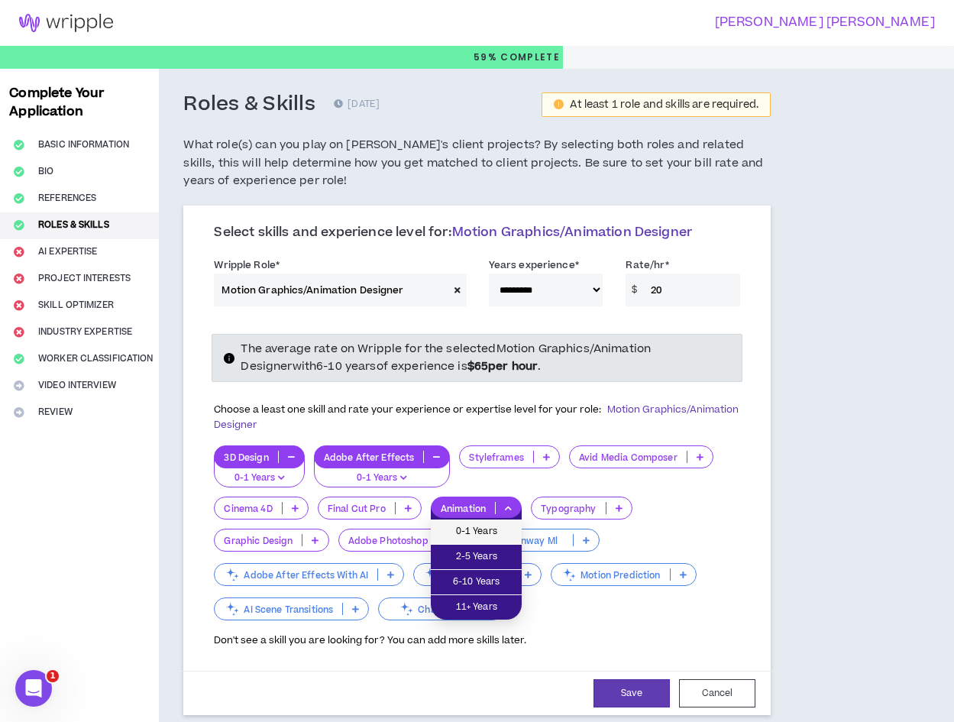
click at [490, 536] on span "0-1 Years" at bounding box center [476, 531] width 73 height 17
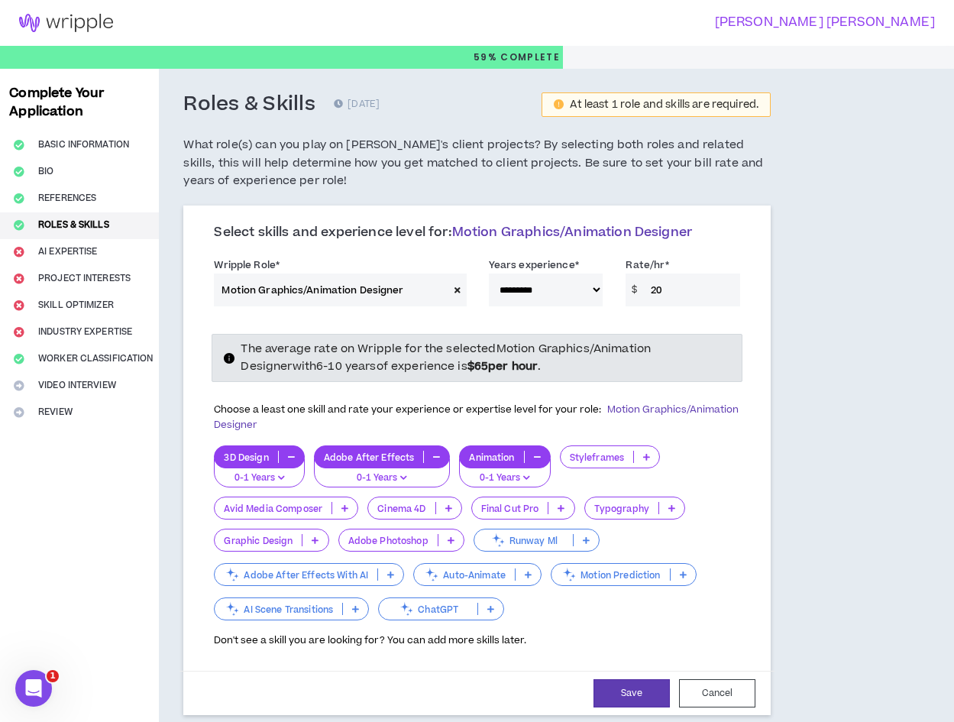
click at [452, 540] on icon at bounding box center [451, 540] width 7 height 8
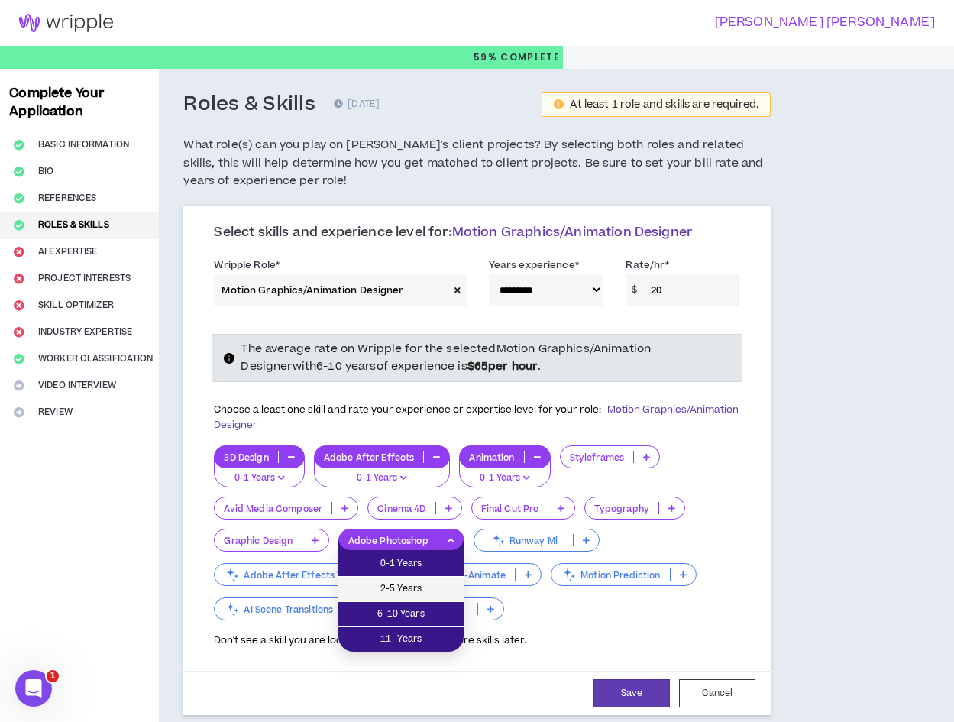
click at [419, 594] on span "2-5 Years" at bounding box center [401, 589] width 107 height 17
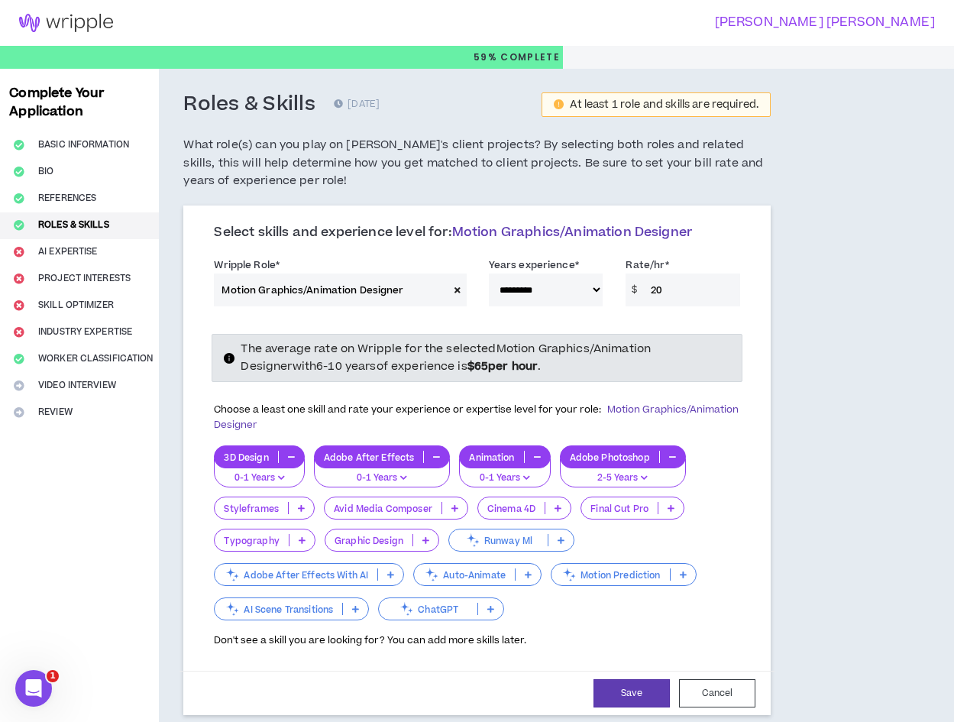
scroll to position [76, 0]
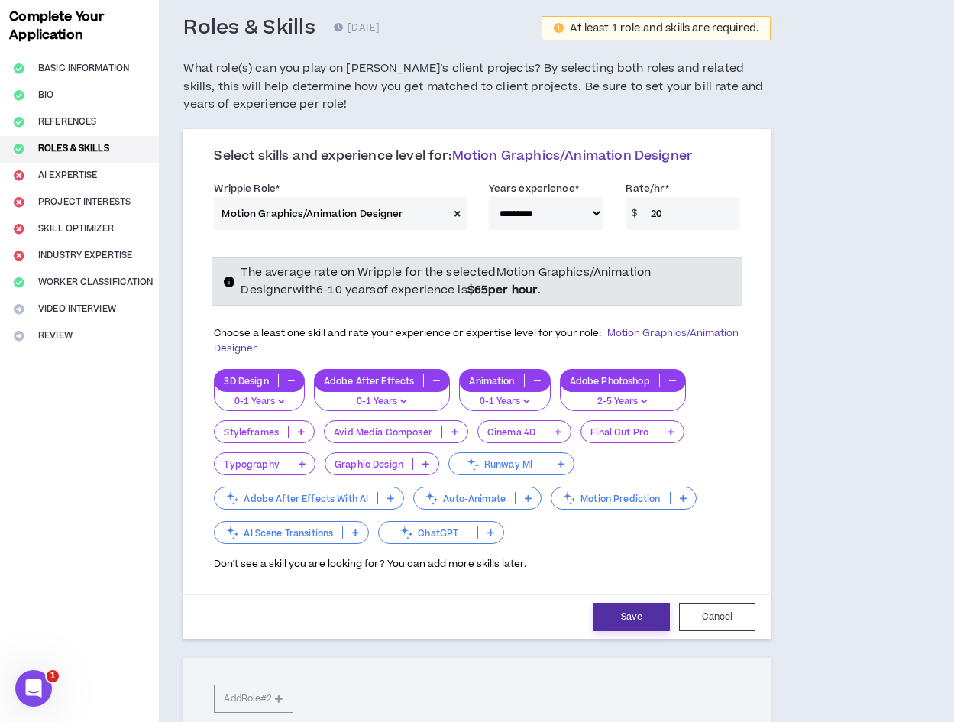
click at [649, 617] on button "Save" at bounding box center [632, 617] width 76 height 28
select select "**"
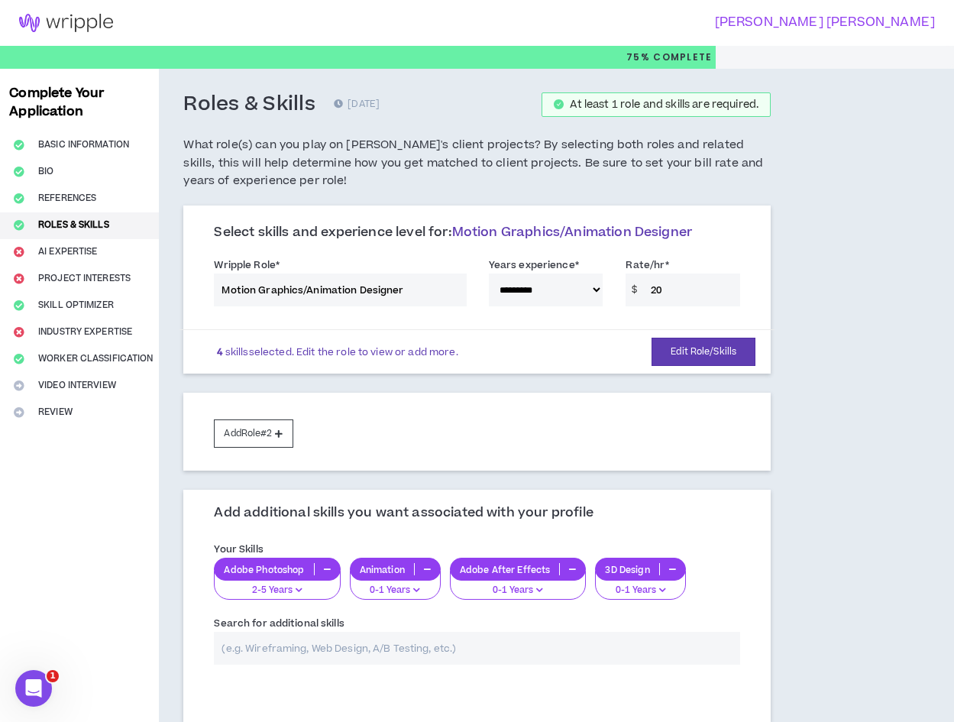
scroll to position [136, 0]
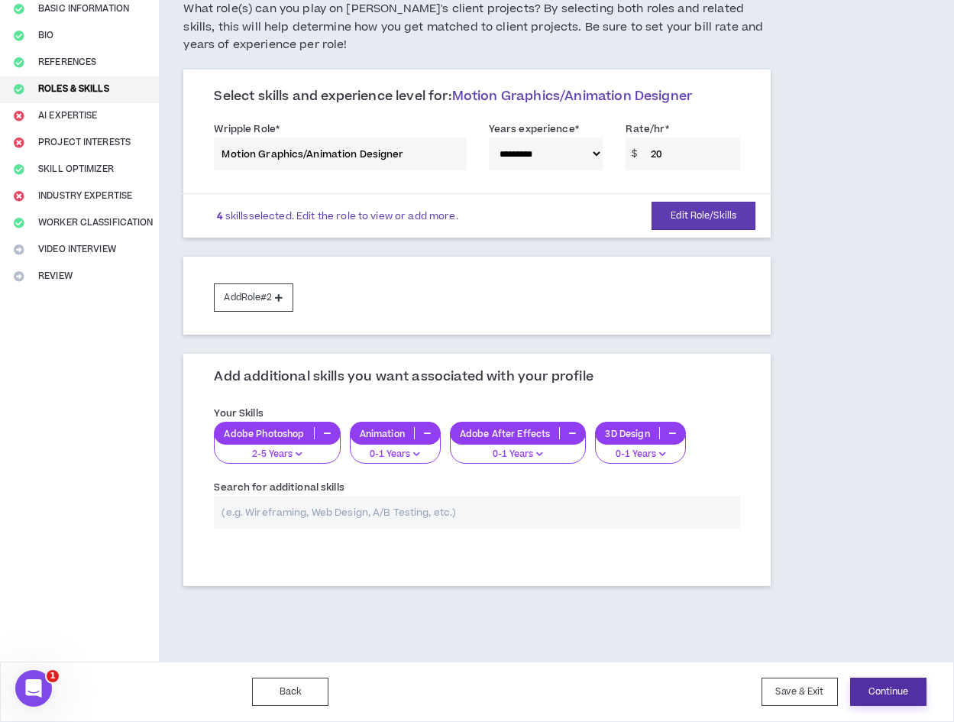
click at [892, 684] on button "Continue" at bounding box center [888, 692] width 76 height 28
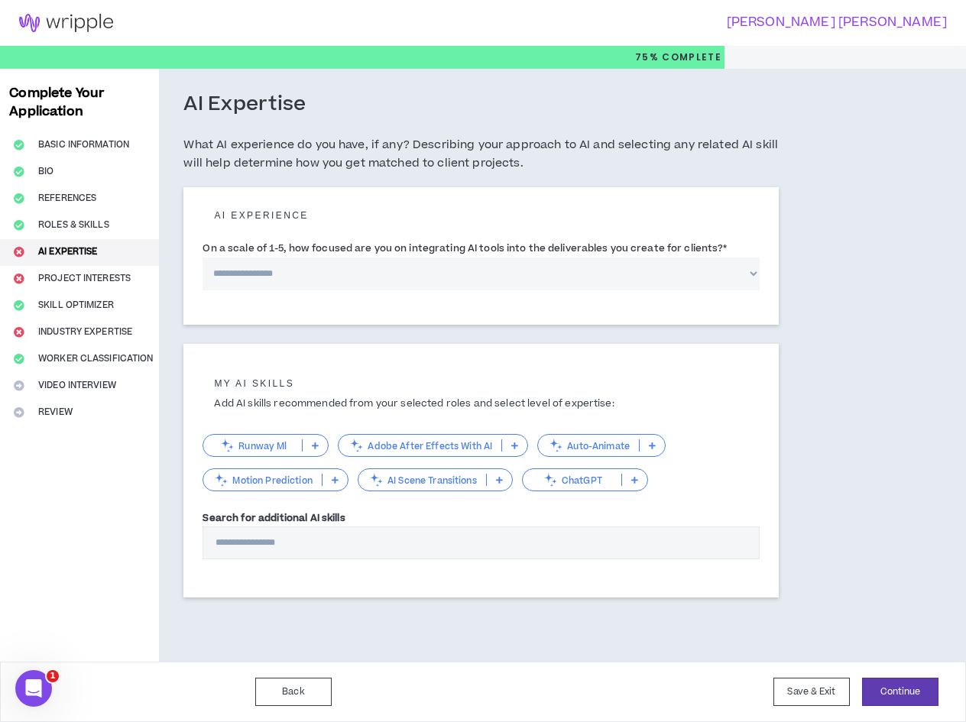
click at [686, 277] on select "**********" at bounding box center [480, 273] width 557 height 33
select select "*"
click at [202, 257] on select "**********" at bounding box center [480, 273] width 557 height 33
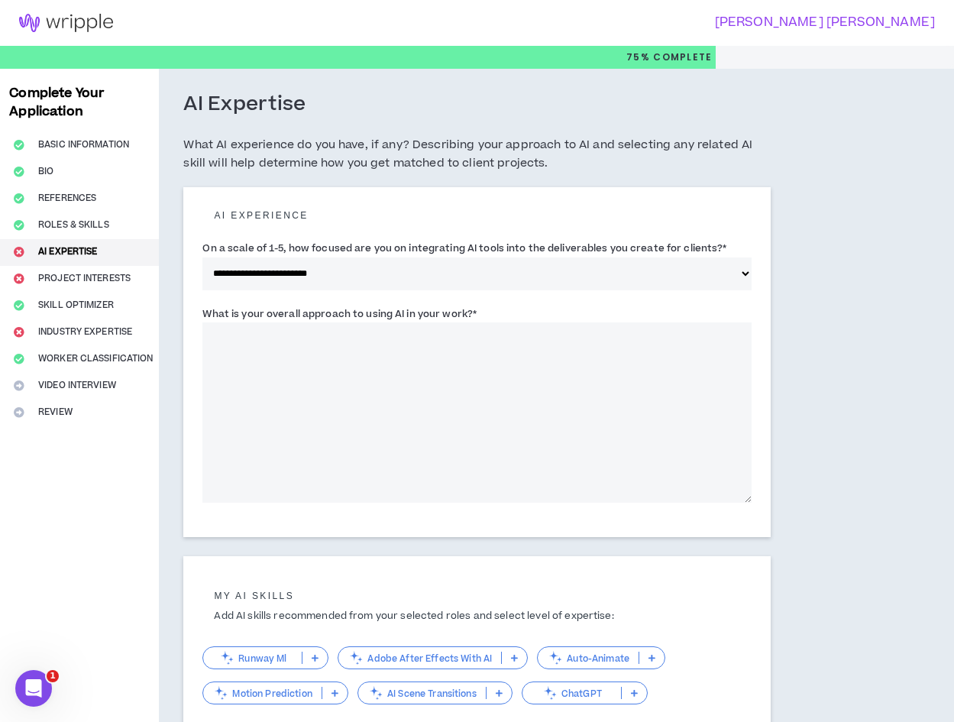
click at [552, 378] on textarea "What is your overall approach to using AI in your work? *" at bounding box center [476, 412] width 549 height 180
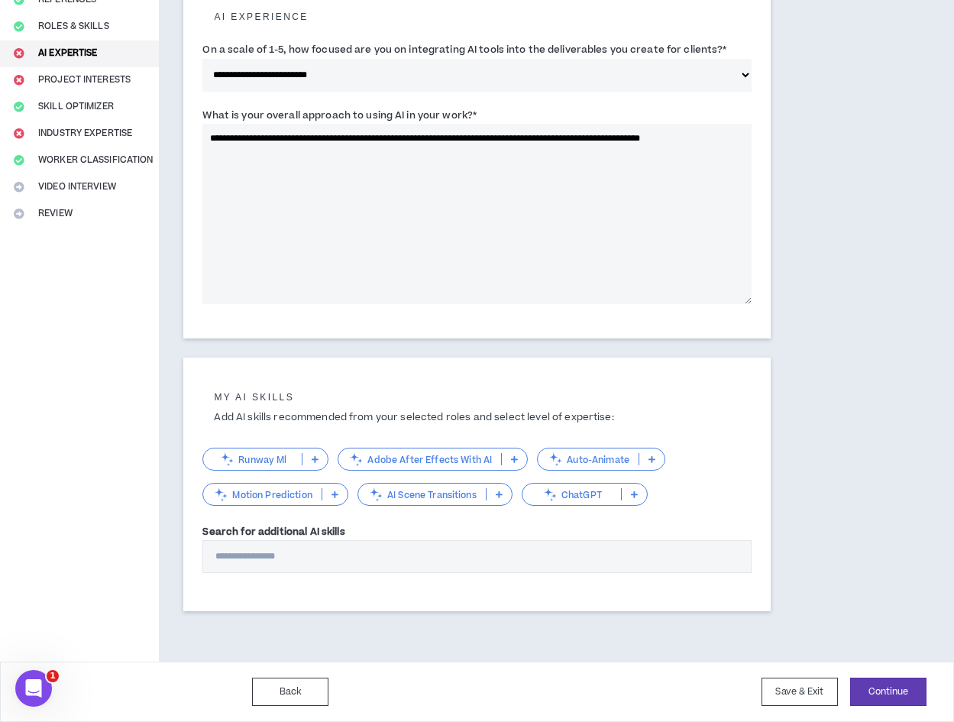
type textarea "**********"
click at [515, 457] on icon at bounding box center [514, 459] width 7 height 8
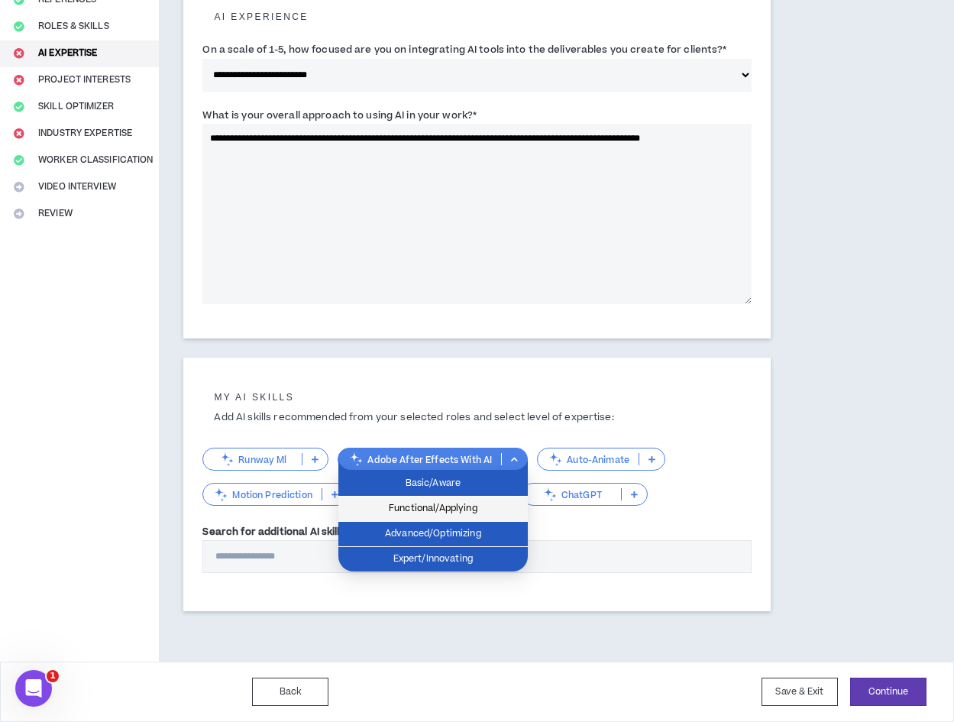
click at [494, 513] on span "Functional/Applying" at bounding box center [433, 508] width 171 height 17
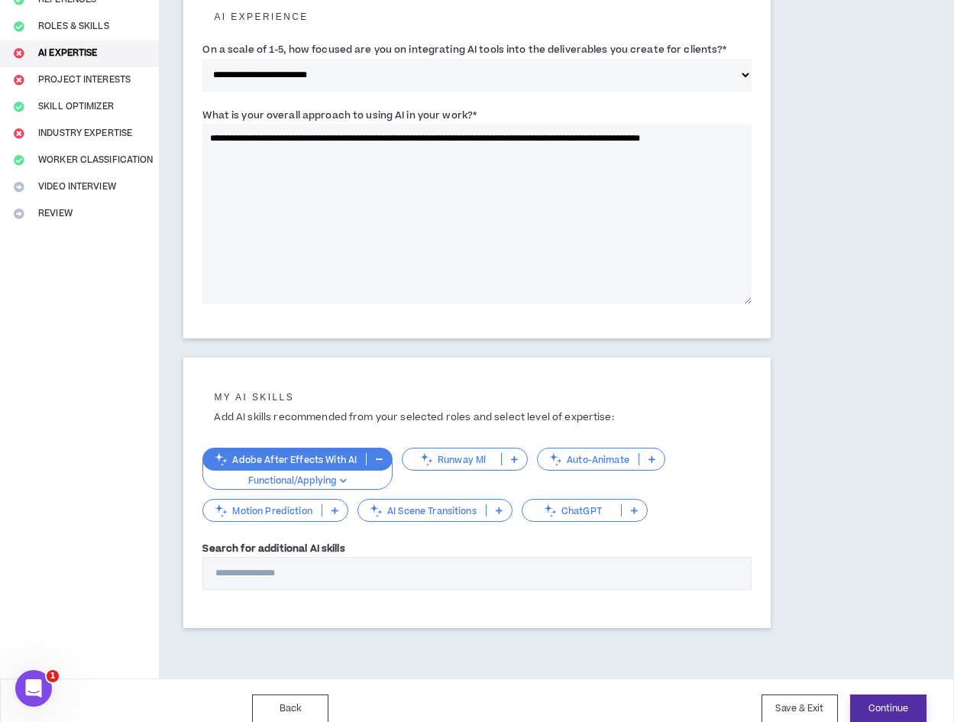
click at [890, 710] on button "Continue" at bounding box center [888, 708] width 76 height 28
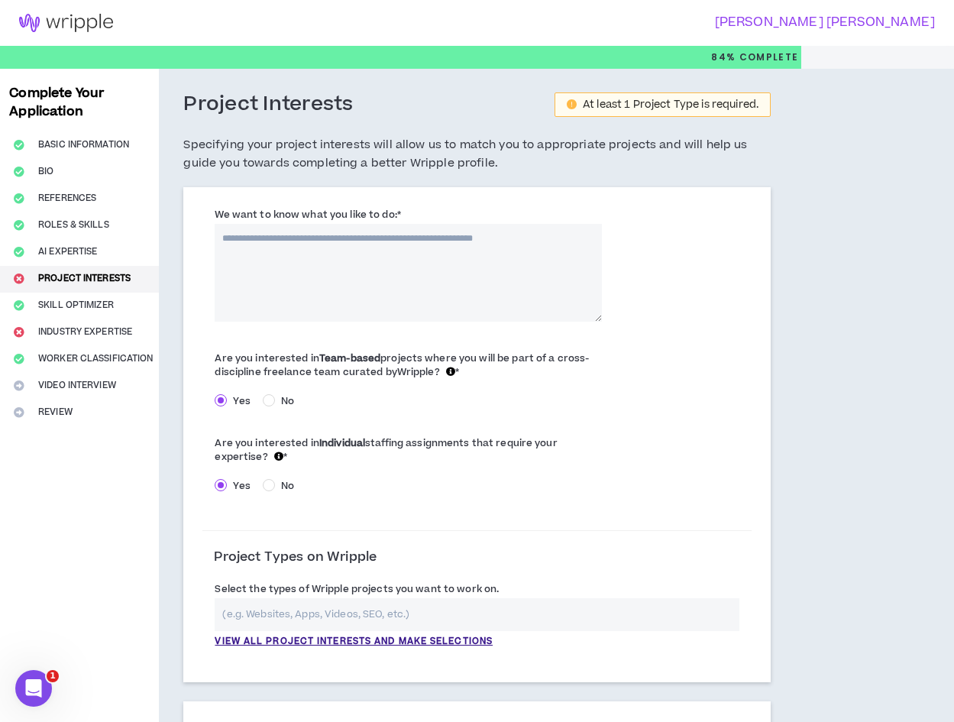
click at [489, 275] on textarea "We want to know what you like to do: *" at bounding box center [408, 273] width 387 height 98
click at [224, 246] on textarea "**********" at bounding box center [408, 273] width 387 height 98
click at [361, 242] on textarea "**********" at bounding box center [408, 273] width 387 height 98
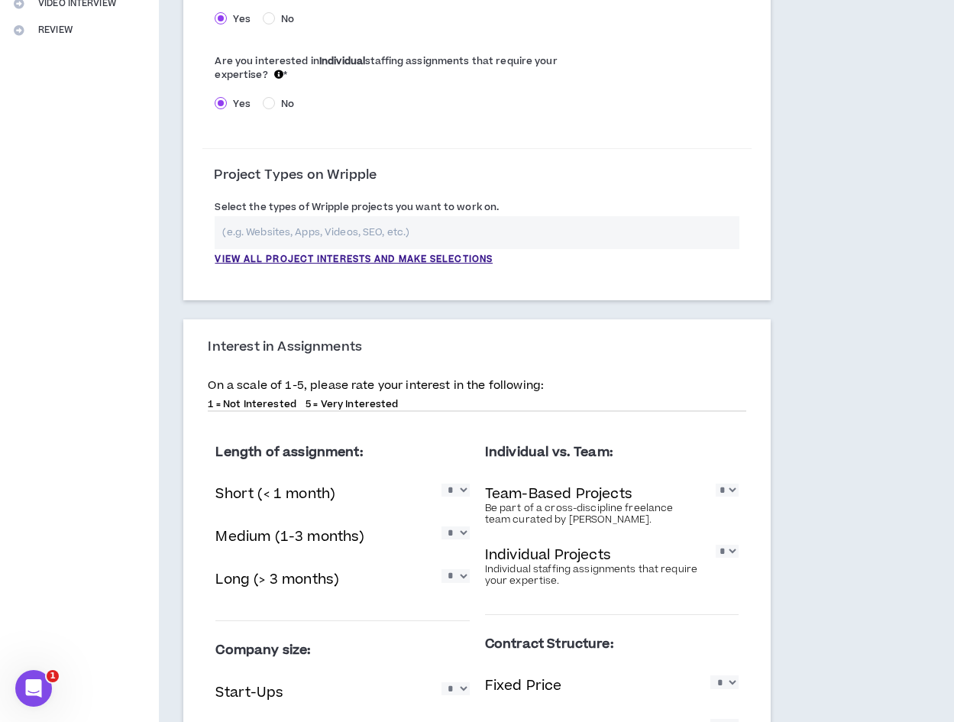
scroll to position [535, 0]
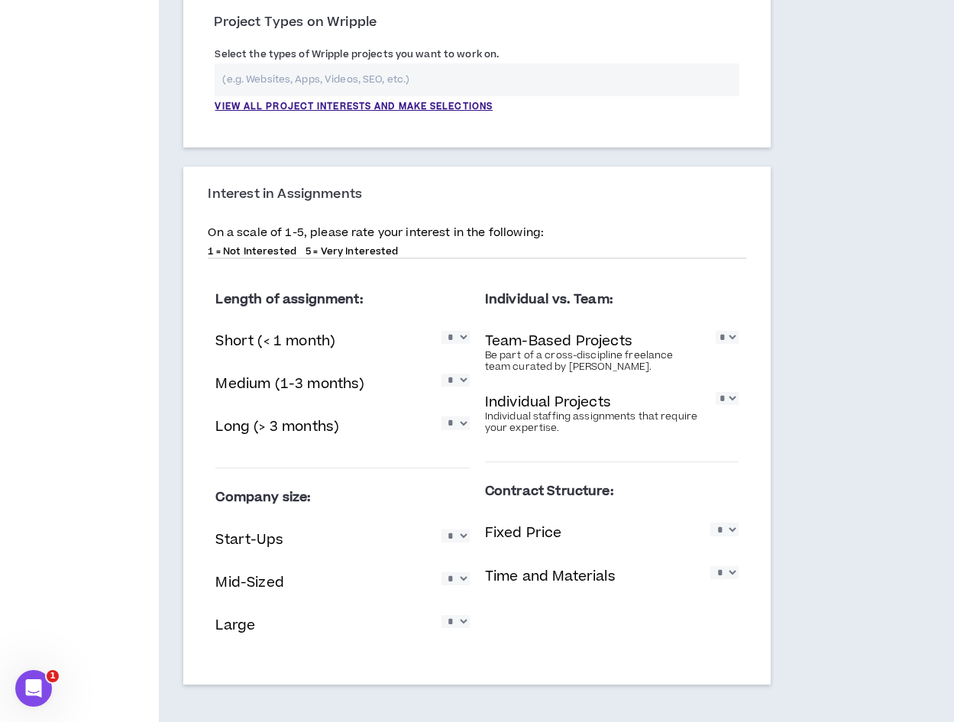
type textarea "**********"
click at [457, 335] on select "* * * * *" at bounding box center [456, 337] width 28 height 13
select select "*"
click at [442, 331] on select "* * * * *" at bounding box center [456, 337] width 28 height 13
click at [457, 383] on select "* * * * *" at bounding box center [456, 380] width 28 height 13
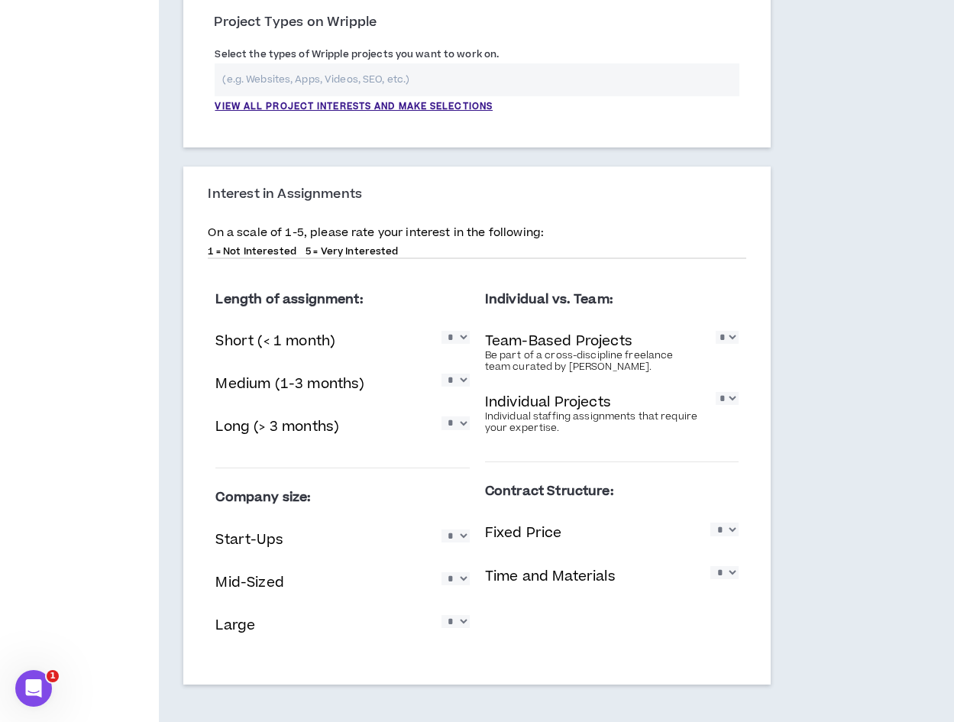
select select "*"
click at [442, 374] on select "* * * * *" at bounding box center [456, 380] width 28 height 13
click at [460, 429] on select "* * * * *" at bounding box center [456, 422] width 28 height 13
select select "*"
click at [442, 416] on select "* * * * *" at bounding box center [456, 422] width 28 height 13
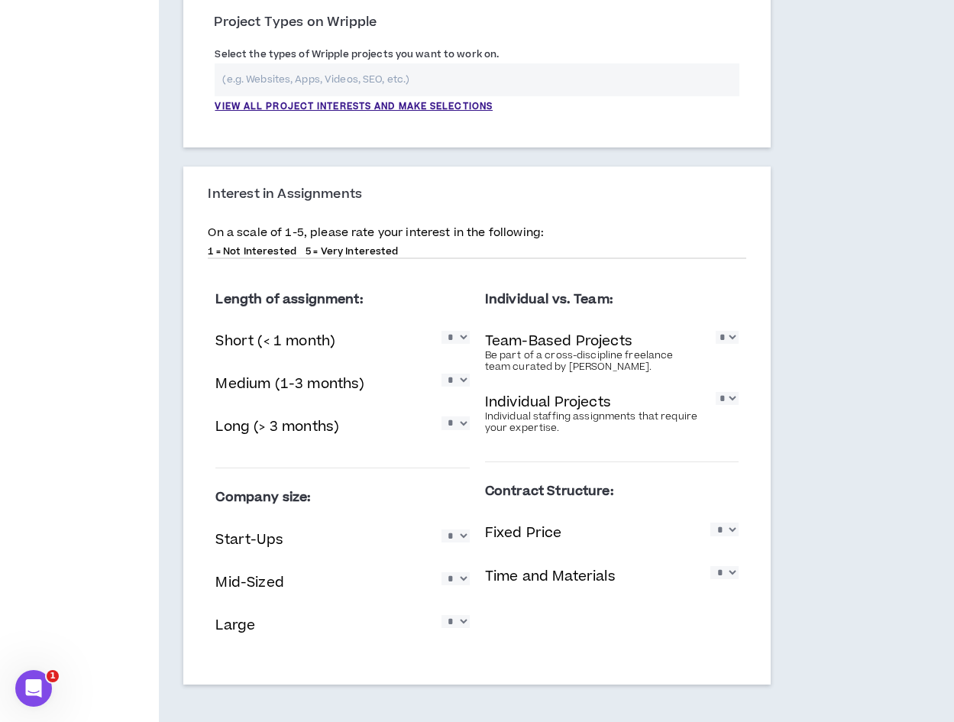
click at [728, 337] on select "* * * * *" at bounding box center [727, 337] width 23 height 13
select select "*"
click at [716, 331] on select "* * * * *" at bounding box center [727, 337] width 23 height 13
click at [729, 403] on select "* * * * *" at bounding box center [727, 398] width 23 height 13
select select "*"
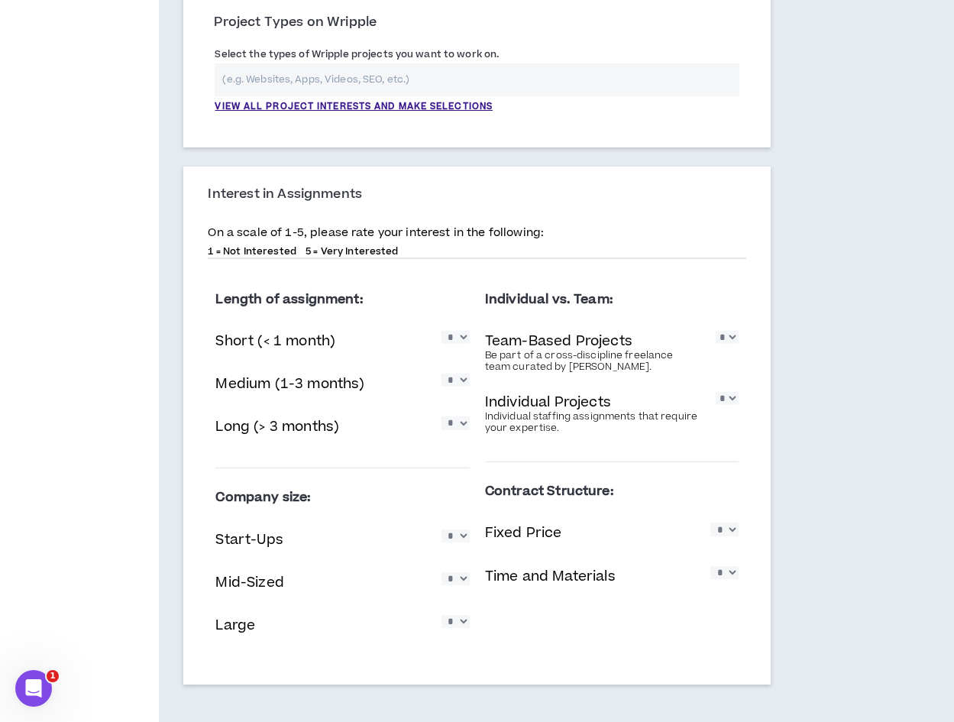
click at [716, 392] on select "* * * * *" at bounding box center [727, 398] width 23 height 13
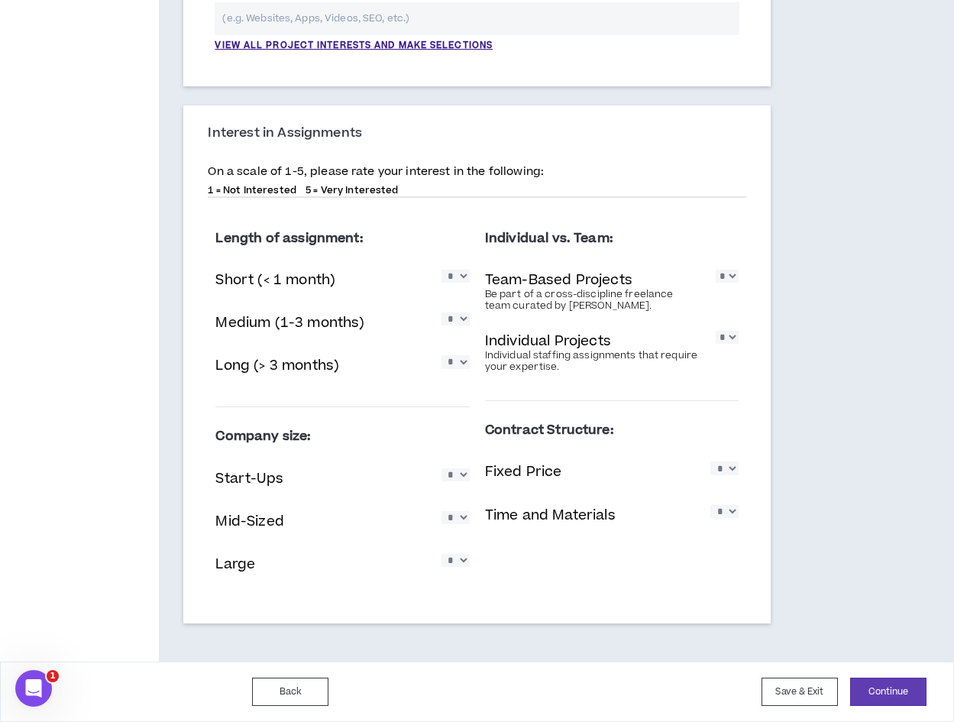
click at [456, 481] on select "* * * * *" at bounding box center [456, 474] width 28 height 13
select select "*"
click at [442, 468] on select "* * * * *" at bounding box center [456, 474] width 28 height 13
click at [451, 522] on select "* * * * *" at bounding box center [456, 517] width 28 height 13
click at [442, 511] on select "* * * * *" at bounding box center [456, 517] width 28 height 13
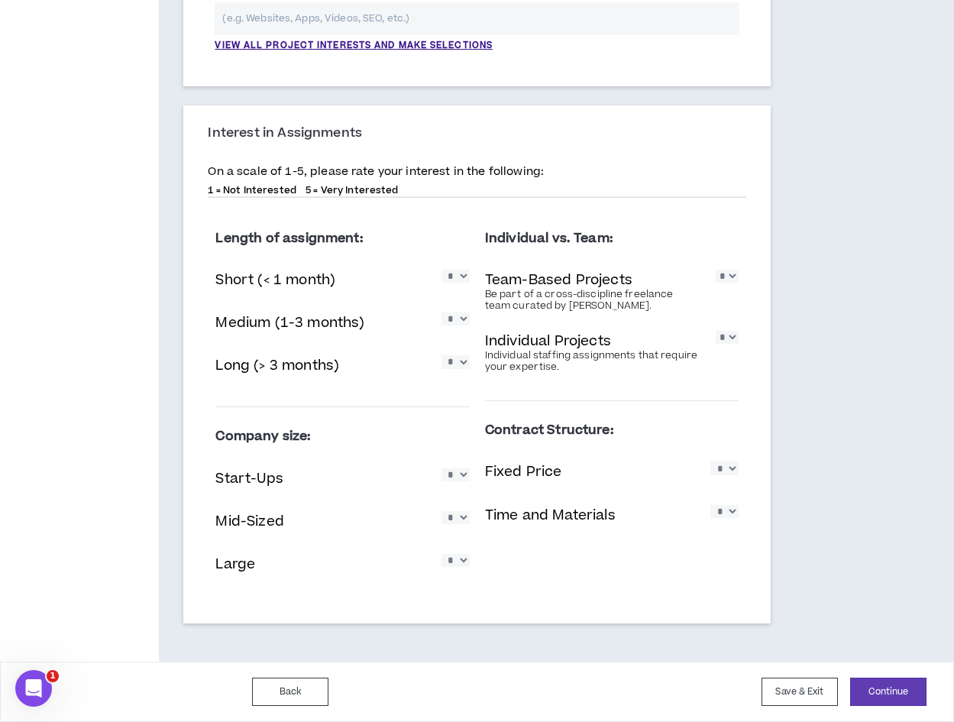
click at [454, 519] on select "* * * * *" at bounding box center [456, 517] width 28 height 13
select select "*"
click at [442, 511] on select "* * * * *" at bounding box center [456, 517] width 28 height 13
click at [460, 562] on select "* * * * *" at bounding box center [456, 560] width 28 height 13
select select "*"
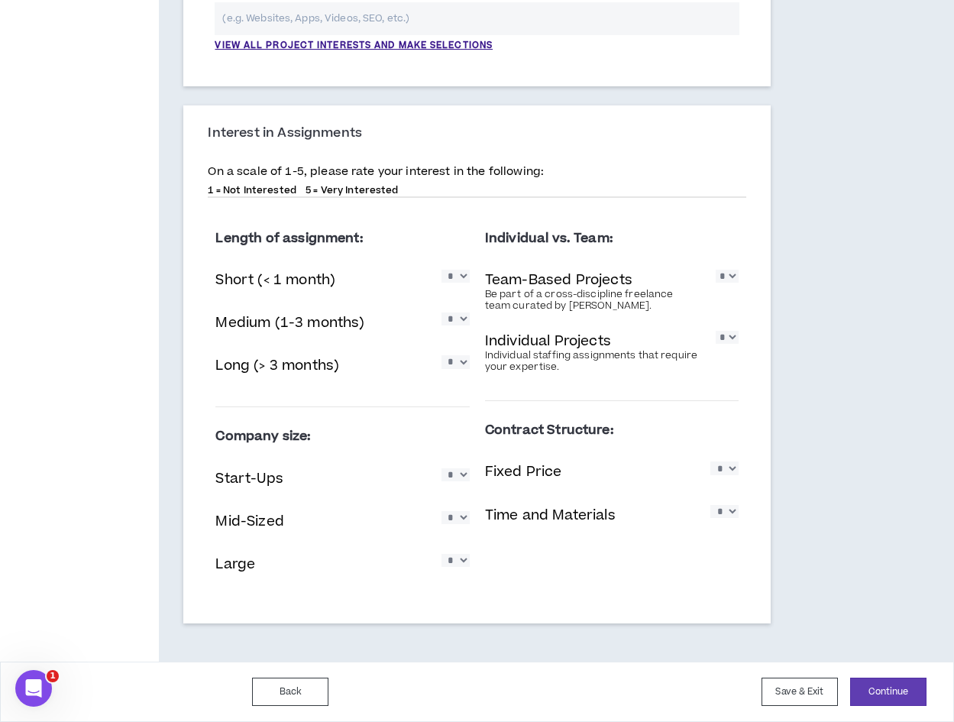
click at [442, 554] on select "* * * * *" at bounding box center [456, 560] width 28 height 13
click at [724, 470] on select "* * * * *" at bounding box center [724, 467] width 28 height 13
select select "*"
click at [710, 461] on select "* * * * *" at bounding box center [724, 467] width 28 height 13
click at [721, 518] on select "* * * * *" at bounding box center [724, 511] width 28 height 13
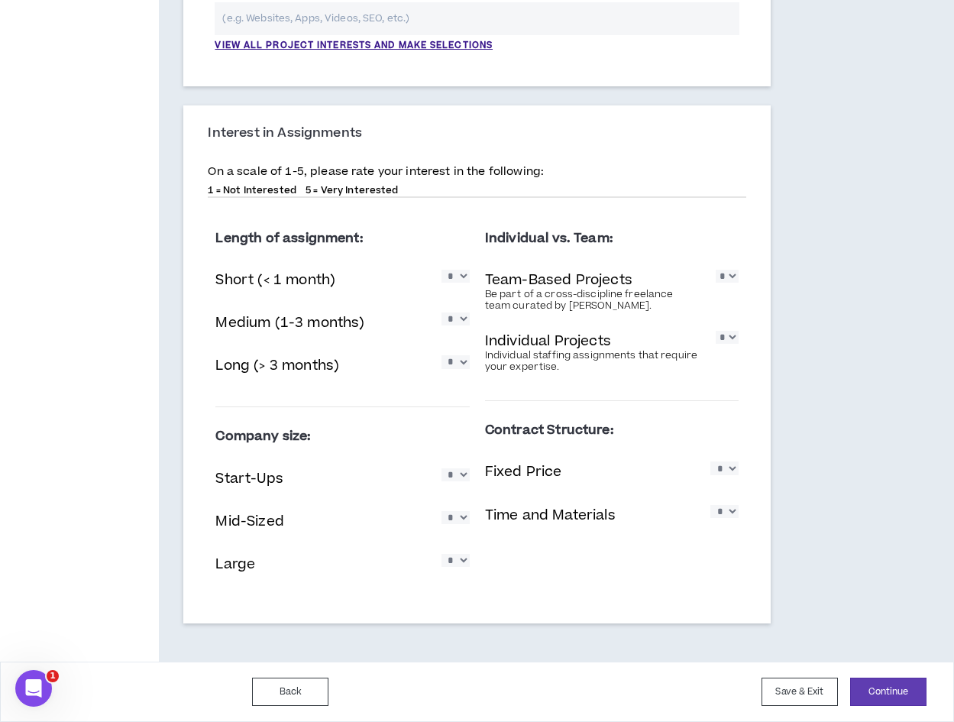
select select "*"
click at [710, 505] on select "* * * * *" at bounding box center [724, 511] width 28 height 13
click at [864, 685] on button "Continue" at bounding box center [888, 692] width 76 height 28
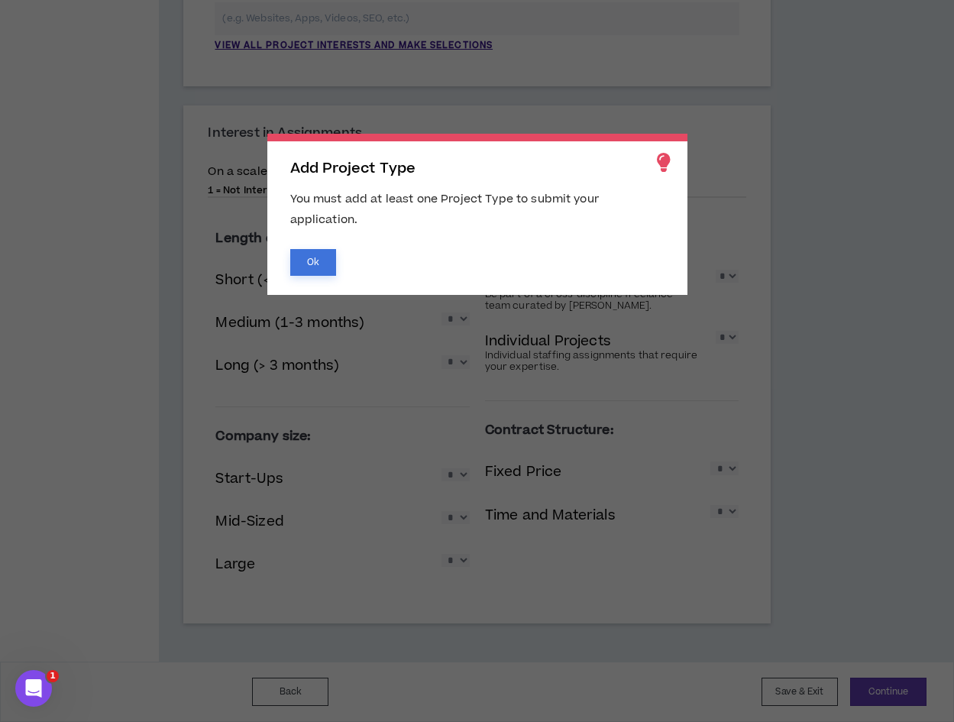
click at [318, 265] on button "Ok" at bounding box center [313, 262] width 46 height 27
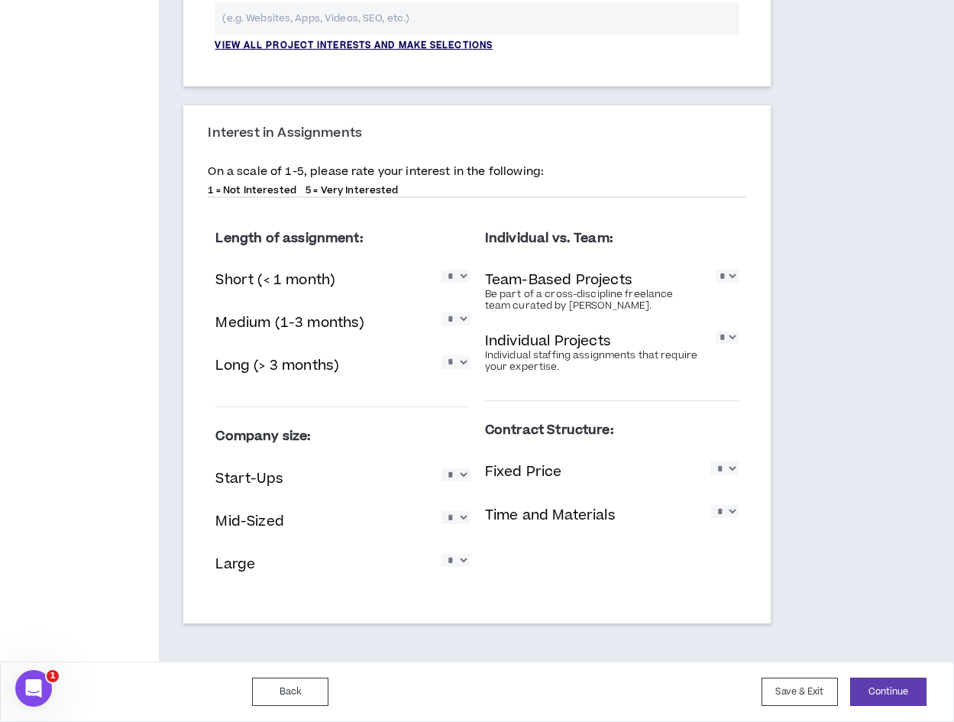
click at [449, 45] on p "View all project interests and make selections" at bounding box center [354, 46] width 278 height 14
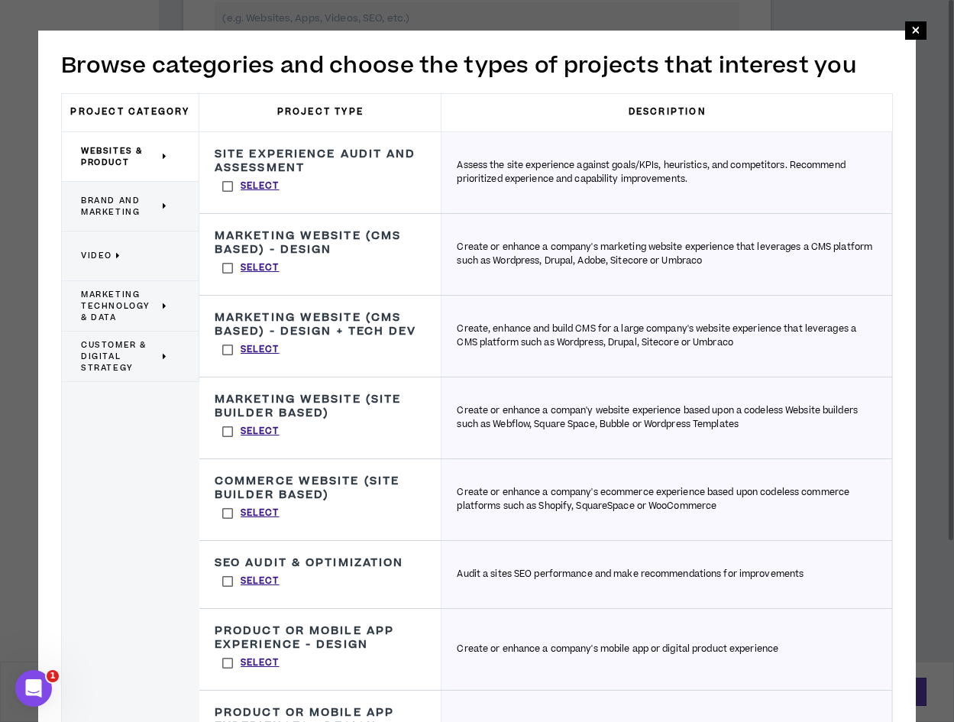
click at [108, 214] on span "Brand and Marketing" at bounding box center [120, 206] width 78 height 23
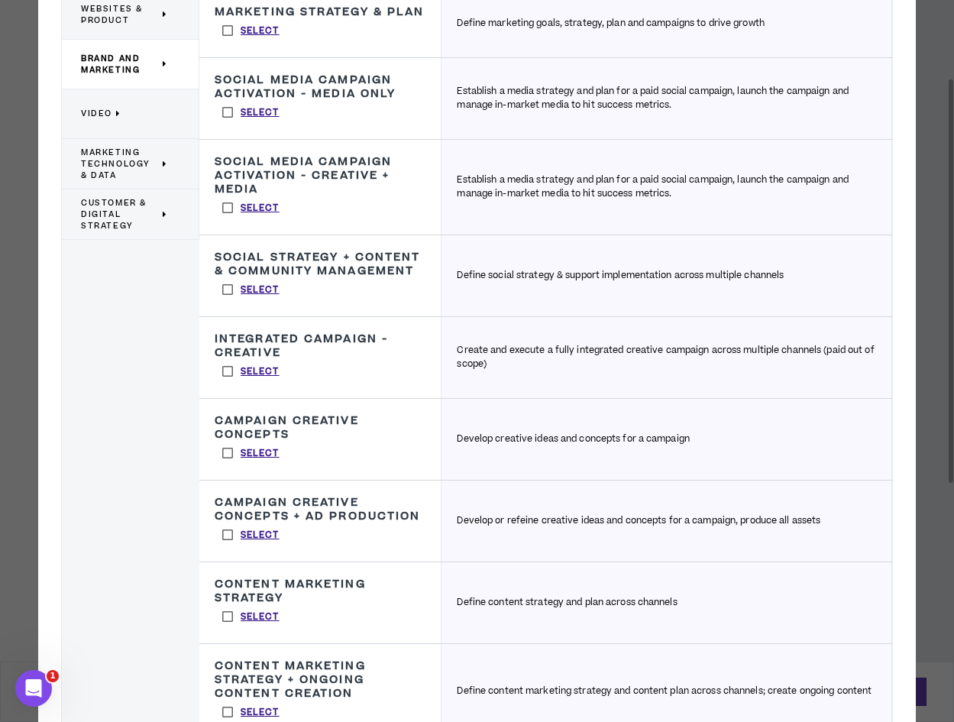
click at [128, 115] on p "Video" at bounding box center [124, 114] width 87 height 34
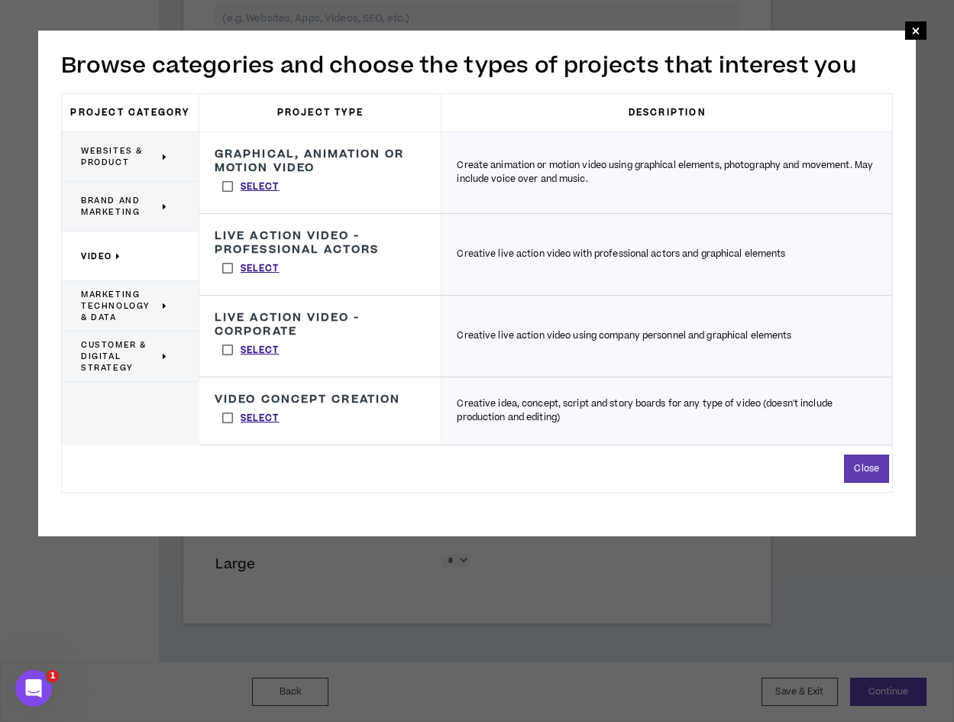
click at [228, 187] on label "Select" at bounding box center [251, 186] width 73 height 23
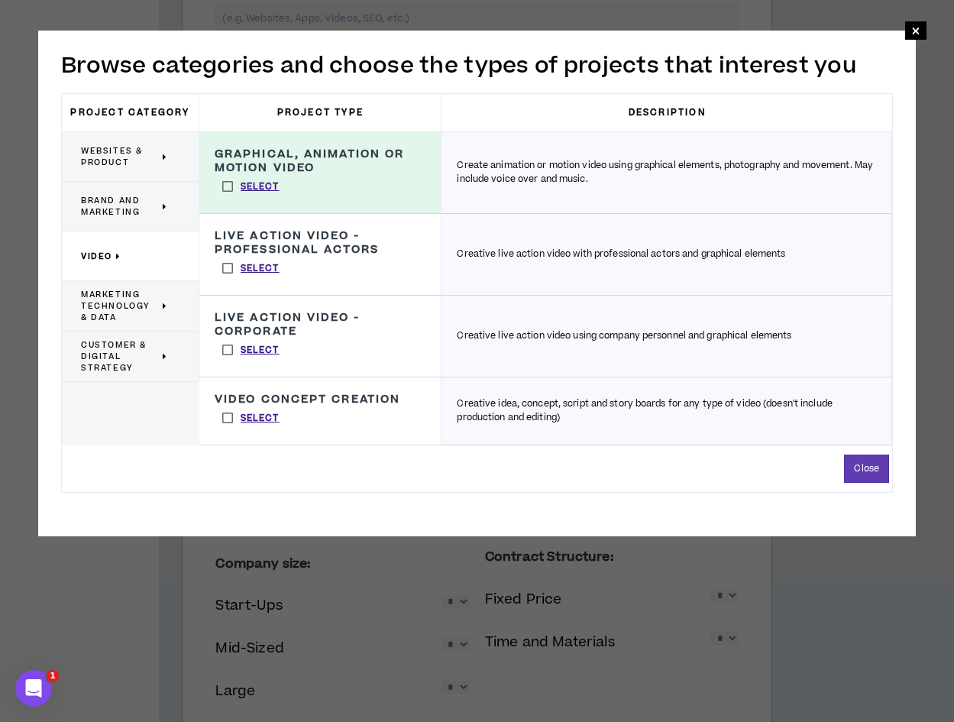
click at [227, 266] on label "Select" at bounding box center [251, 268] width 73 height 23
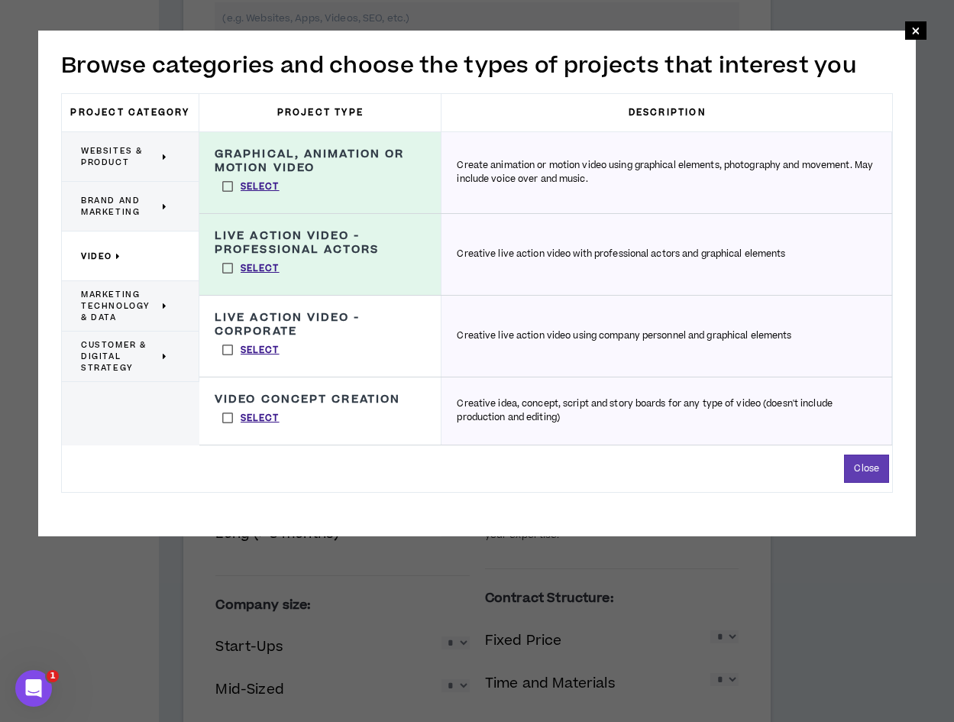
click at [231, 419] on label "Select" at bounding box center [251, 417] width 73 height 23
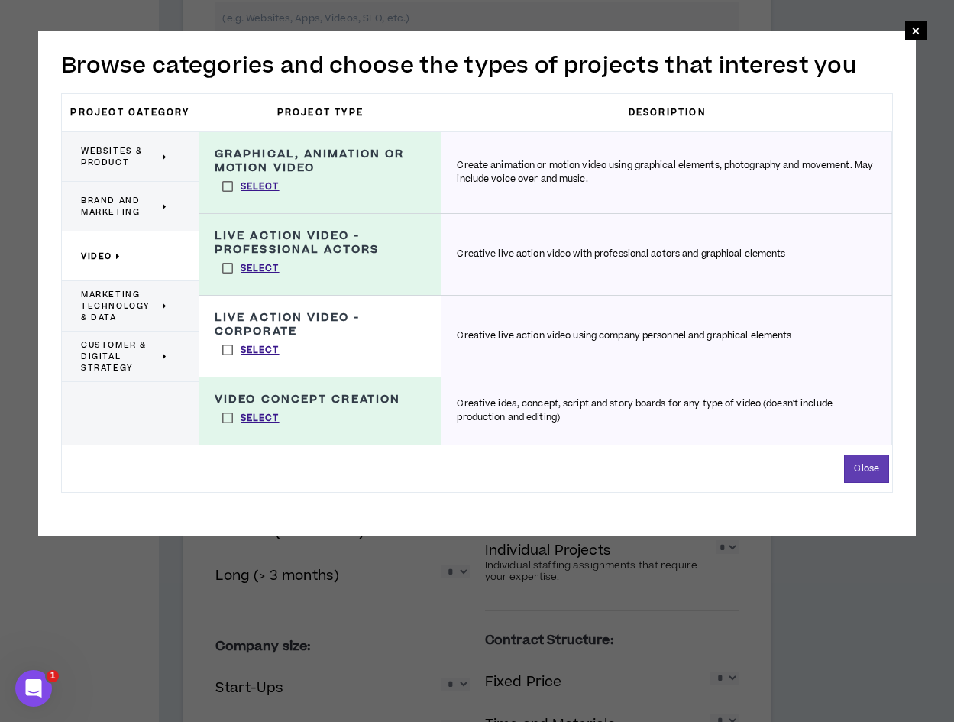
click at [109, 309] on span "Marketing Technology & Data" at bounding box center [120, 306] width 78 height 34
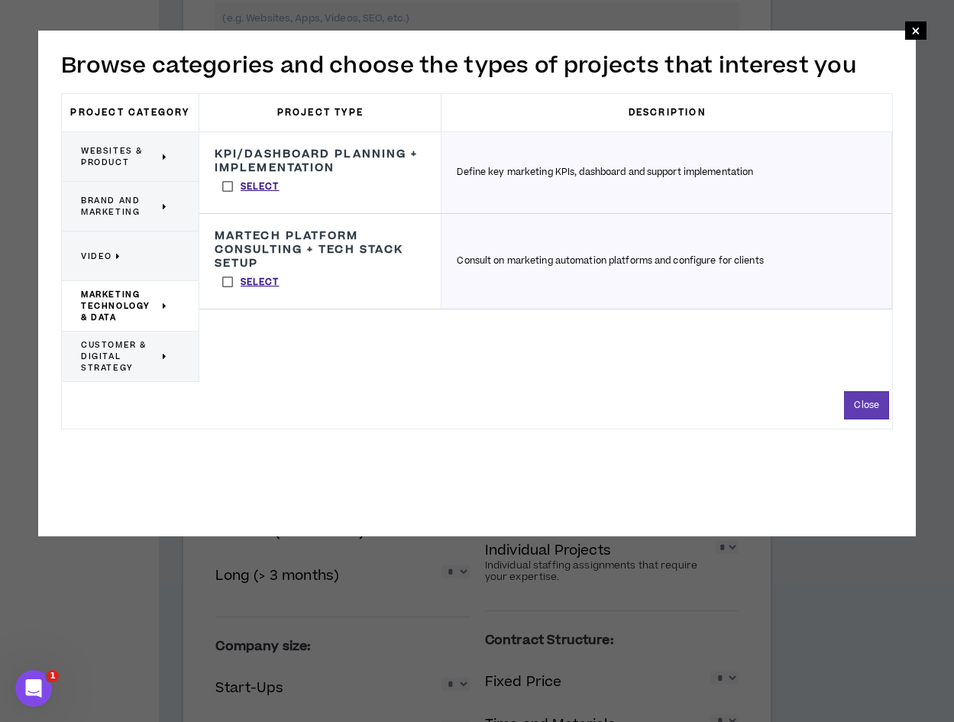
click at [125, 360] on span "Customer & Digital Strategy" at bounding box center [120, 356] width 78 height 34
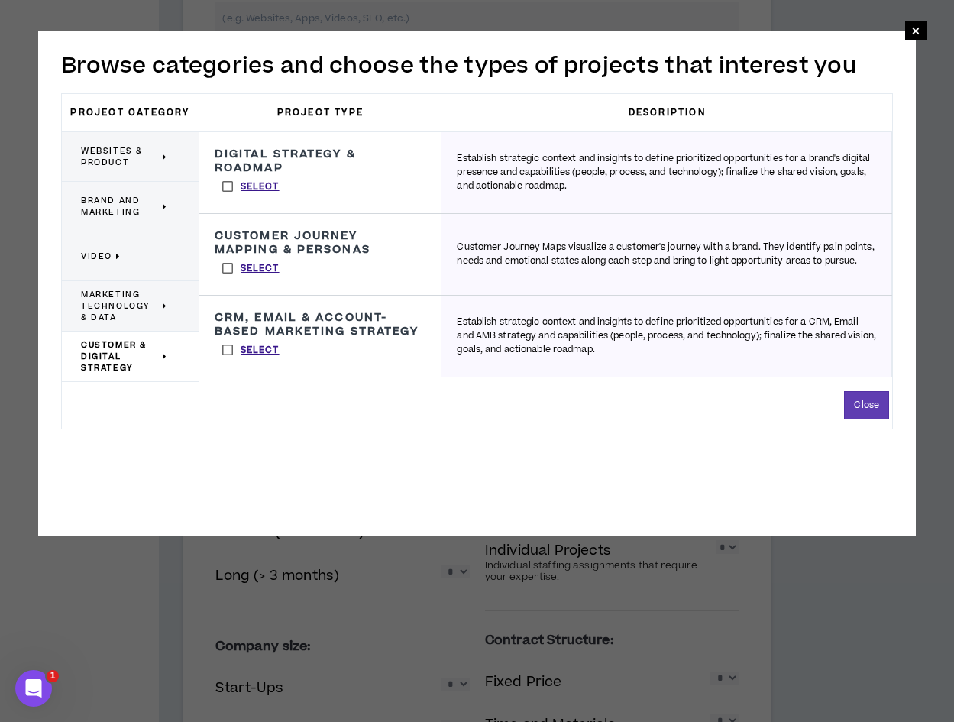
click at [119, 264] on p "Video" at bounding box center [124, 256] width 87 height 34
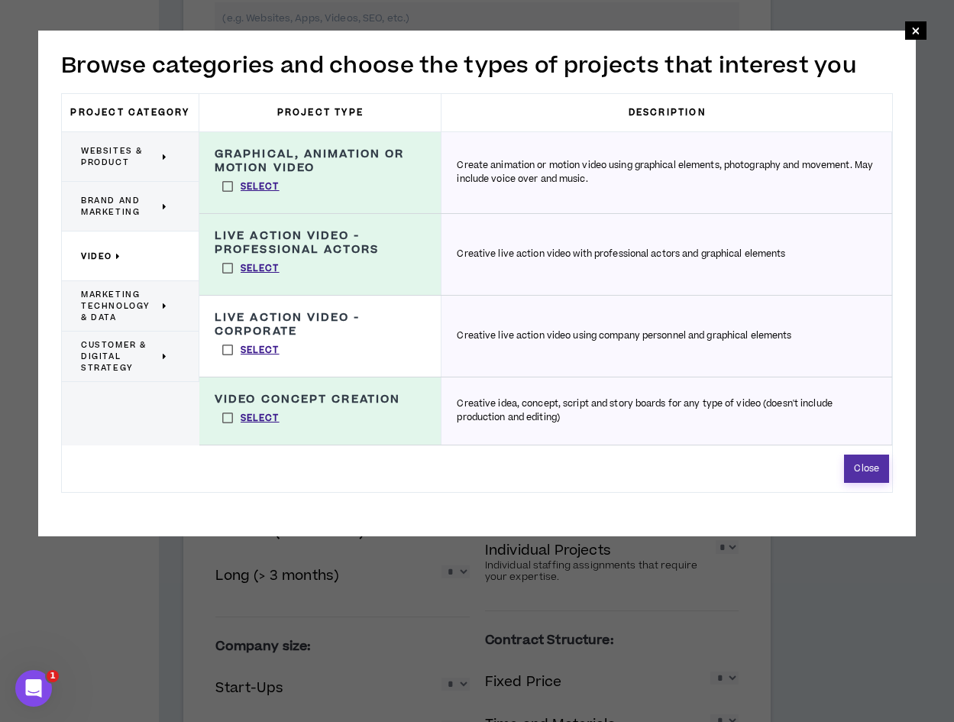
click at [879, 473] on button "Close" at bounding box center [866, 469] width 45 height 28
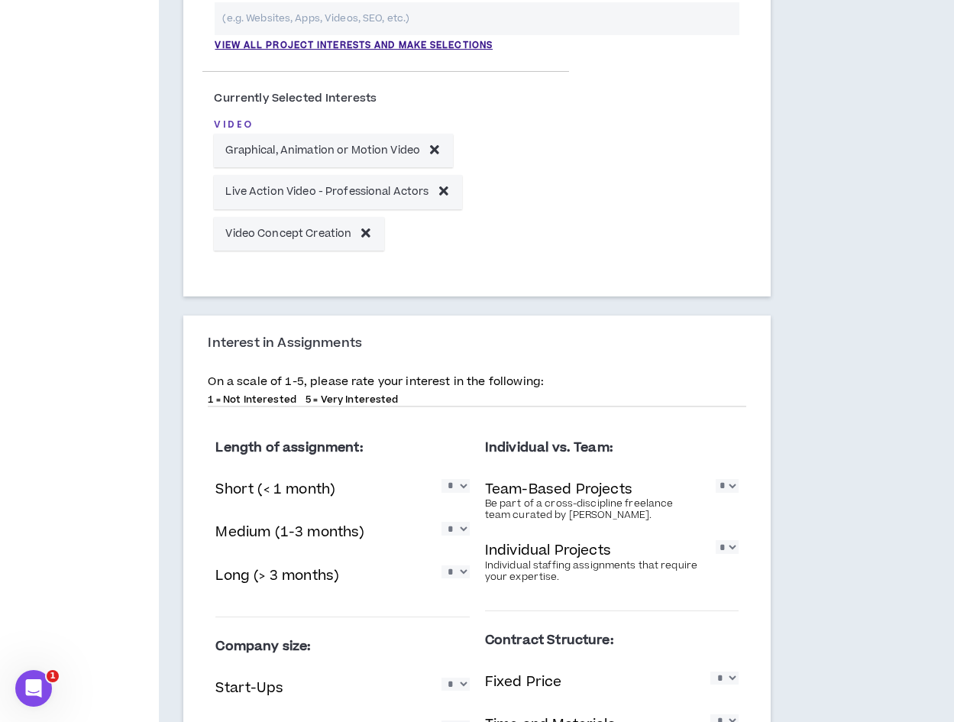
scroll to position [805, 0]
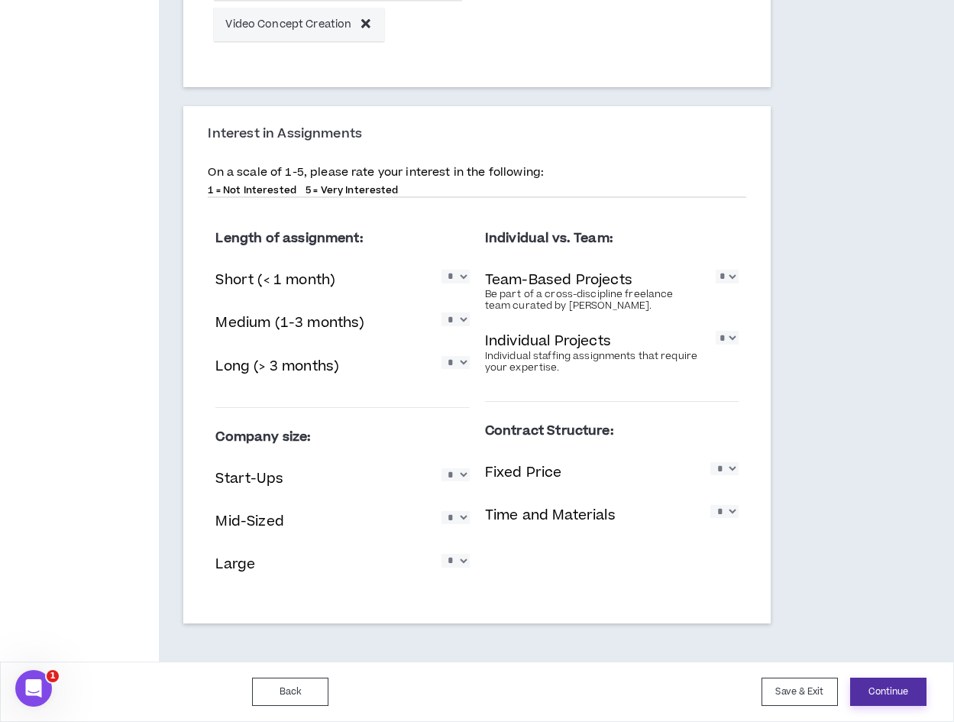
click at [892, 685] on button "Continue" at bounding box center [888, 692] width 76 height 28
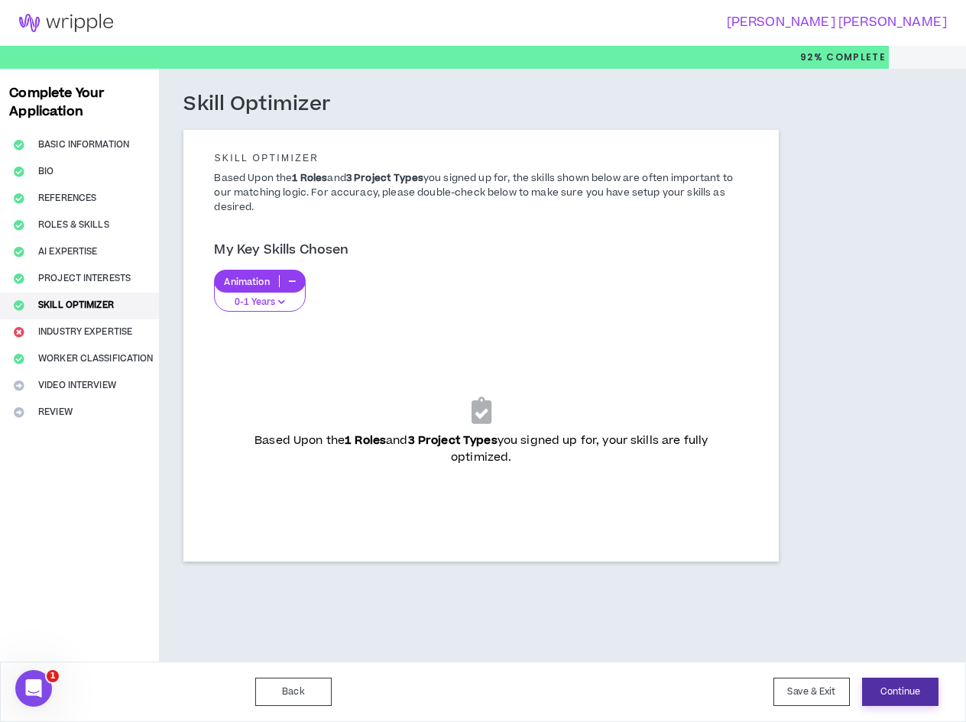
click at [904, 697] on button "Continue" at bounding box center [900, 692] width 76 height 28
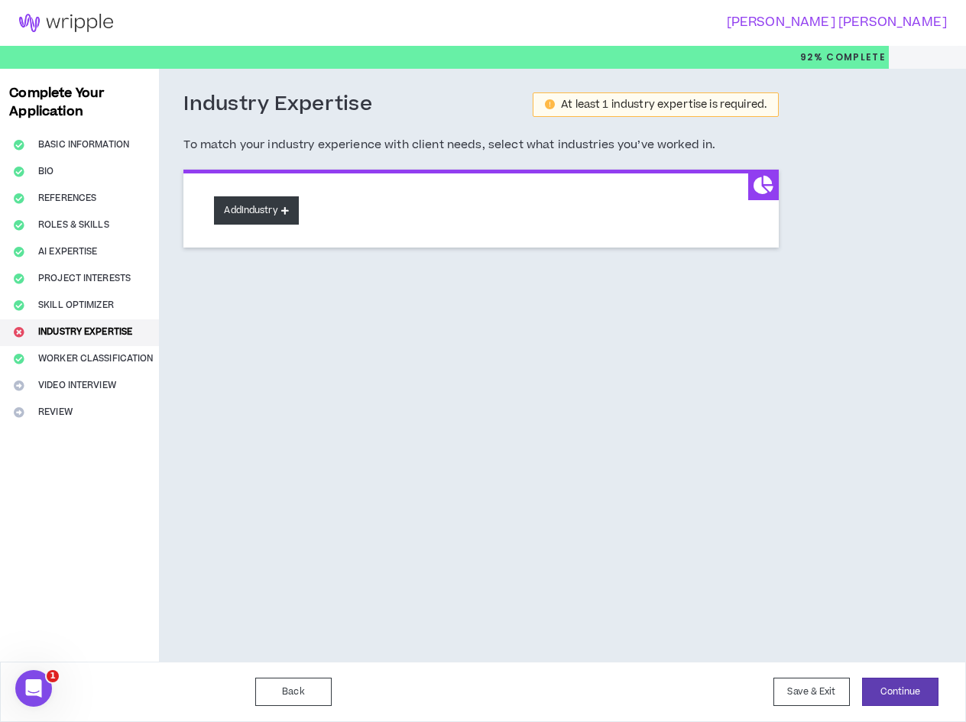
click at [262, 215] on button "Add Industry" at bounding box center [256, 210] width 84 height 28
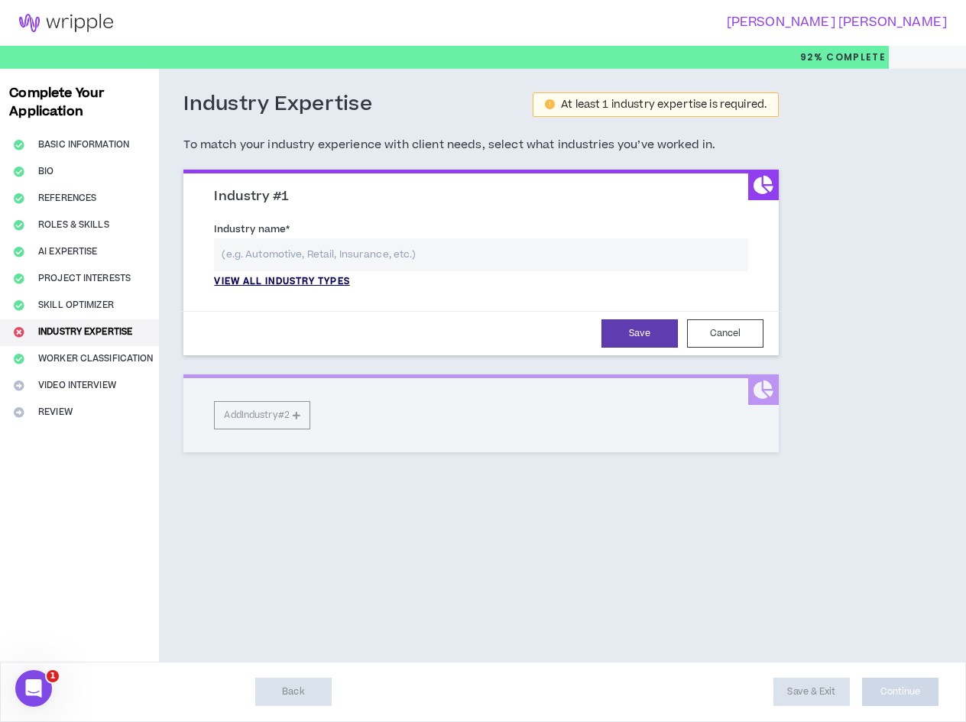
click at [270, 278] on p "View all industry types" at bounding box center [281, 282] width 135 height 14
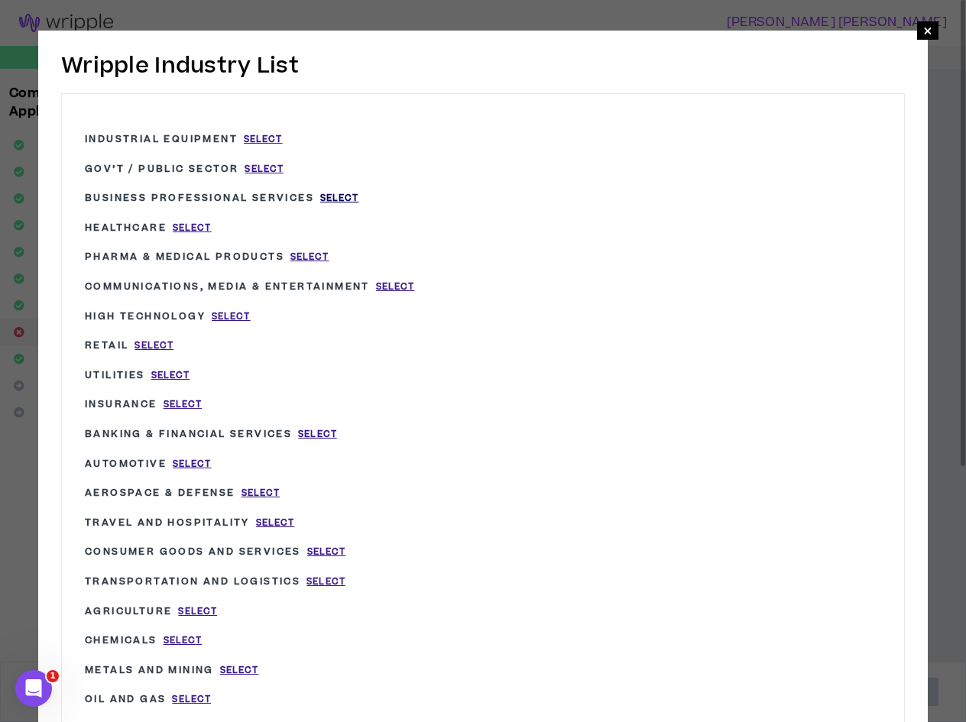
click at [343, 199] on span "Select" at bounding box center [339, 198] width 39 height 13
type input "Business Professional Services"
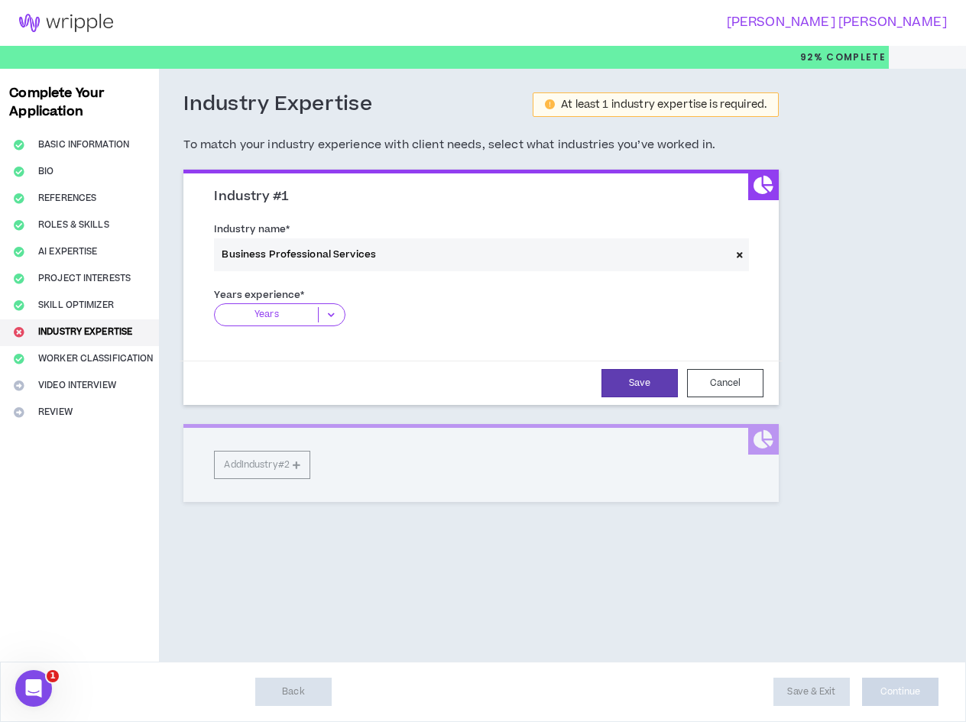
click at [737, 256] on icon at bounding box center [739, 255] width 6 height 8
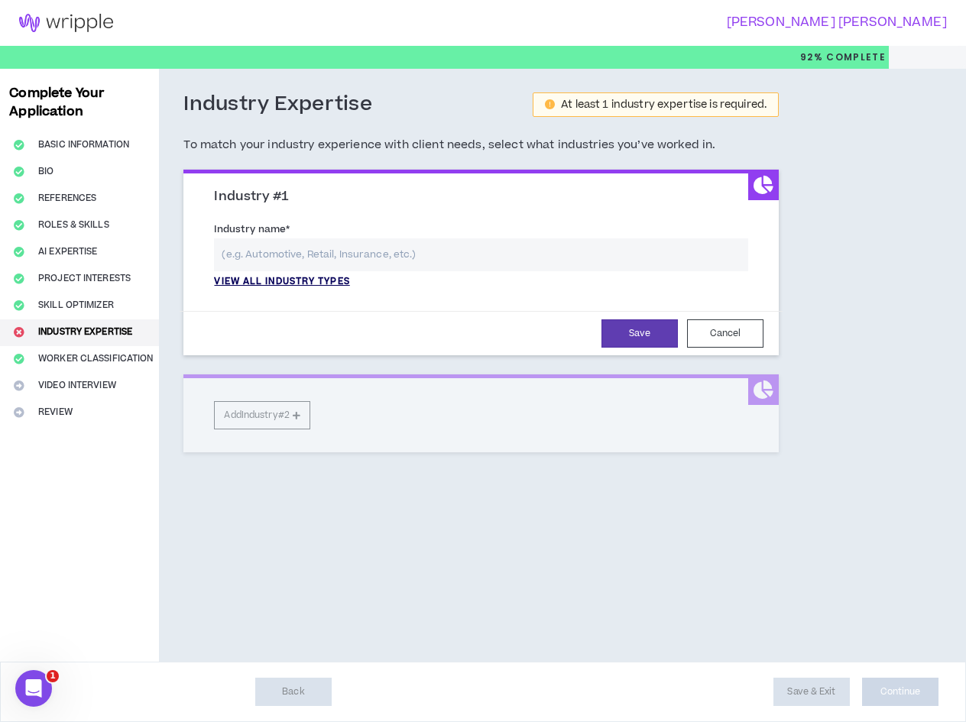
click at [301, 284] on p "View all industry types" at bounding box center [281, 282] width 135 height 14
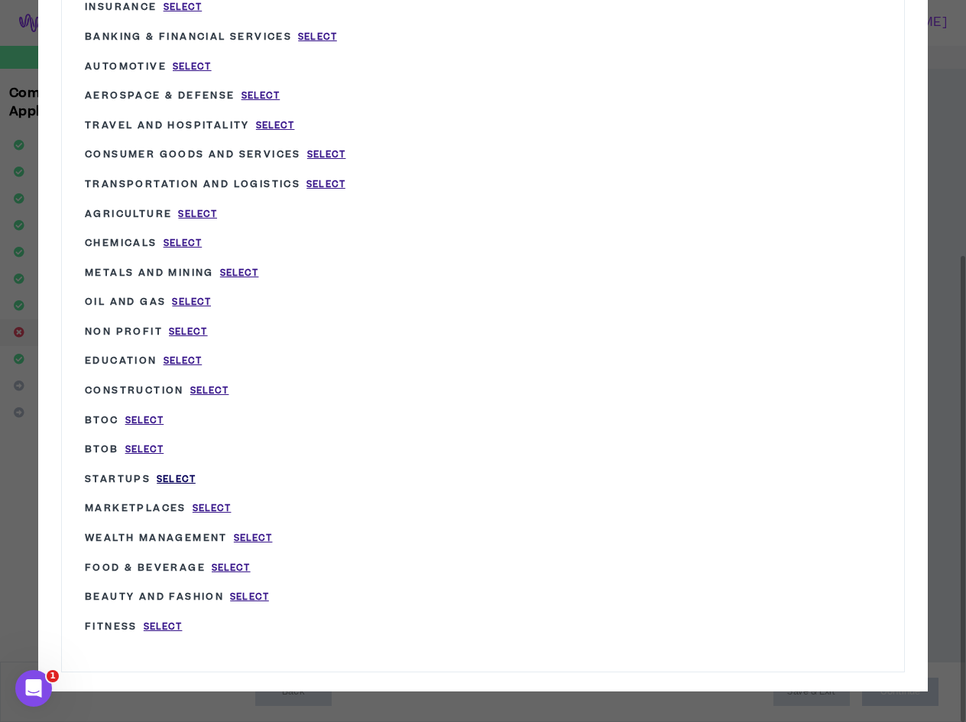
click at [176, 478] on span "Select" at bounding box center [176, 479] width 39 height 13
type input "Startups"
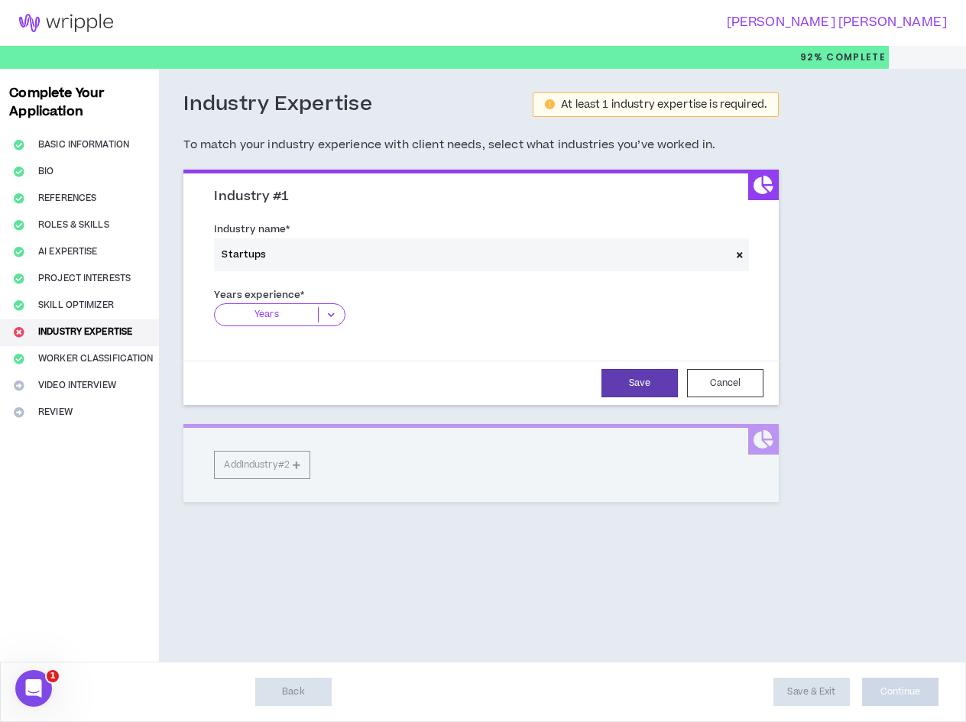
click at [322, 318] on icon at bounding box center [331, 314] width 25 height 15
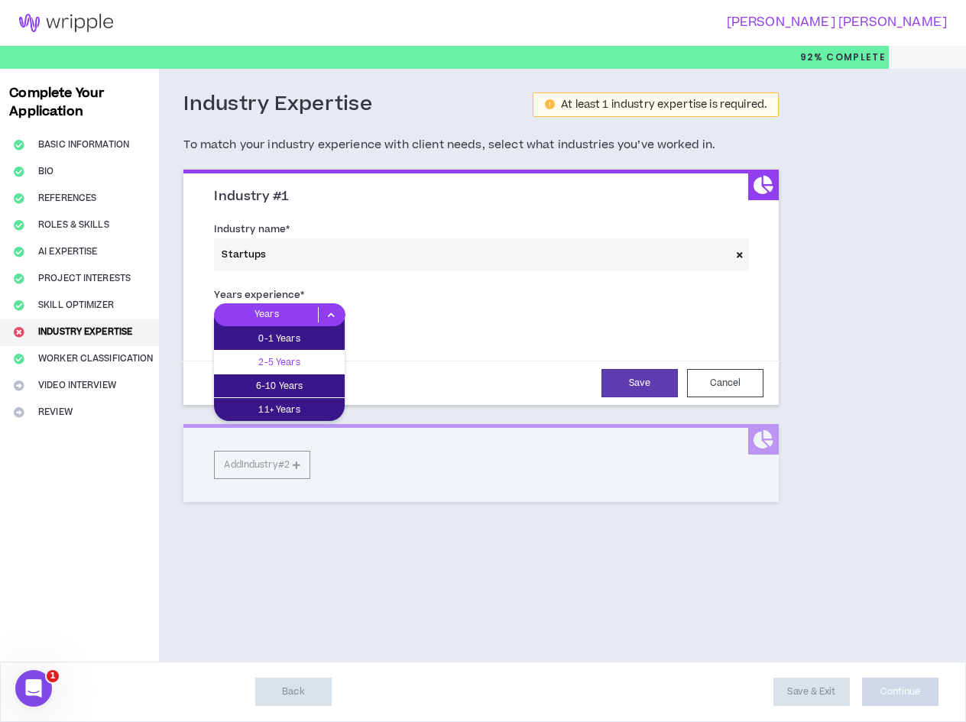
click at [309, 373] on div "2-5 Years" at bounding box center [279, 362] width 131 height 23
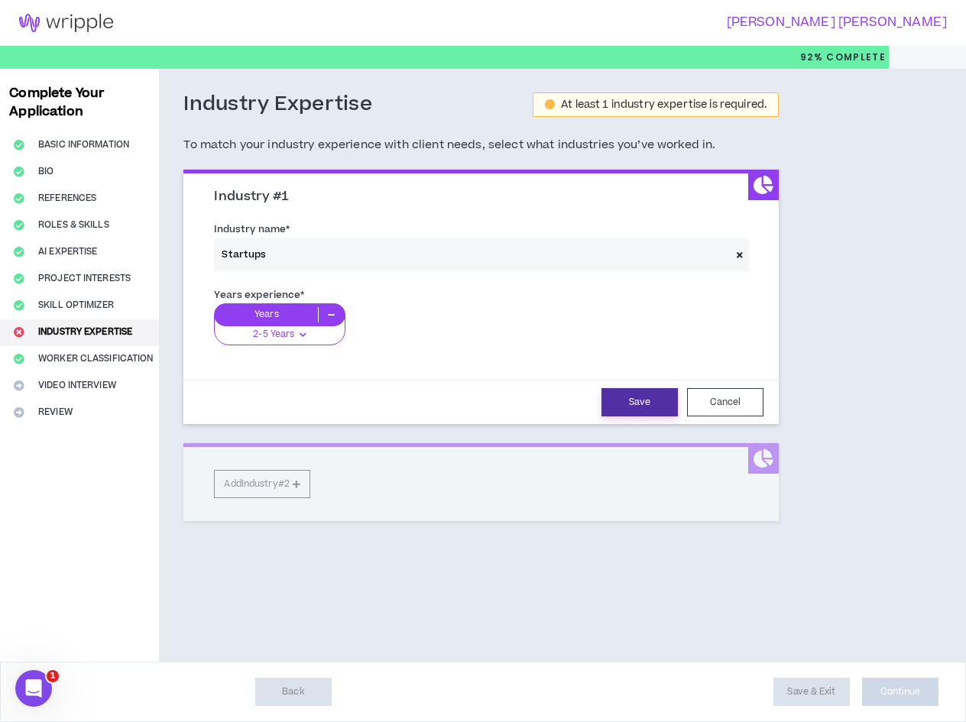
click at [650, 407] on button "Save" at bounding box center [639, 402] width 76 height 28
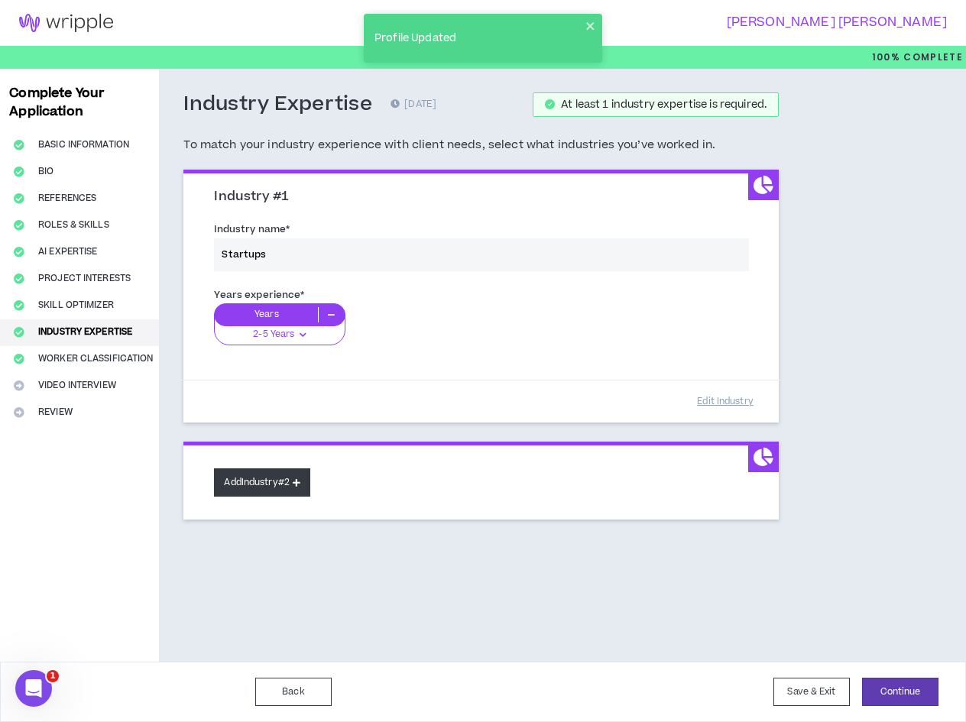
click at [264, 484] on button "Add Industry #2" at bounding box center [262, 482] width 96 height 28
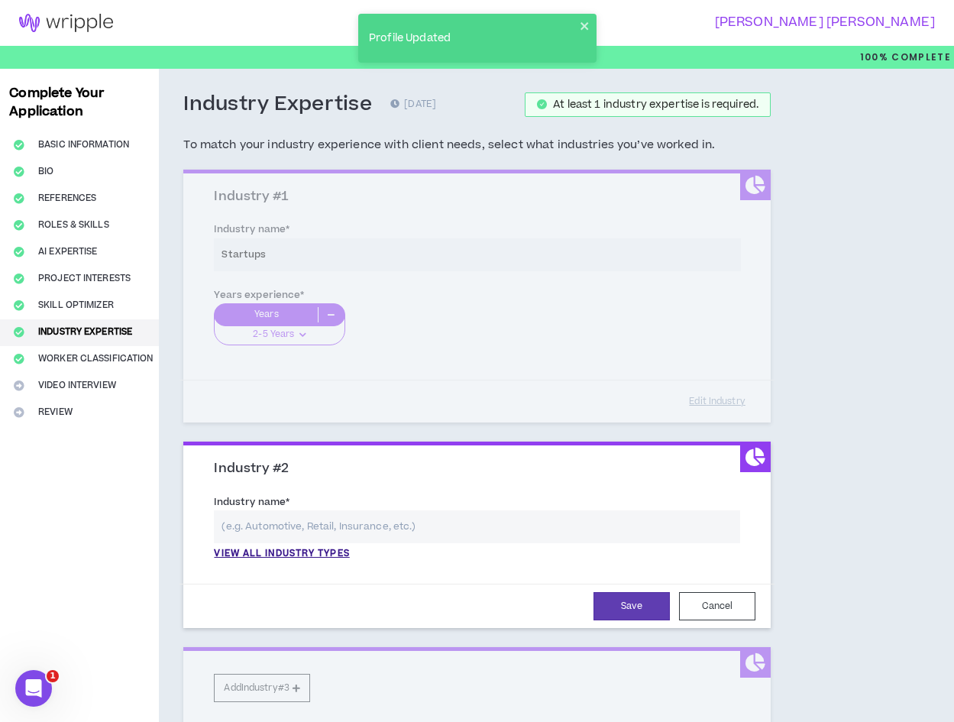
scroll to position [139, 0]
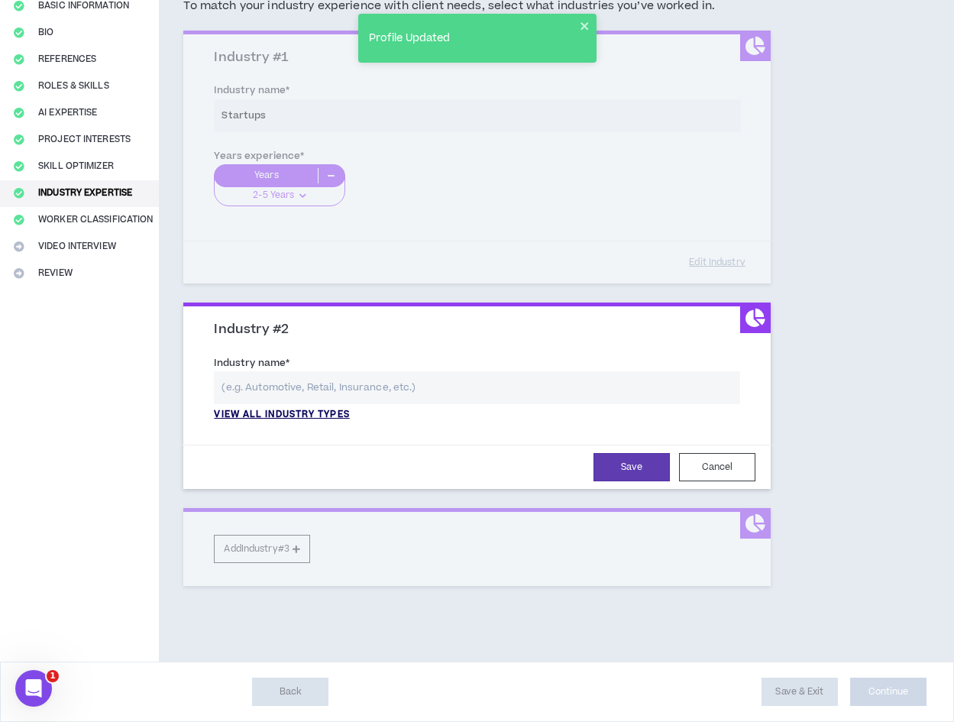
click at [311, 411] on p "View all industry types" at bounding box center [281, 415] width 135 height 14
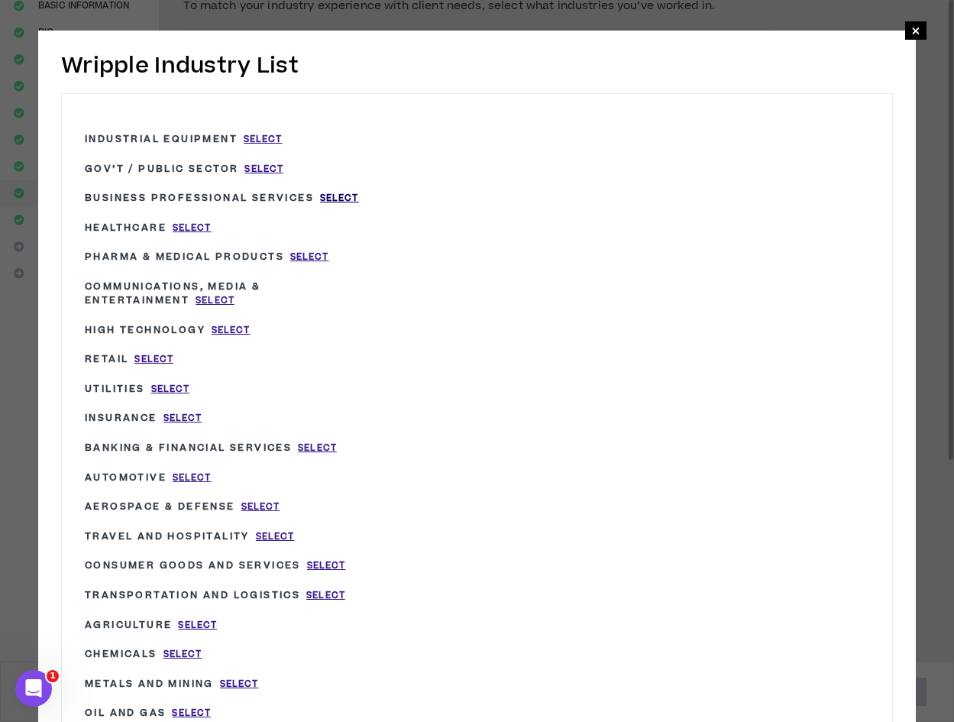
click at [340, 196] on span "Select" at bounding box center [339, 198] width 39 height 13
type input "Business Professional Services"
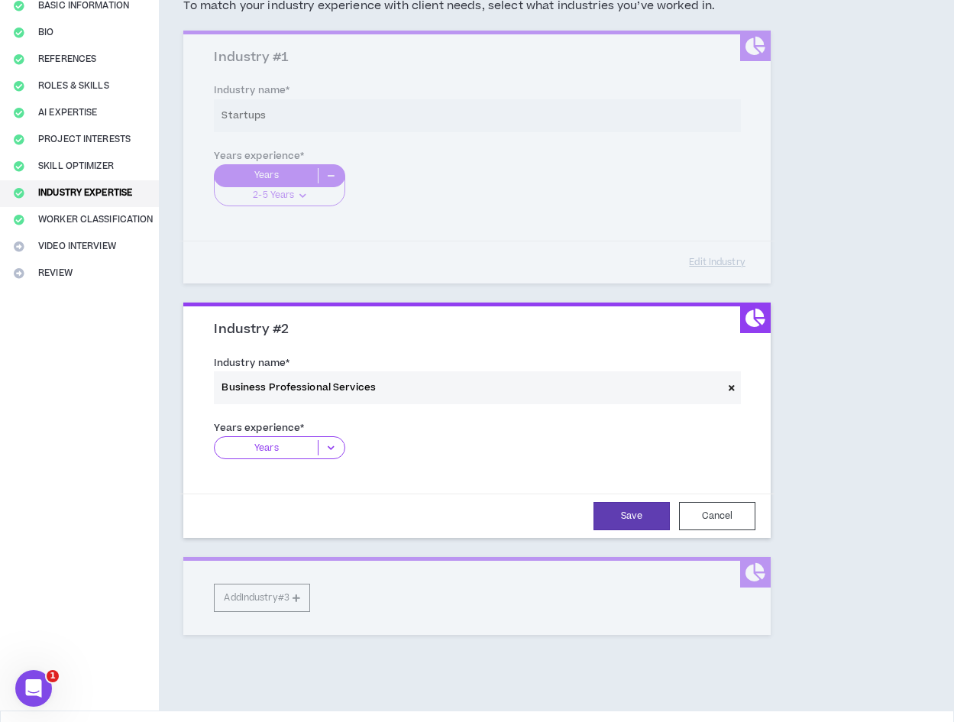
click at [328, 445] on icon at bounding box center [331, 447] width 25 height 15
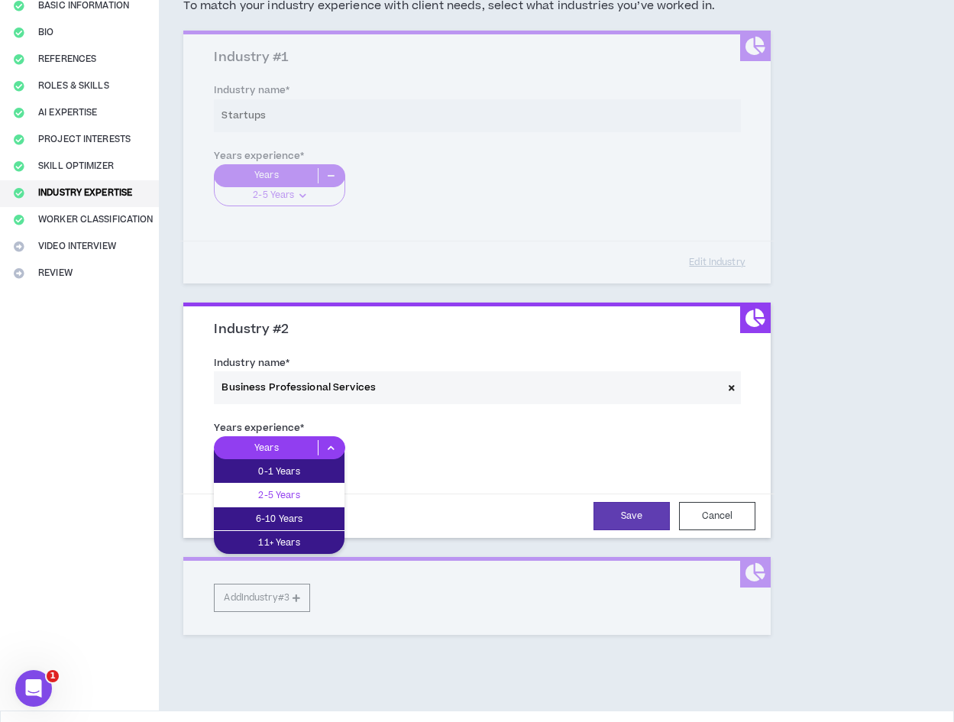
click at [300, 489] on p "2-5 Years" at bounding box center [279, 495] width 131 height 17
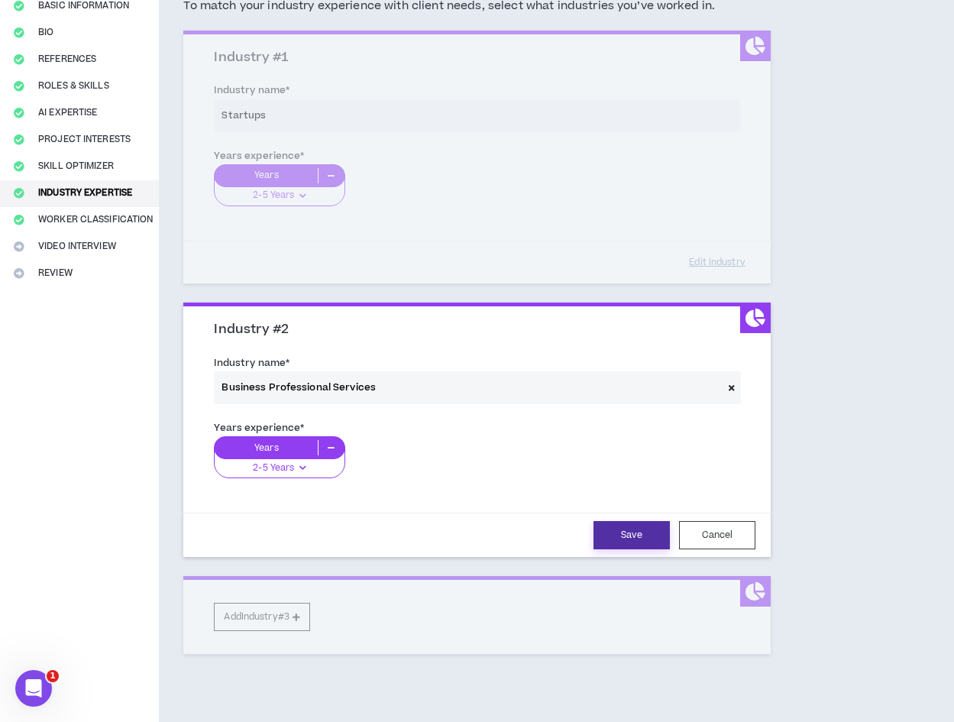
click at [635, 535] on button "Save" at bounding box center [632, 535] width 76 height 28
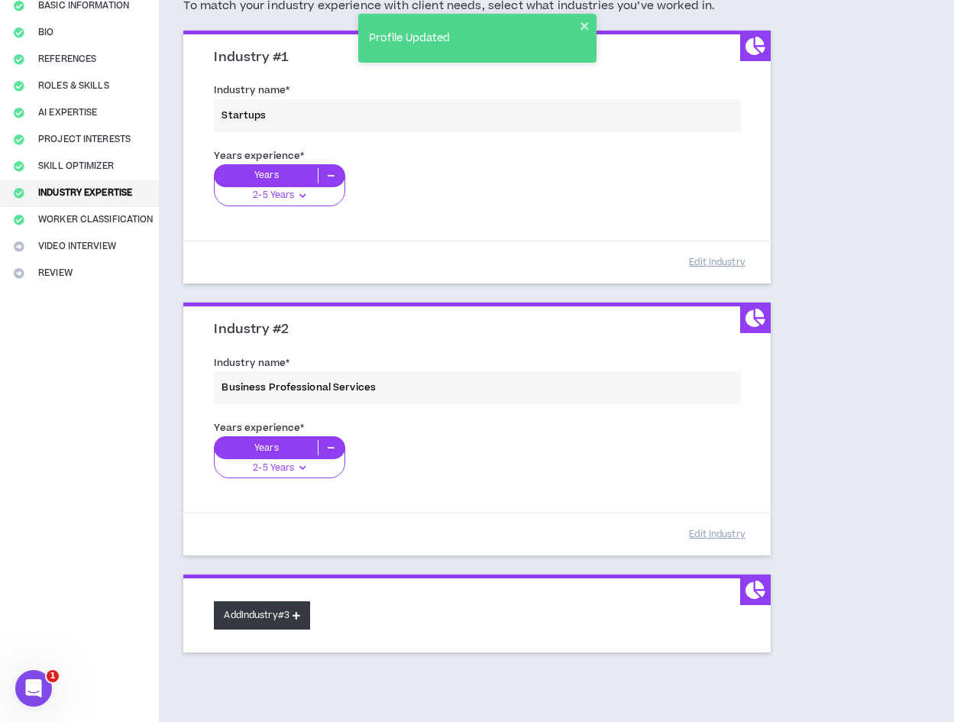
click at [291, 613] on button "Add Industry #3" at bounding box center [262, 615] width 96 height 28
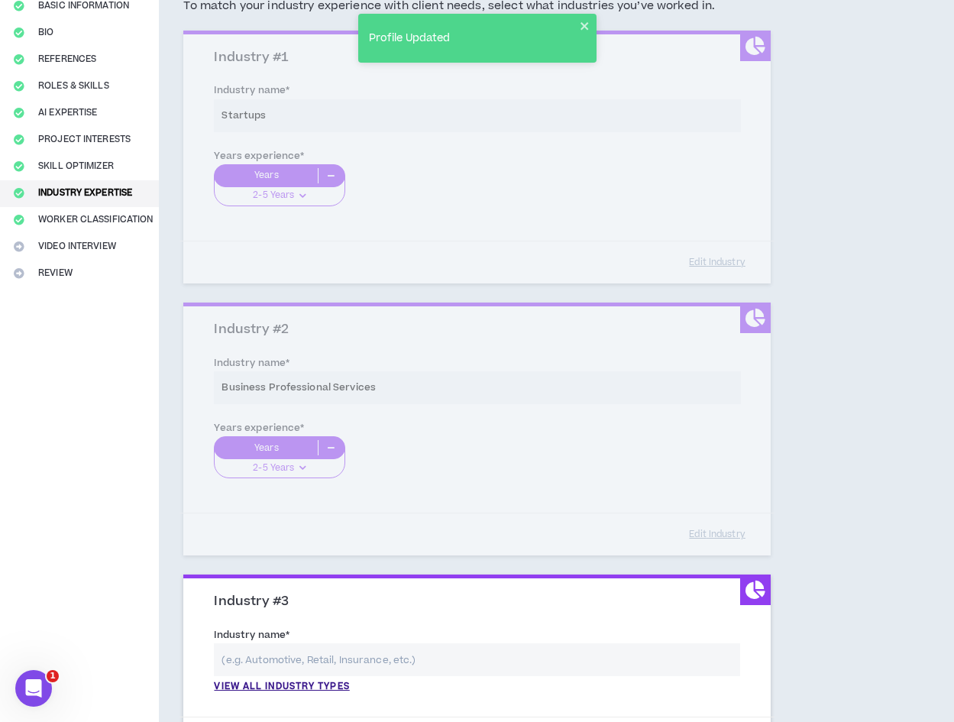
scroll to position [411, 0]
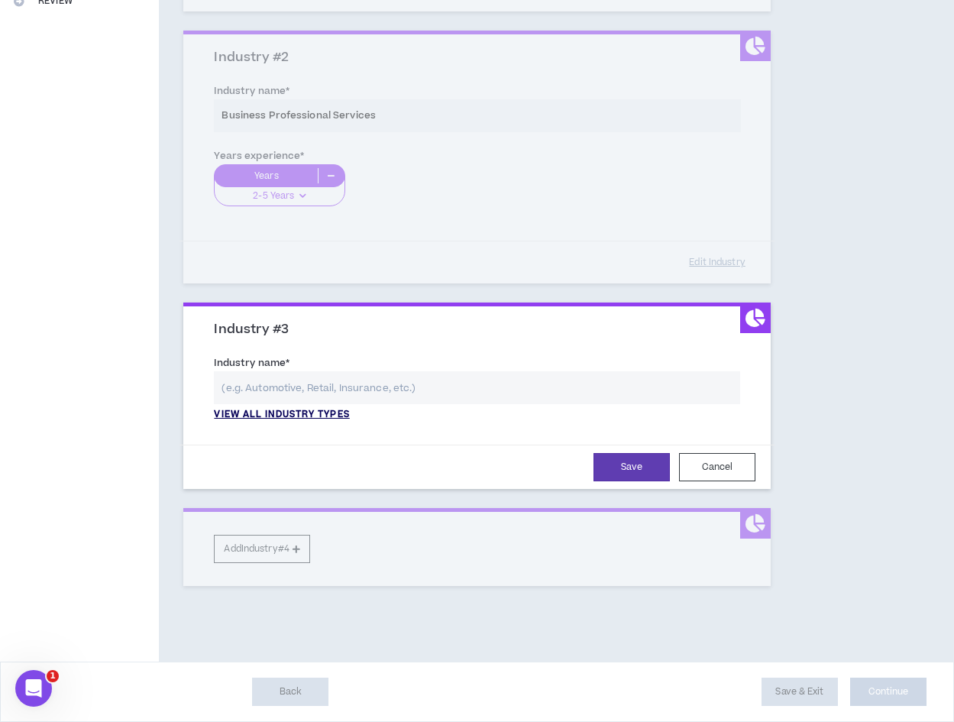
click at [283, 409] on p "View all industry types" at bounding box center [281, 415] width 135 height 14
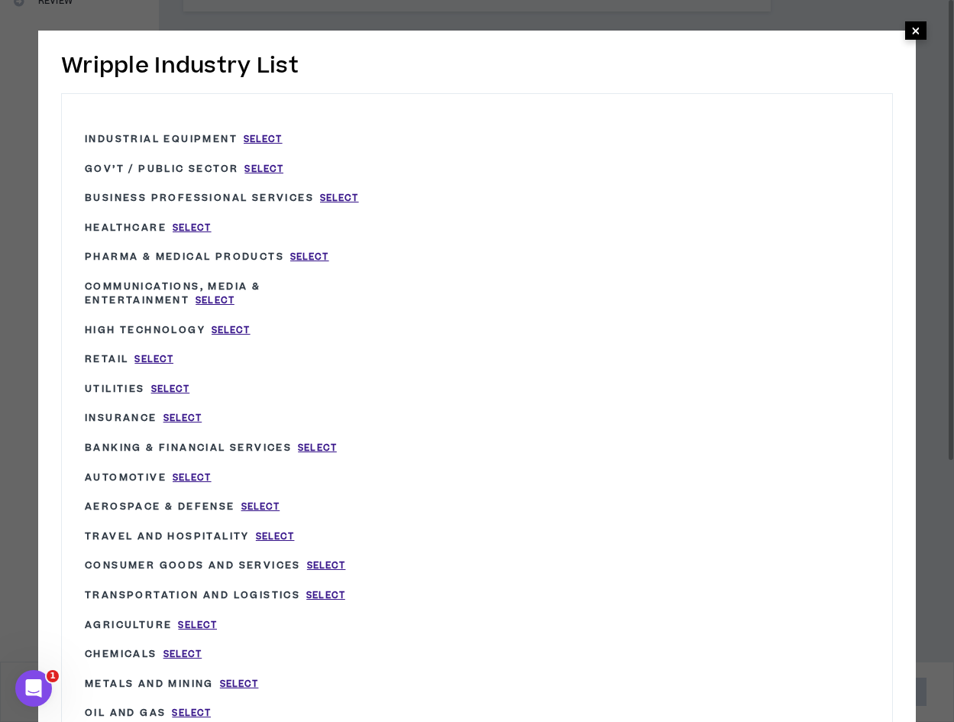
click at [914, 34] on span "×" at bounding box center [915, 30] width 9 height 18
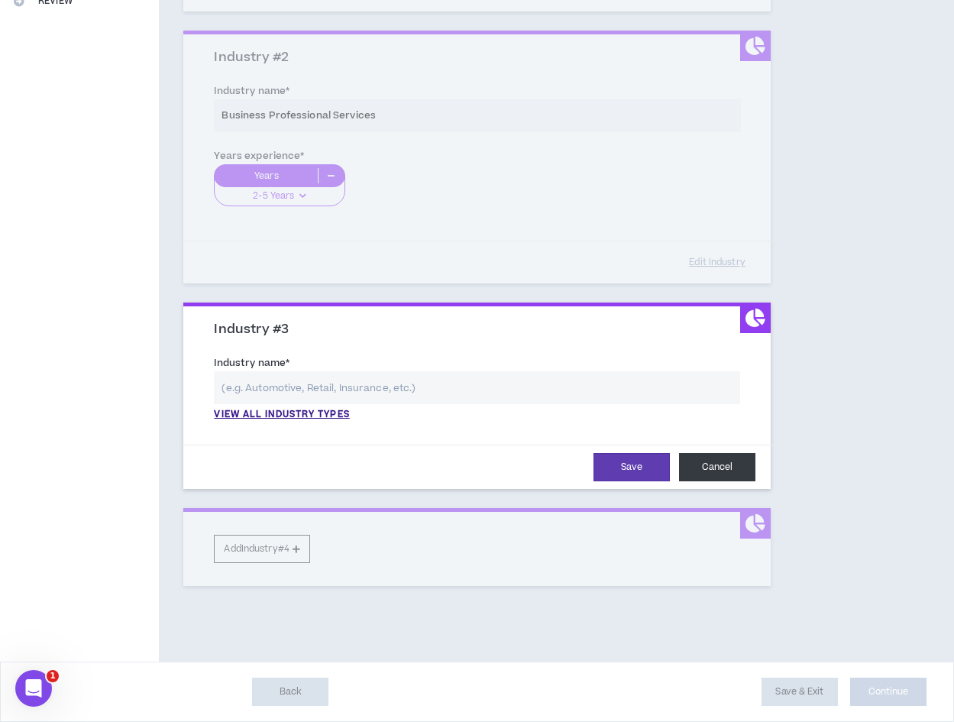
click at [702, 464] on button "Cancel" at bounding box center [717, 467] width 76 height 28
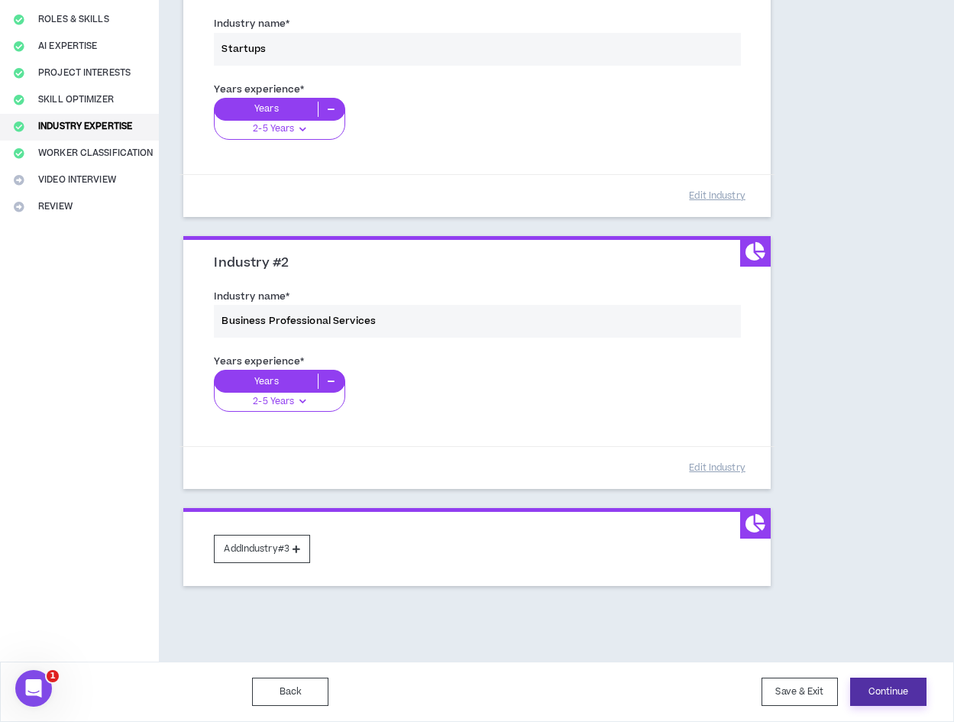
click at [907, 698] on button "Continue" at bounding box center [888, 692] width 76 height 28
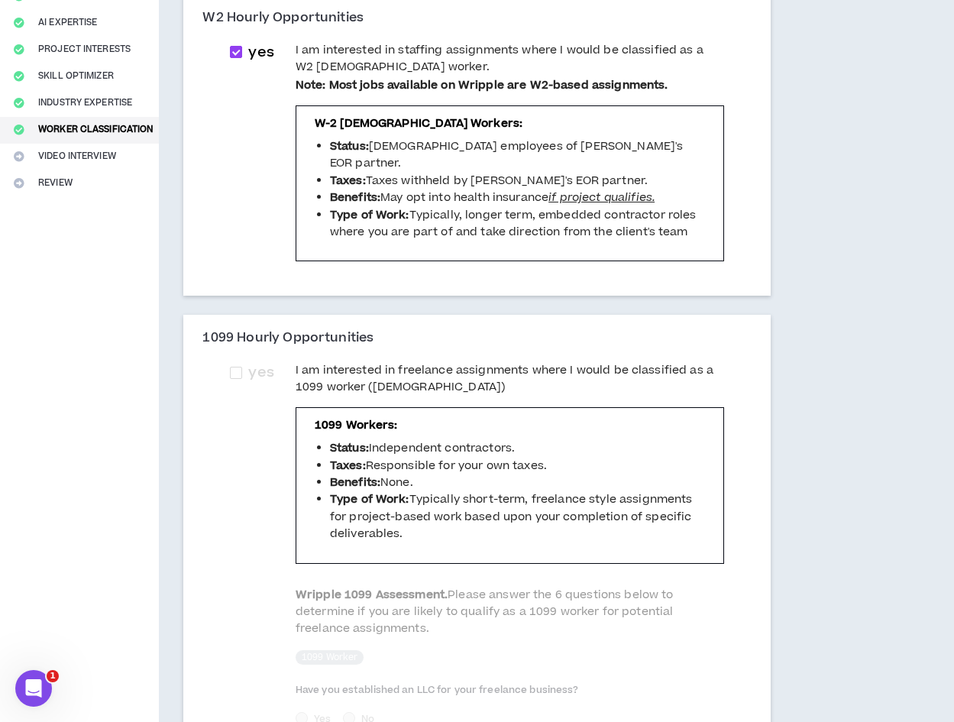
scroll to position [382, 0]
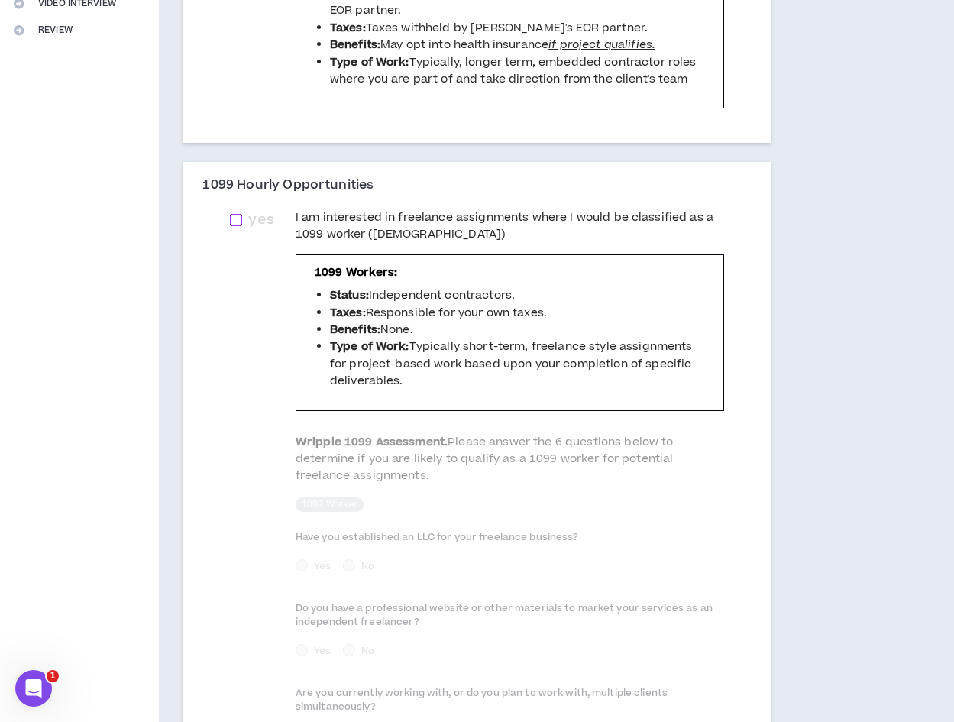
click at [244, 231] on span "yes" at bounding box center [260, 219] width 37 height 21
checkbox input "****"
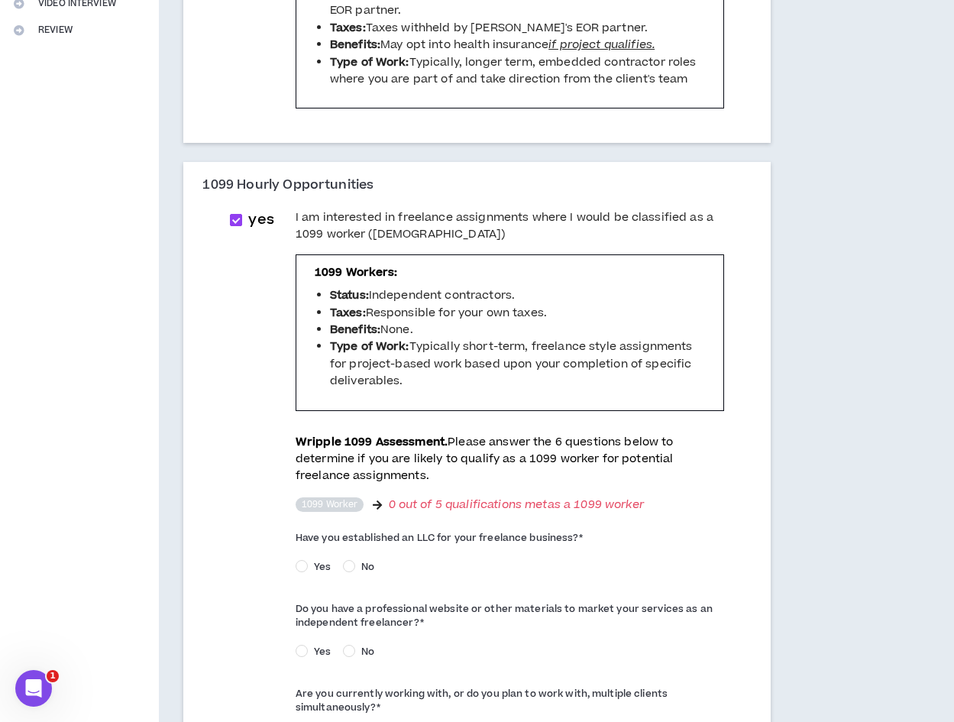
scroll to position [611, 0]
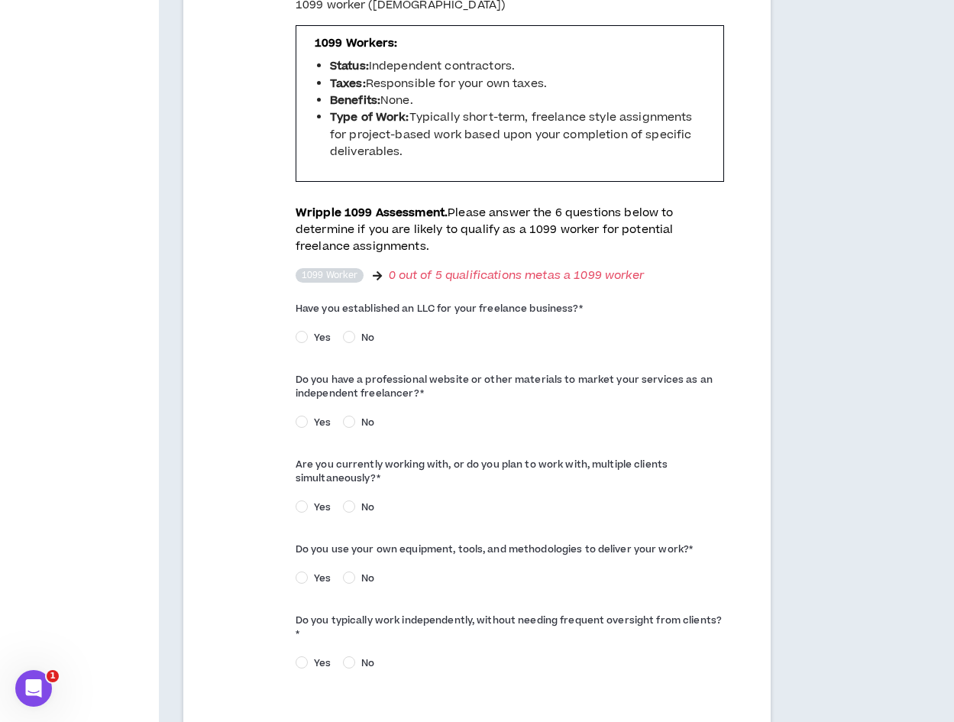
click at [426, 316] on label "Have you established an LLC for your freelance business? *" at bounding box center [510, 308] width 429 height 24
copy label "LLC"
click at [591, 367] on label "Do you have a professional website or other materials to market your services a…" at bounding box center [510, 386] width 429 height 38
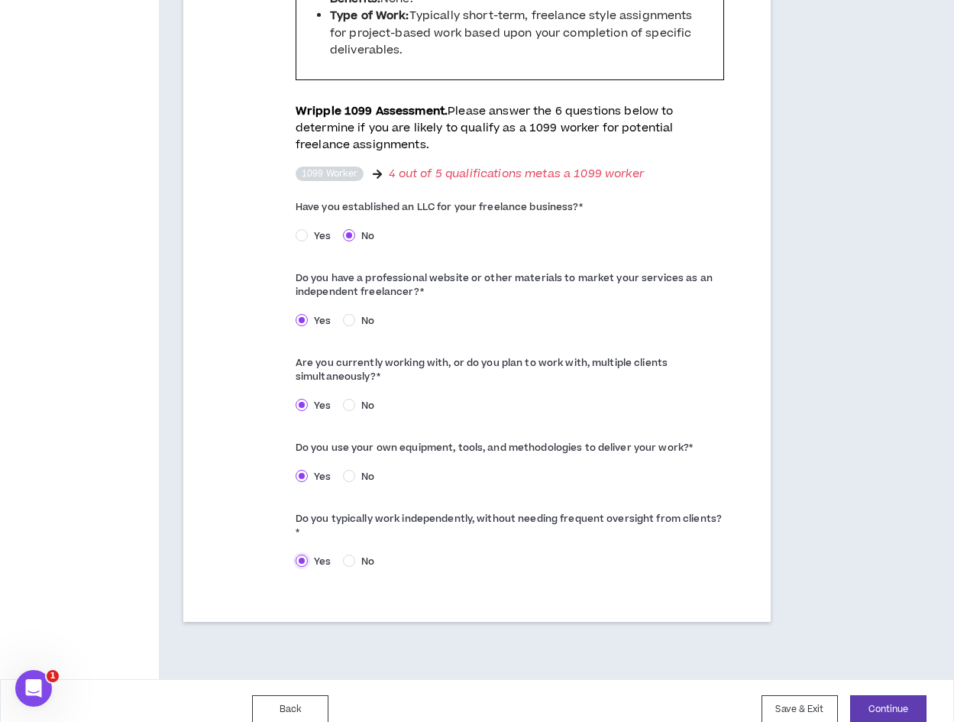
scroll to position [739, 0]
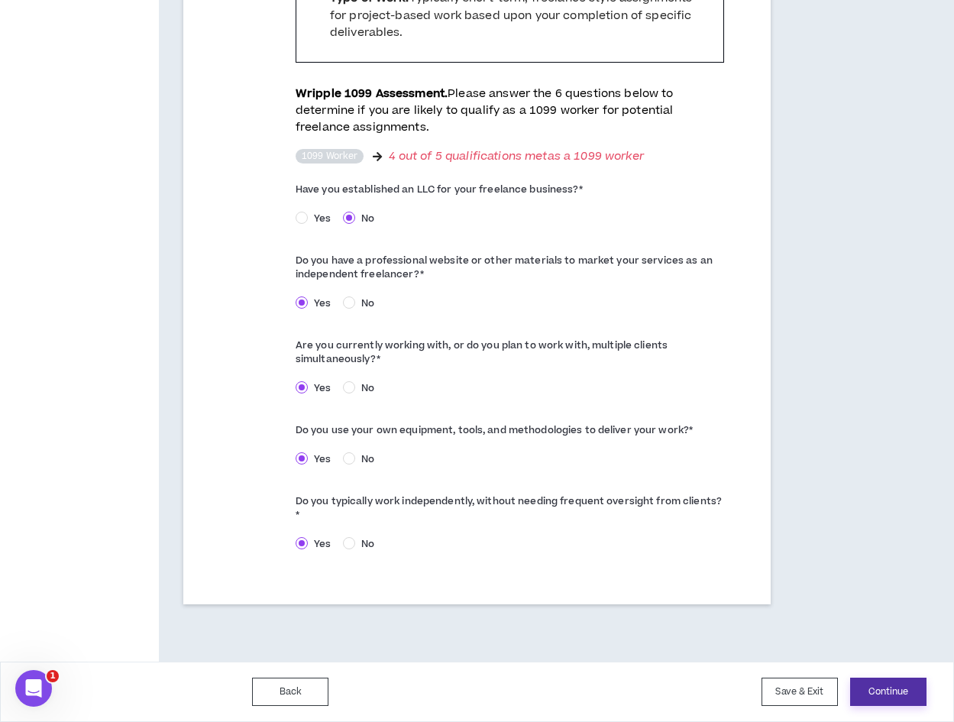
click at [888, 694] on button "Continue" at bounding box center [888, 692] width 76 height 28
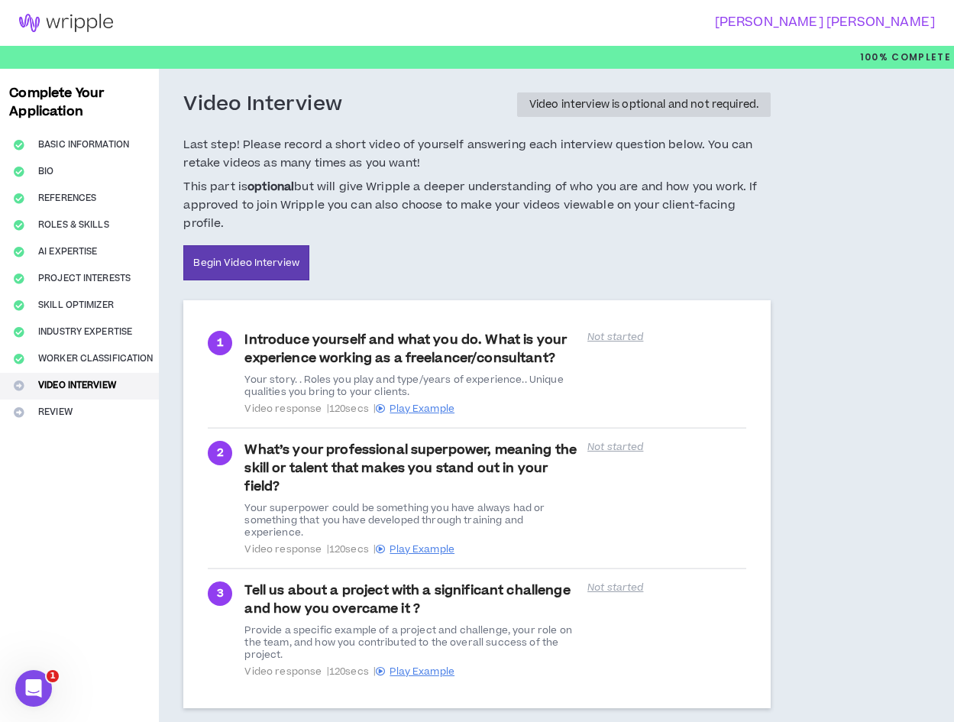
scroll to position [85, 0]
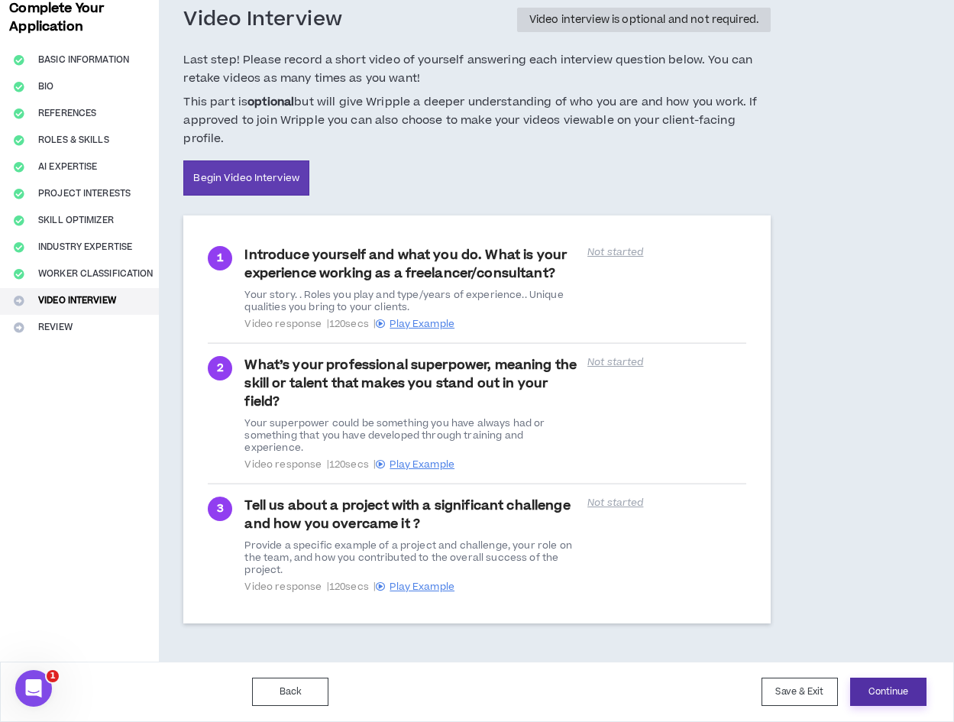
click at [886, 688] on button "Continue" at bounding box center [888, 692] width 76 height 28
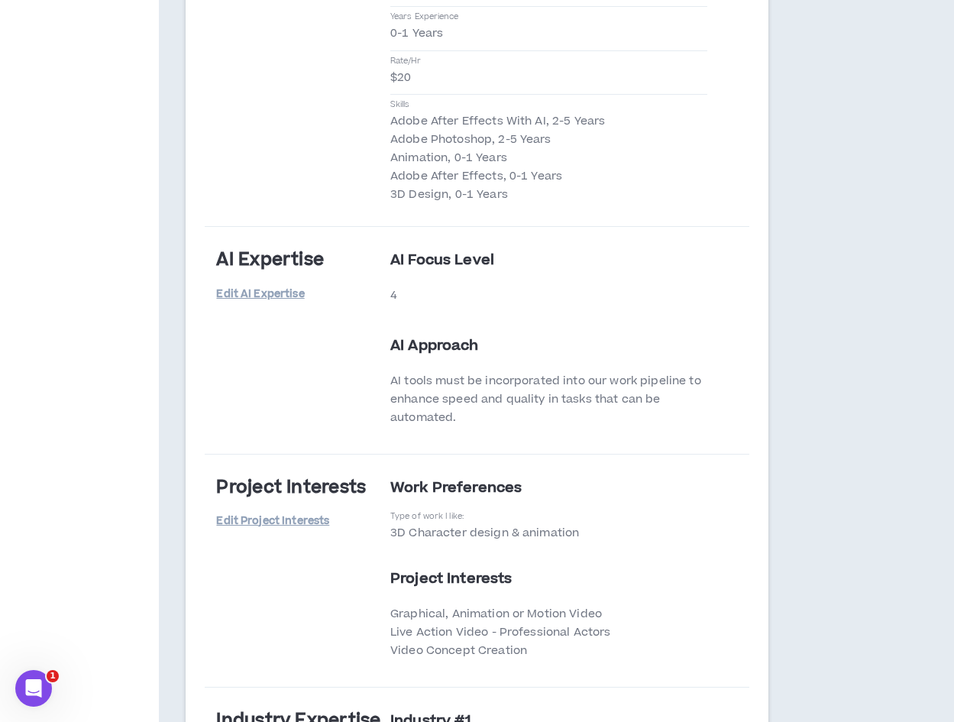
scroll to position [2335, 0]
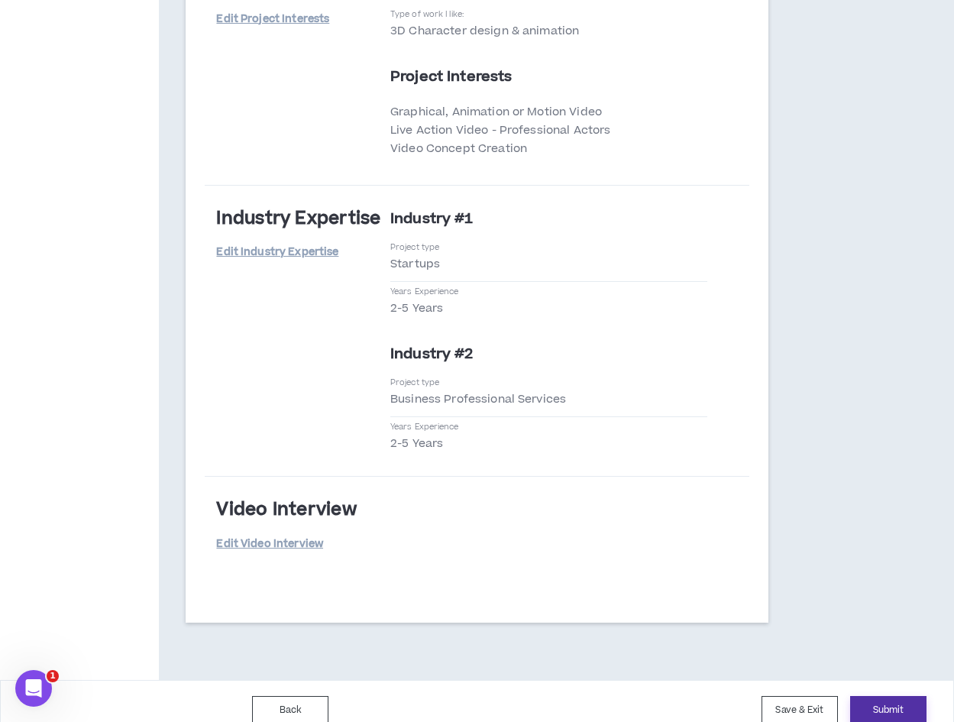
click at [897, 696] on button "Submit" at bounding box center [888, 710] width 76 height 28
